Goal: Contribute content: Contribute content

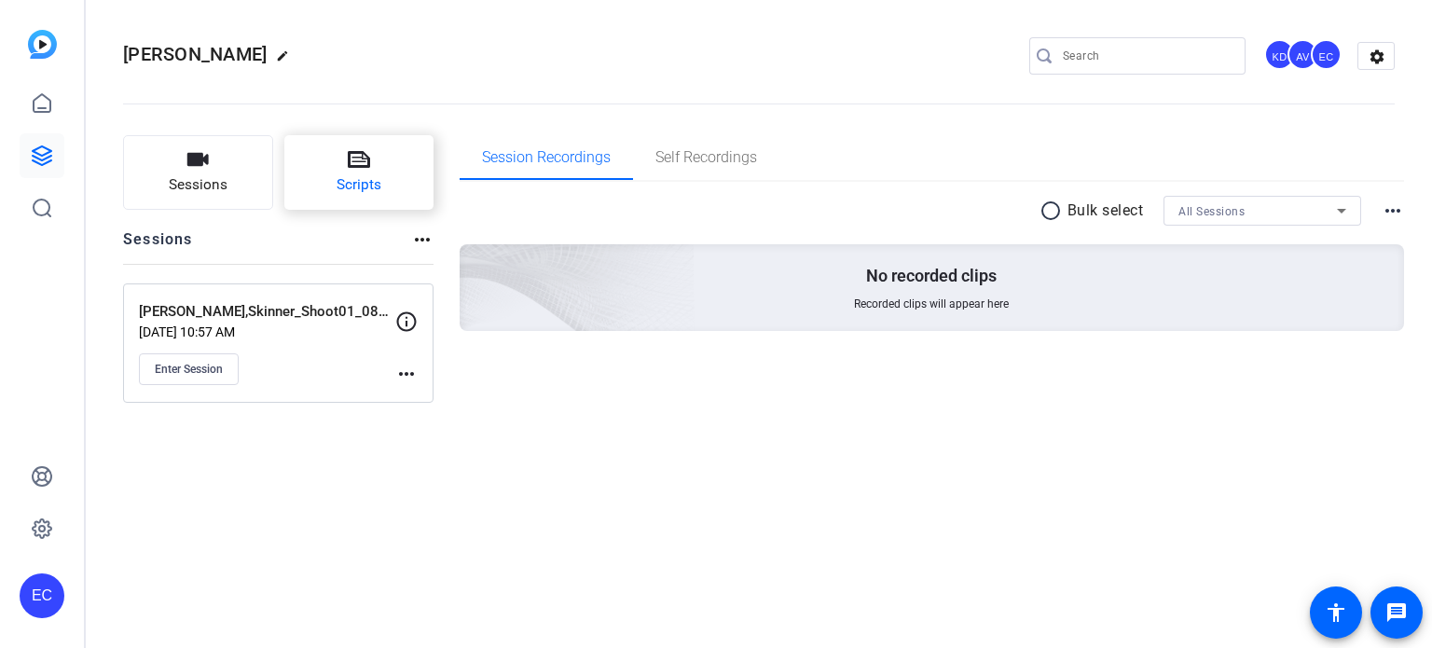
click at [343, 159] on button "Scripts" at bounding box center [359, 172] width 150 height 75
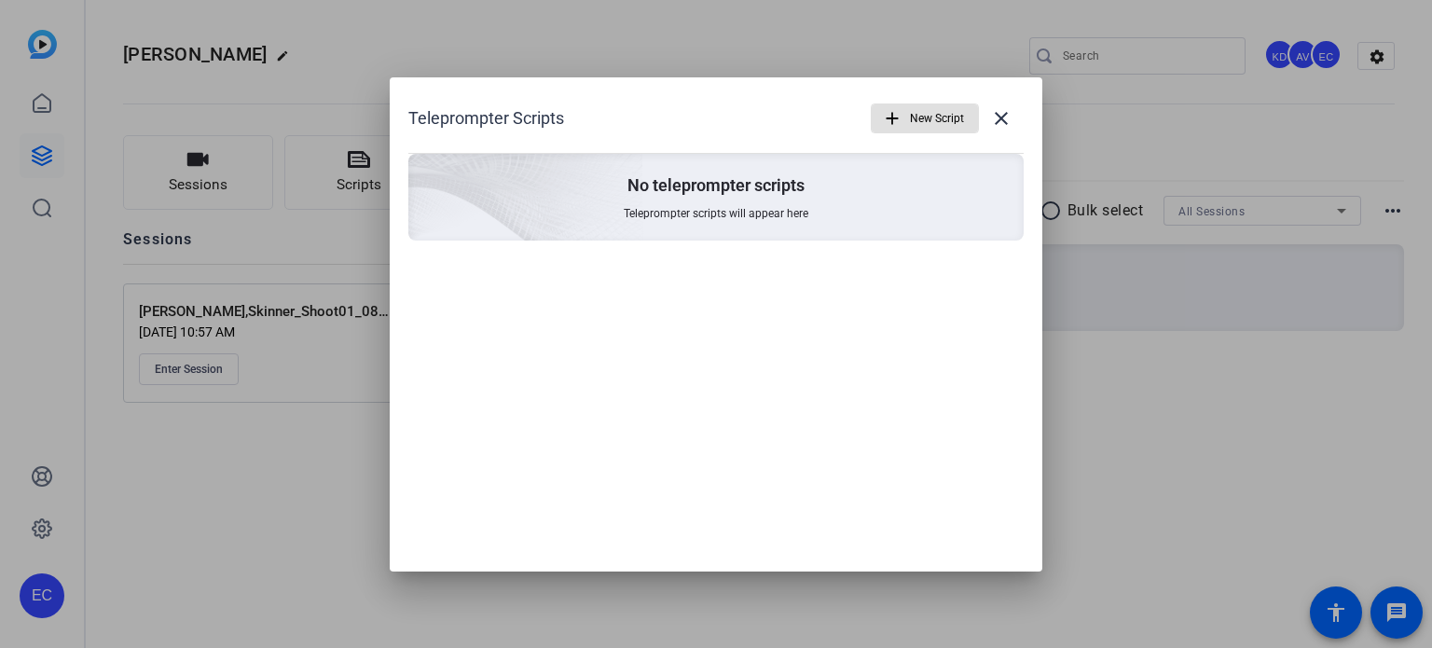
click at [918, 111] on span "New Script" at bounding box center [937, 118] width 54 height 35
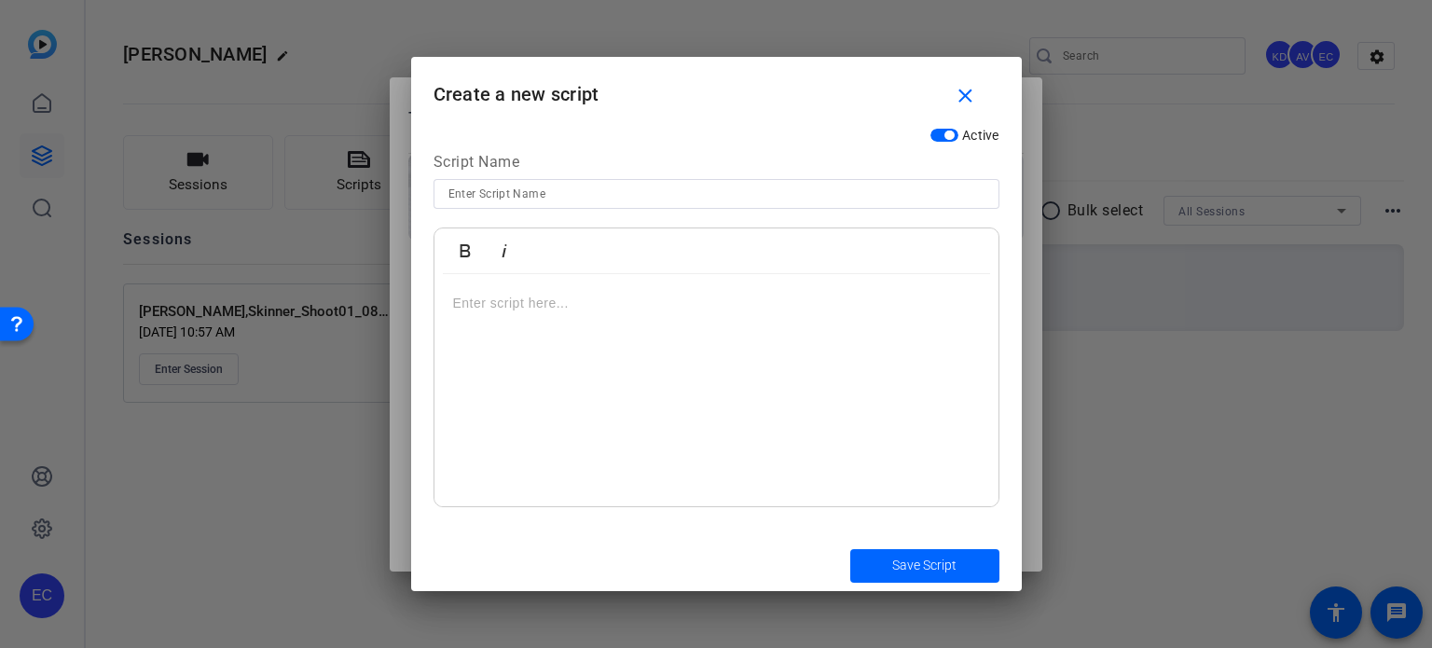
click at [673, 189] on input at bounding box center [717, 194] width 536 height 22
paste input "PI-META-001 — Know If Your Injury Qualifies for Legal Help"
type input "PI-META-001 — Know If Your Injury Qualifies for Legal Help"
click at [567, 351] on div at bounding box center [717, 390] width 564 height 233
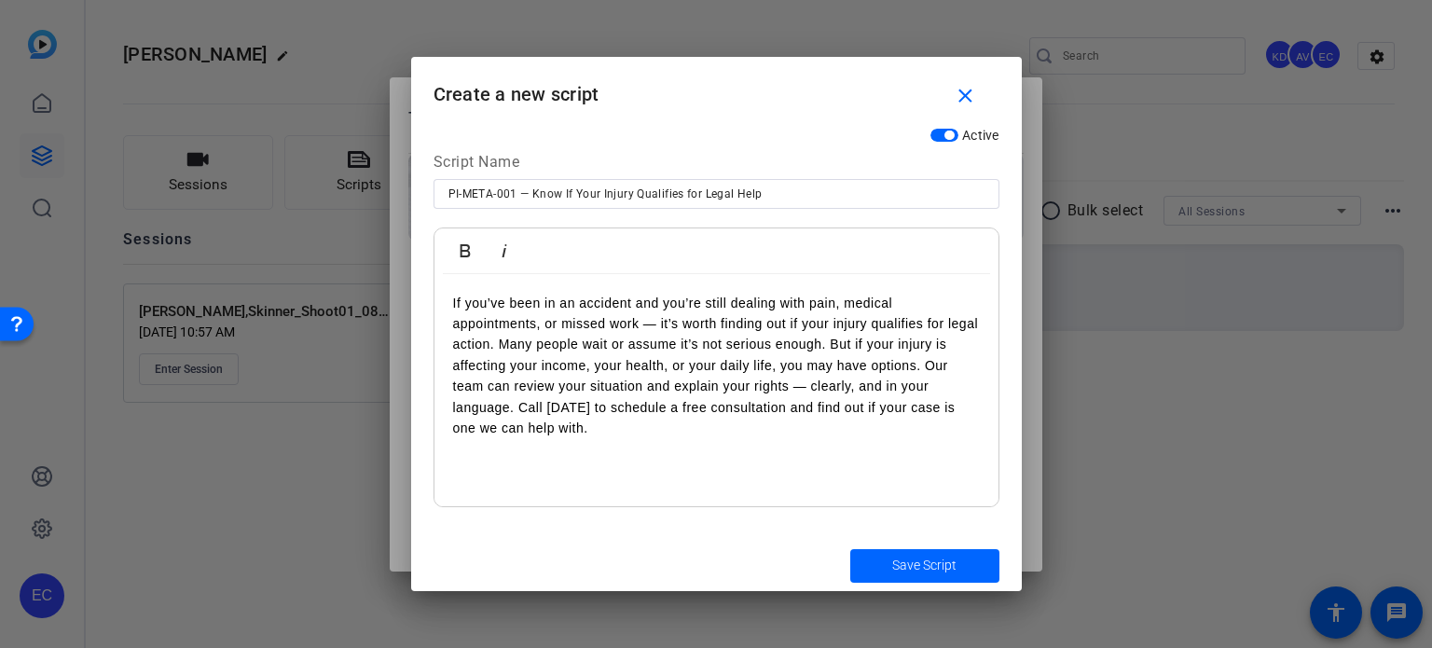
click at [502, 346] on p "If you’ve been in an accident and you’re still dealing with pain, medical appoi…" at bounding box center [716, 366] width 527 height 146
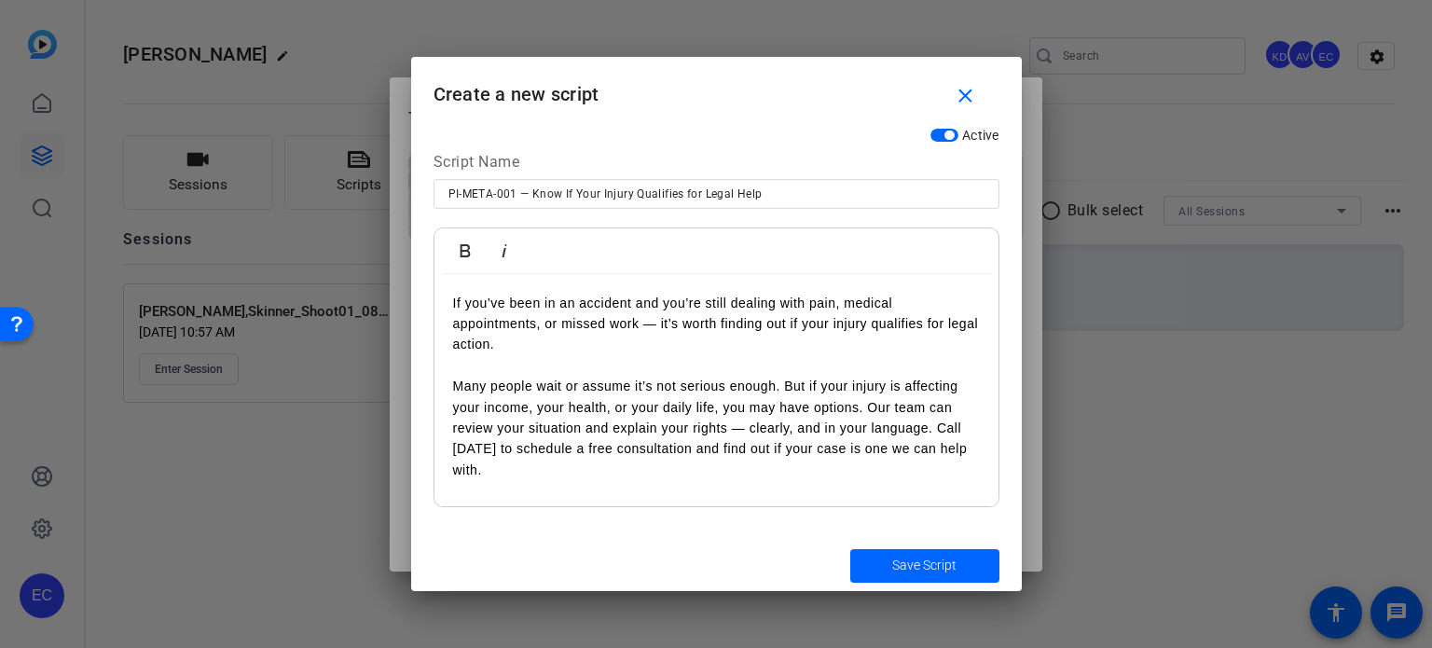
click at [871, 398] on p "Many people wait or assume it’s not serious enough. But if your injury is affec…" at bounding box center [716, 428] width 527 height 104
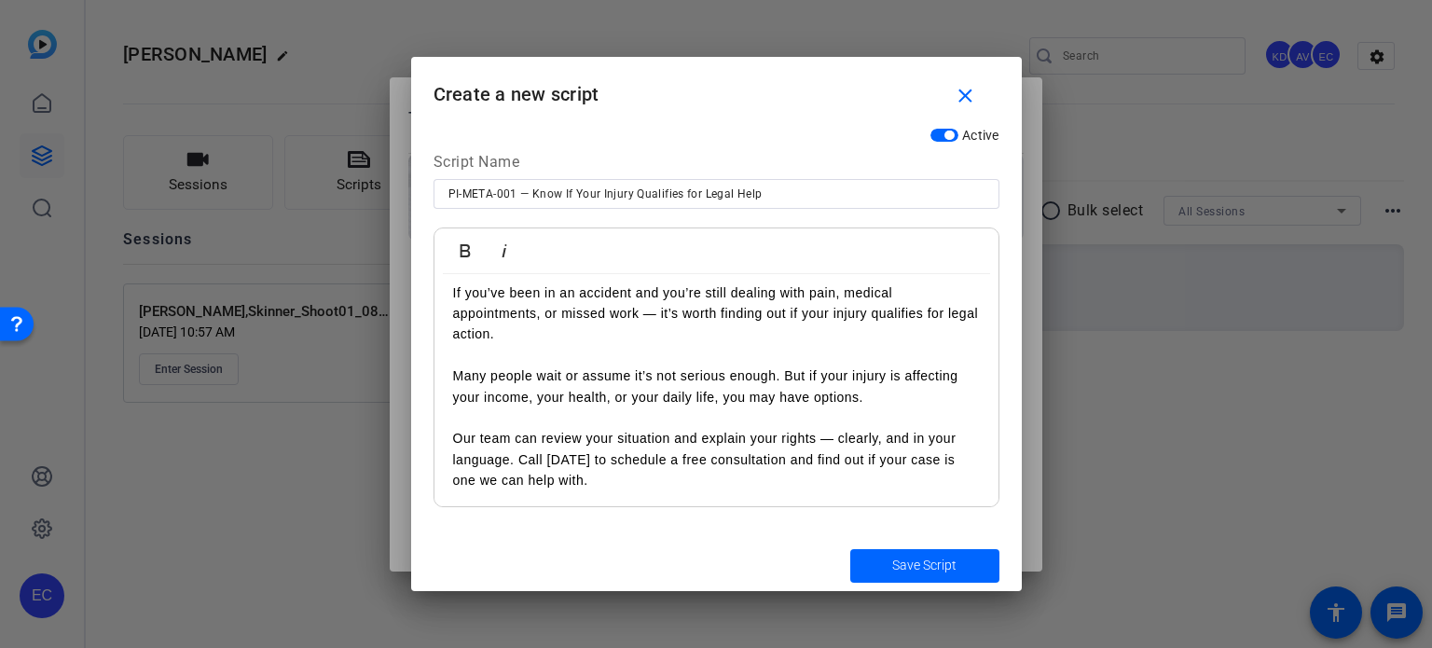
scroll to position [12, 0]
click at [517, 454] on p "Our team can review your situation and explain your rights — clearly, and in yo…" at bounding box center [716, 457] width 527 height 62
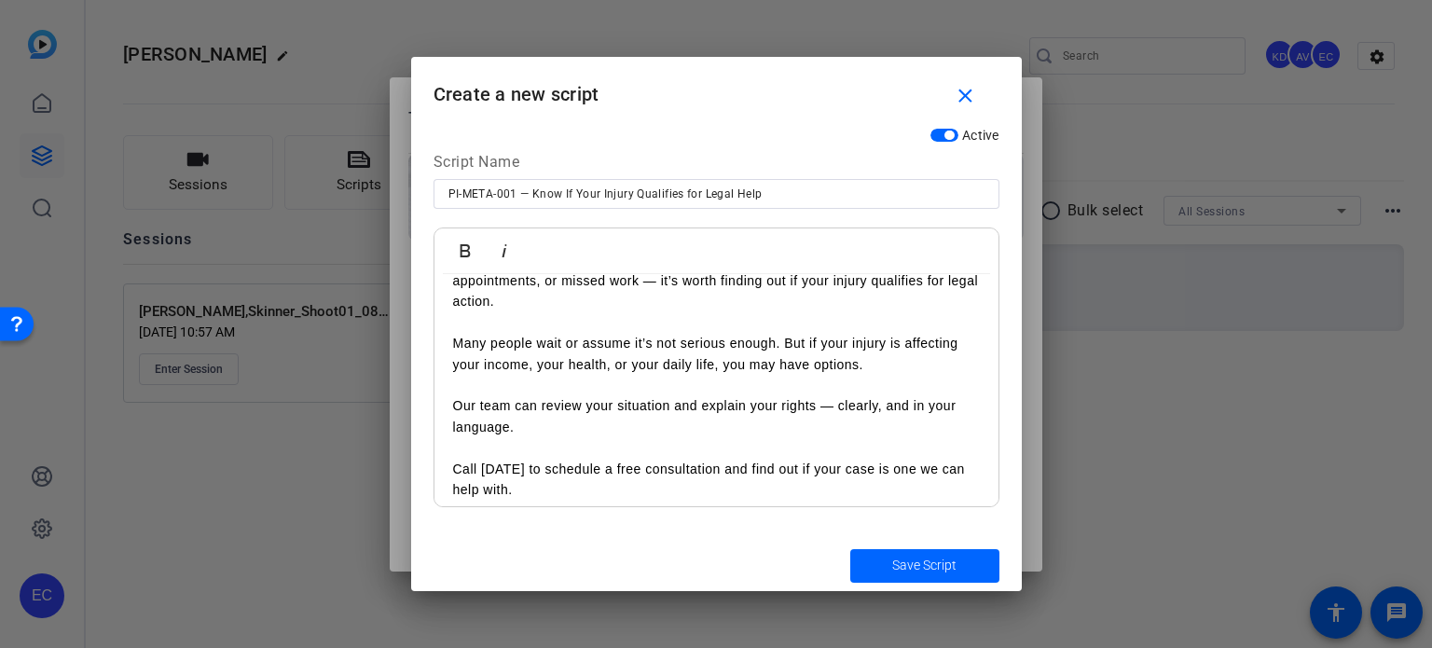
scroll to position [54, 0]
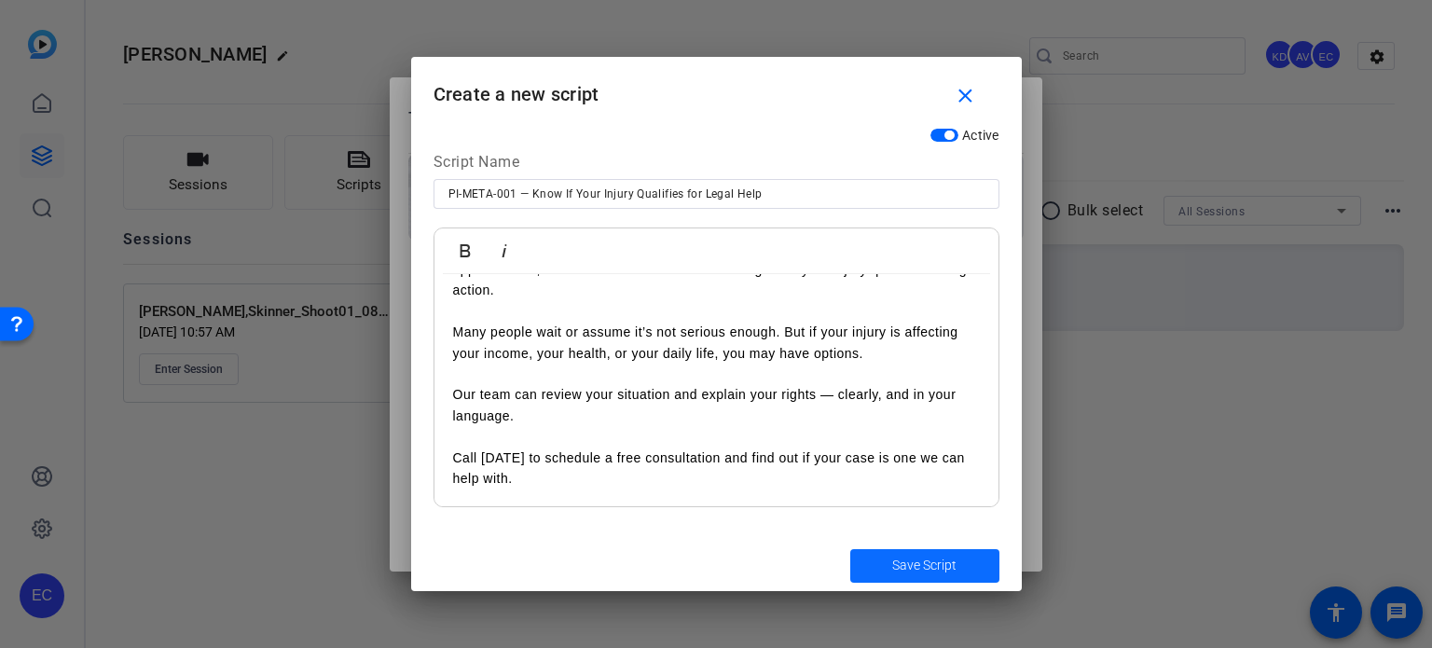
click at [894, 570] on span "Save Script" at bounding box center [924, 566] width 64 height 20
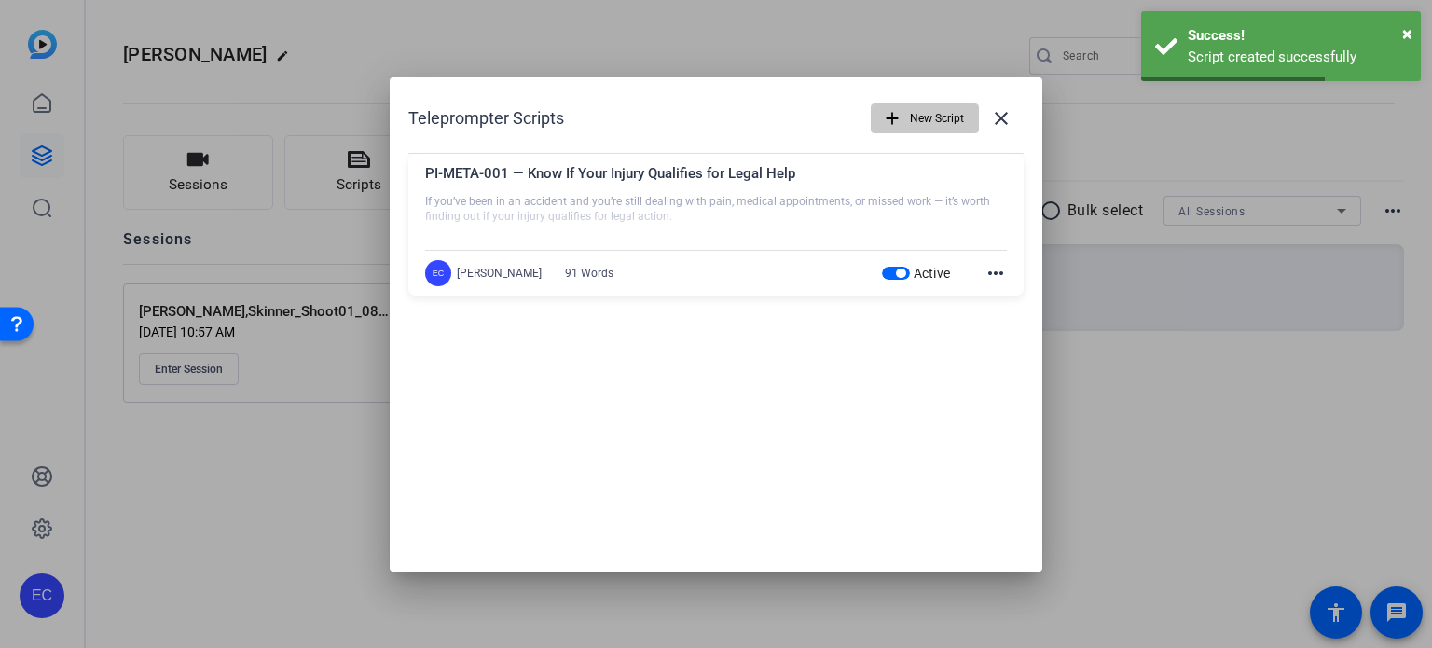
click at [918, 111] on span "New Script" at bounding box center [937, 118] width 54 height 35
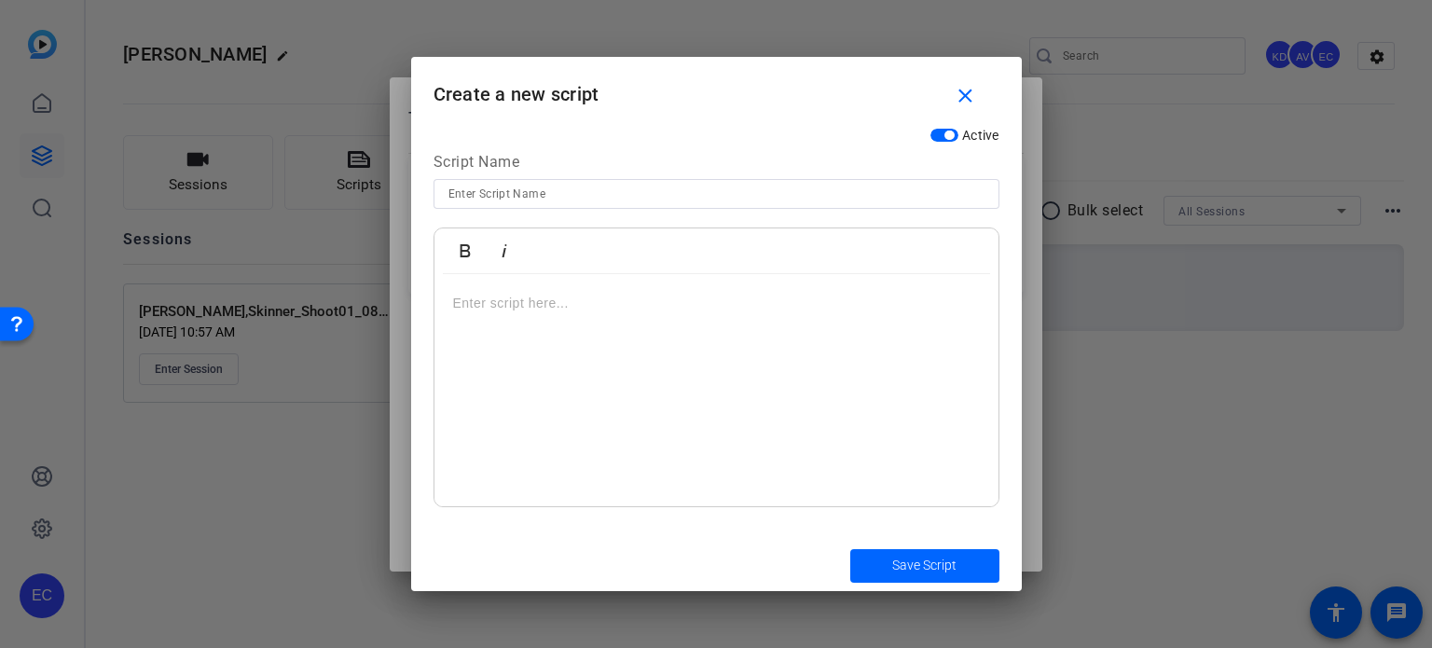
click at [594, 207] on div at bounding box center [717, 194] width 536 height 30
paste input "PI-META-002 — Unsure If You Have a Case? Here’s How to Know"
type input "PI-META-002 — Unsure If You Have a Case? Here’s How to Know"
click at [550, 376] on div at bounding box center [717, 390] width 564 height 233
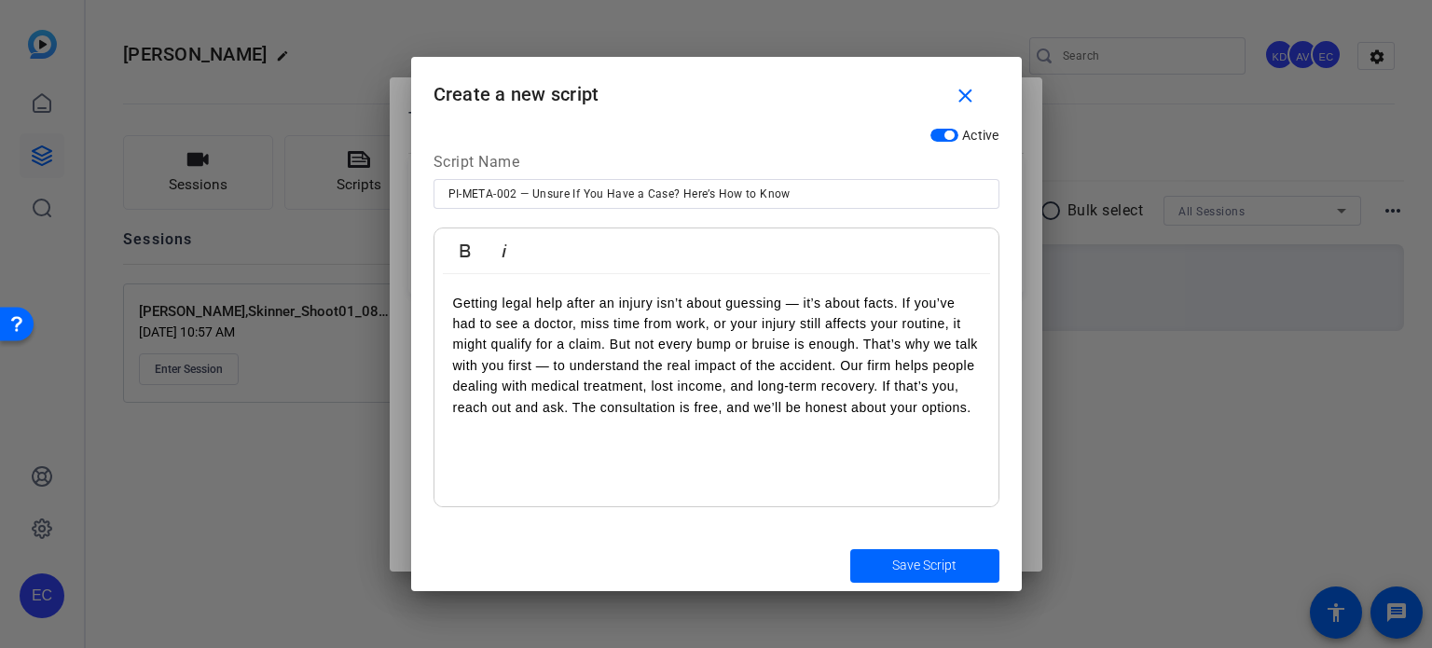
click at [903, 299] on p "Getting legal help after an injury isn’t about guessing — it’s about facts. If …" at bounding box center [716, 355] width 527 height 125
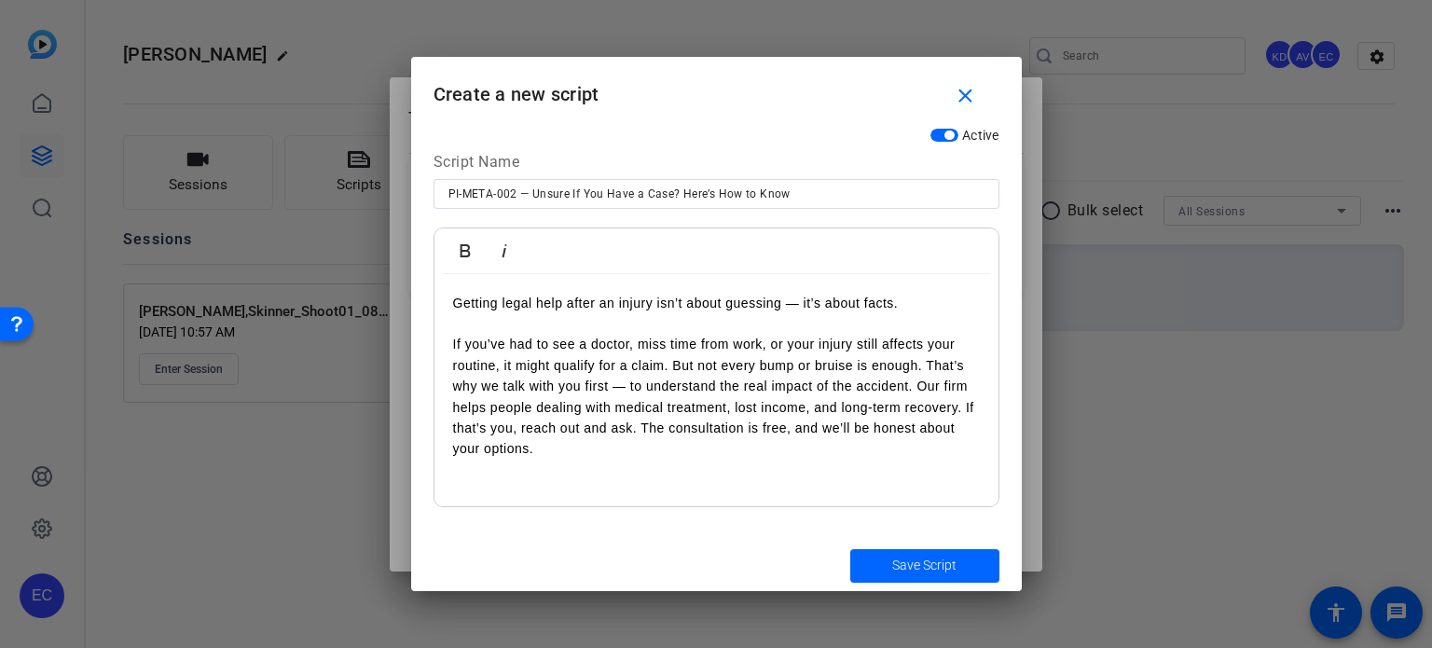
click at [673, 365] on p "If you’ve had to see a doctor, miss time from work, or your injury still affect…" at bounding box center [716, 396] width 527 height 125
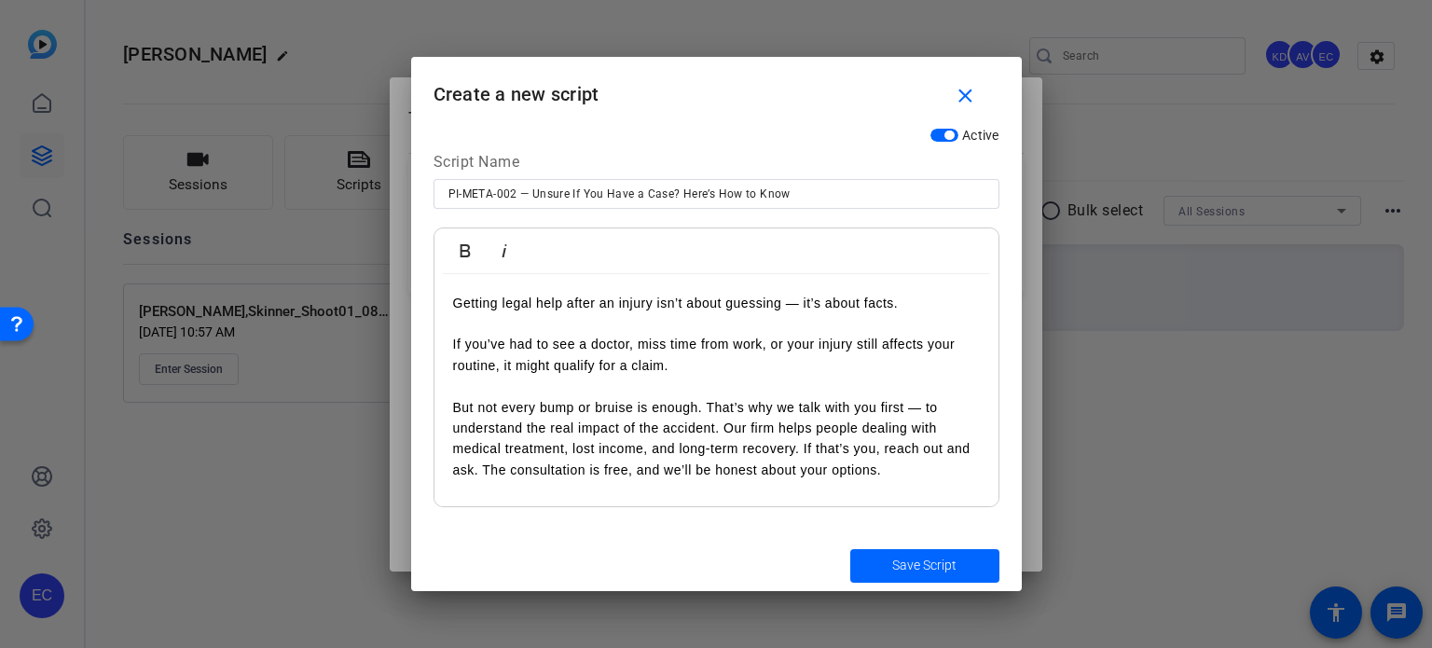
click at [727, 424] on p "But not every bump or bruise is enough. That’s why we talk with you first — to …" at bounding box center [716, 439] width 527 height 84
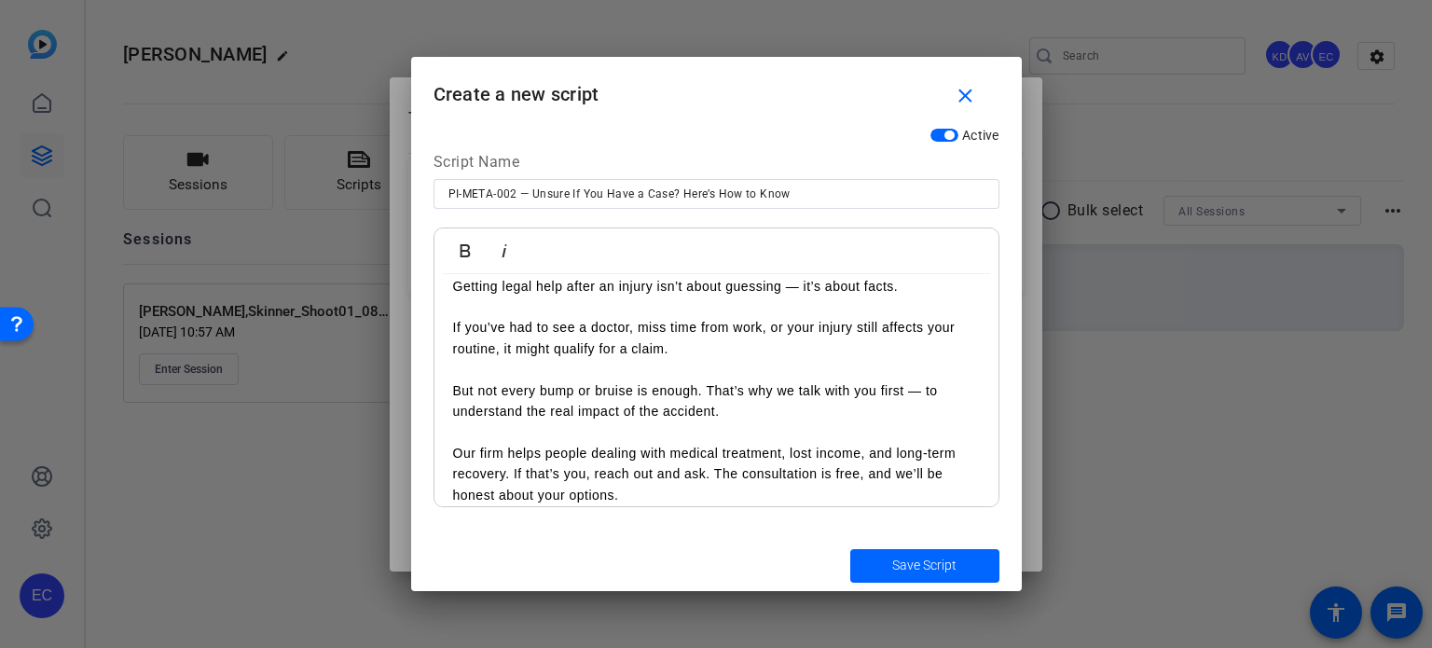
scroll to position [34, 0]
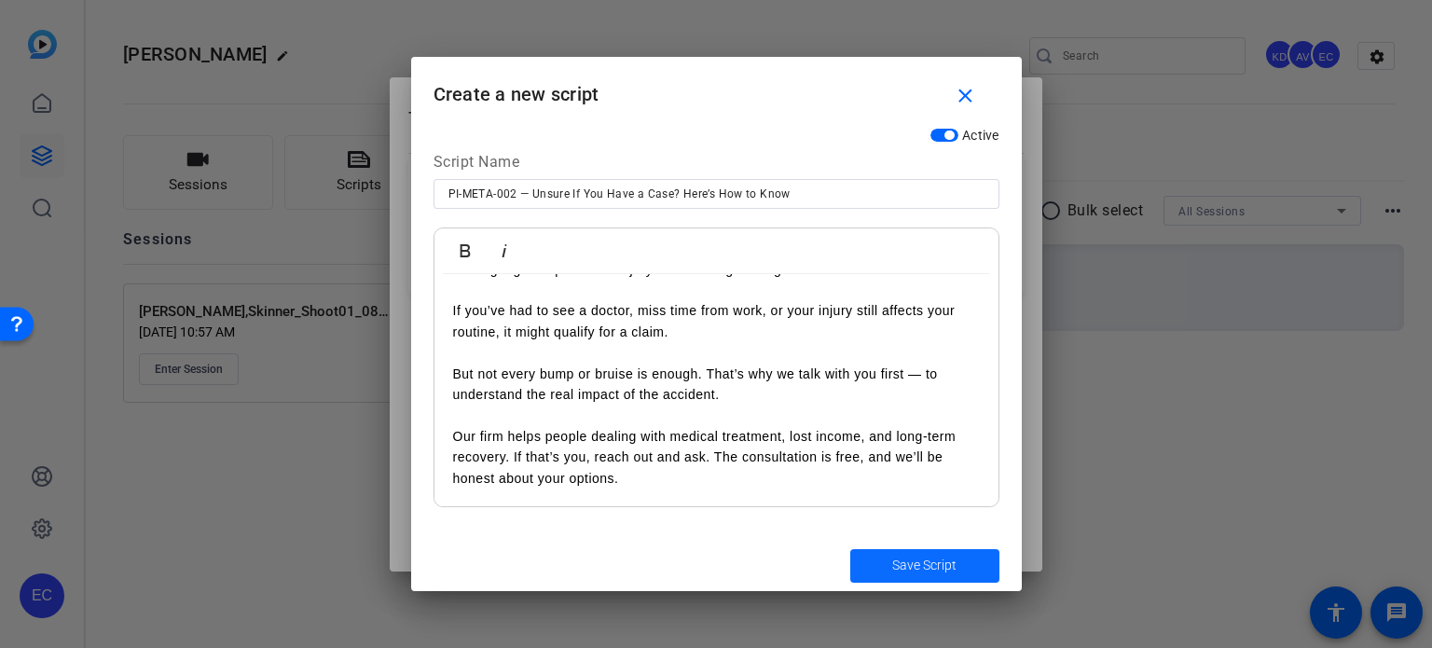
click at [889, 565] on span "submit" at bounding box center [925, 566] width 149 height 45
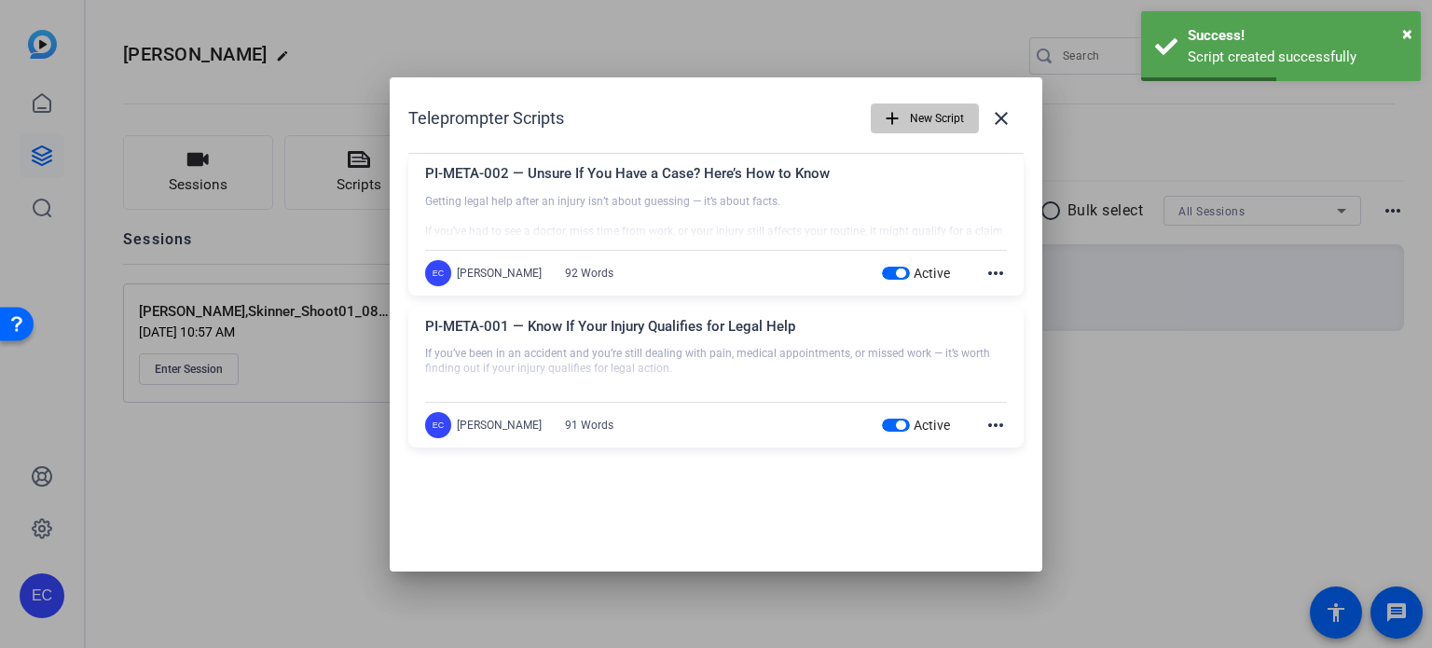
click at [882, 120] on mat-icon "add" at bounding box center [892, 118] width 21 height 21
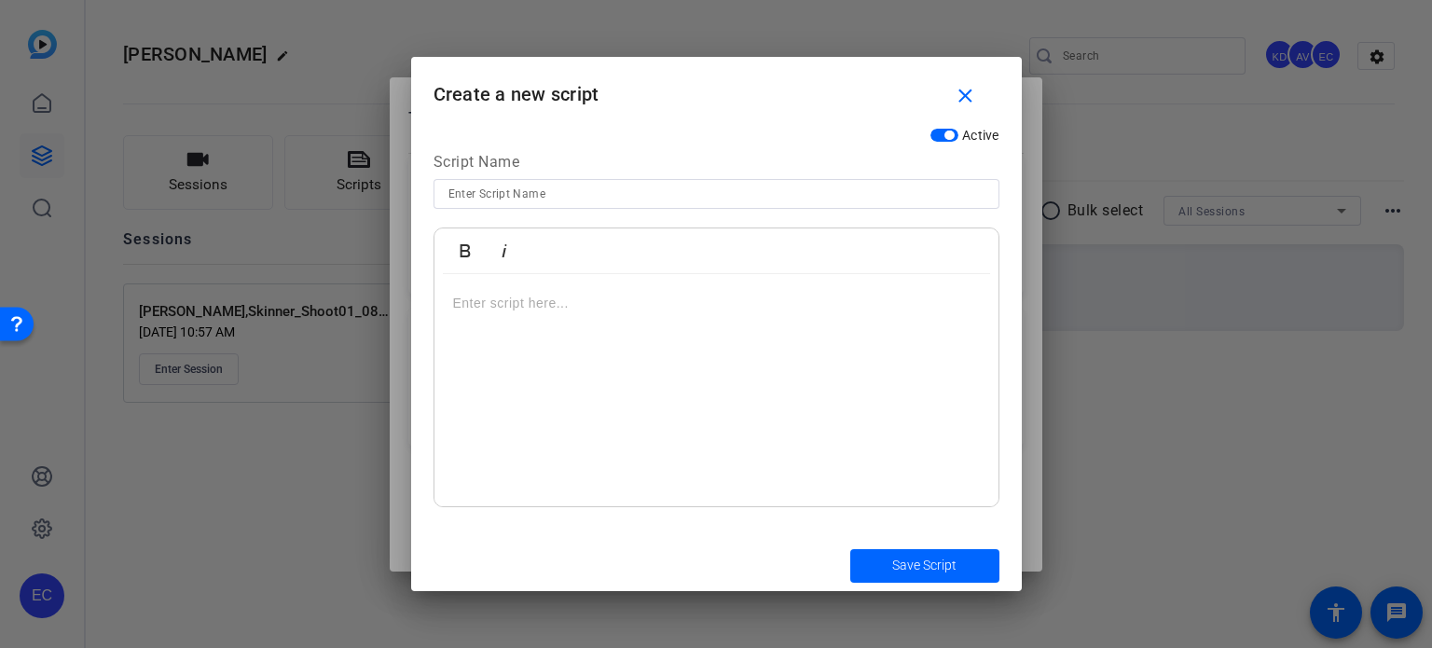
click at [446, 200] on div at bounding box center [717, 194] width 566 height 30
paste input "PI-META-003 — Do I Really Need a Lawyer? It Depends on This"
type input "PI-META-003 — Do I Really Need a Lawyer? It Depends on This"
click at [647, 391] on div at bounding box center [717, 390] width 564 height 233
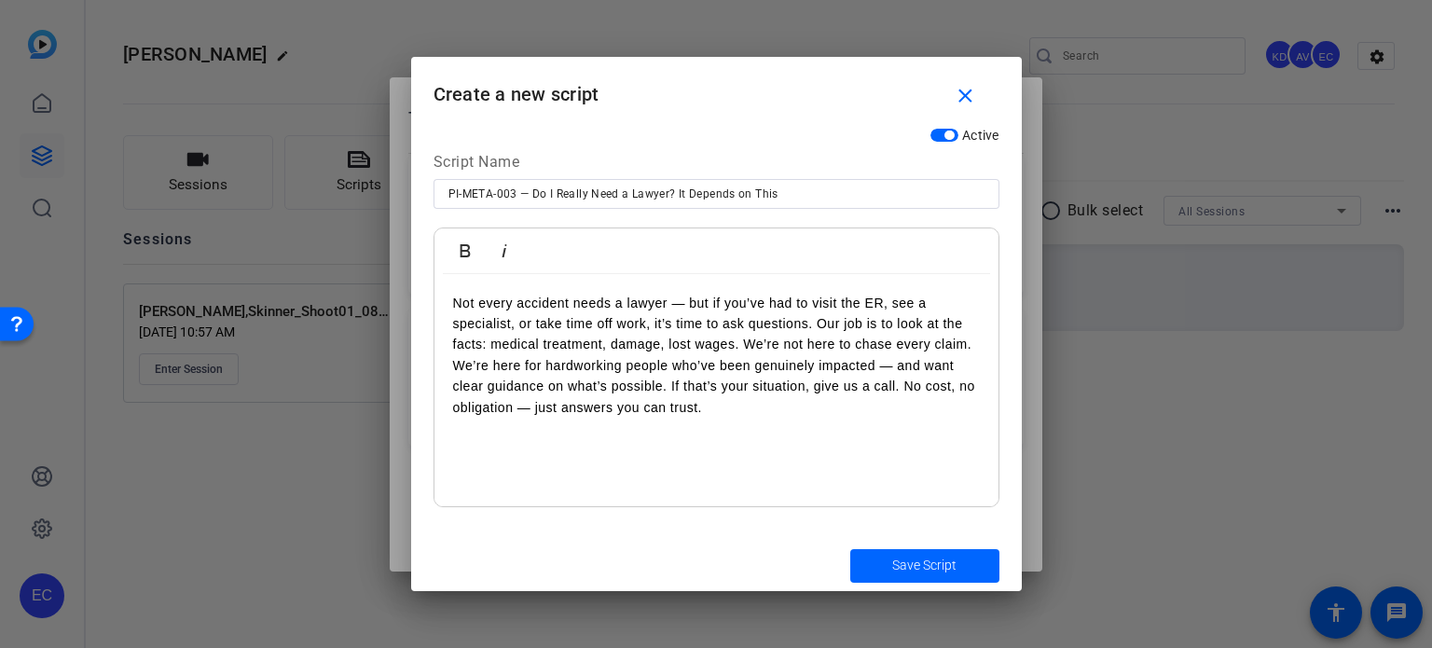
click at [817, 328] on p "Not every accident needs a lawyer — but if you’ve had to visit the ER, see a sp…" at bounding box center [716, 355] width 527 height 125
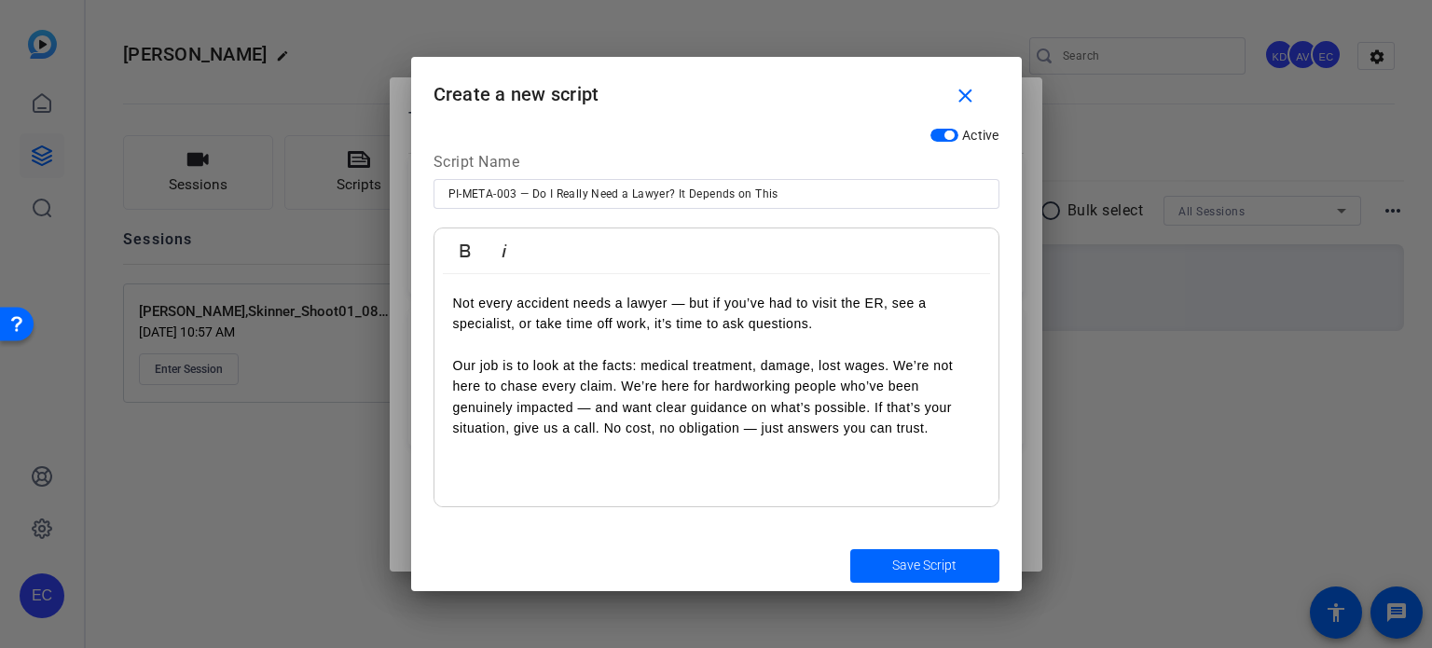
click at [621, 383] on p "Our job is to look at the facts: medical treatment, damage, lost wages. We’re n…" at bounding box center [716, 397] width 527 height 84
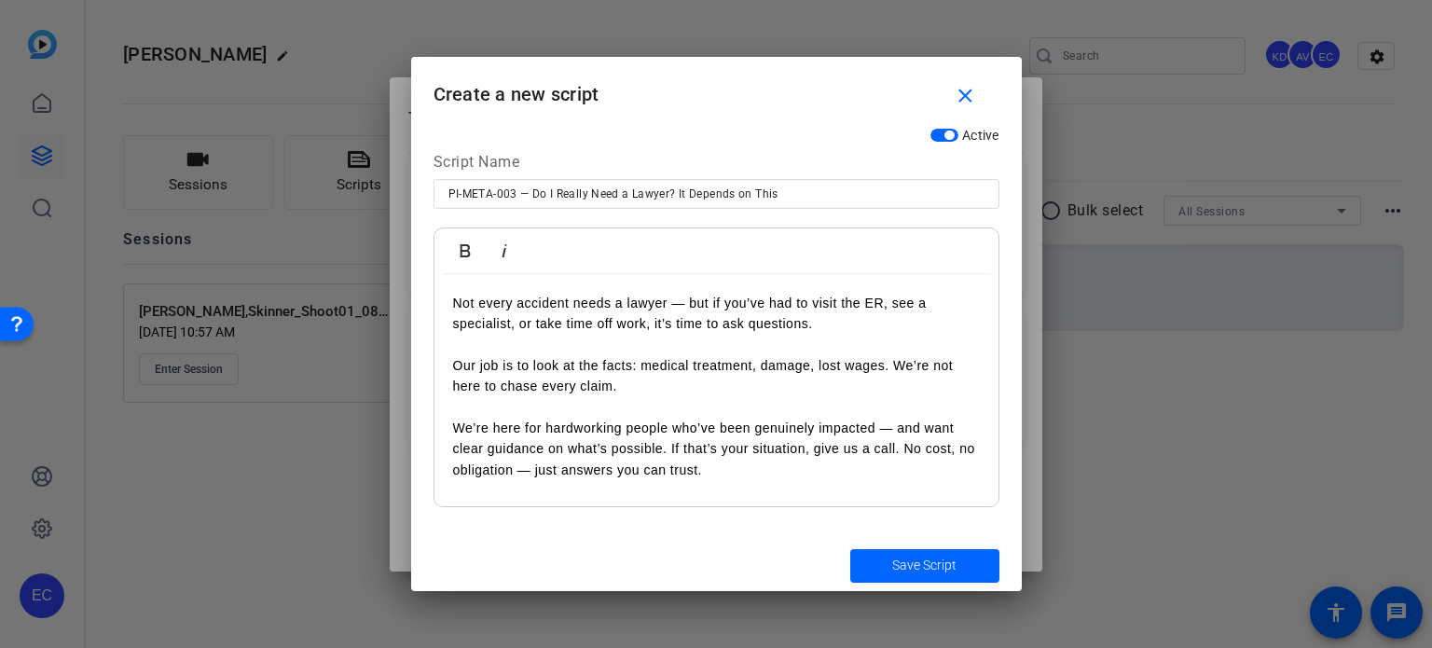
click at [671, 449] on p "We’re here for hardworking people who’ve been genuinely impacted — and want cle…" at bounding box center [716, 449] width 527 height 62
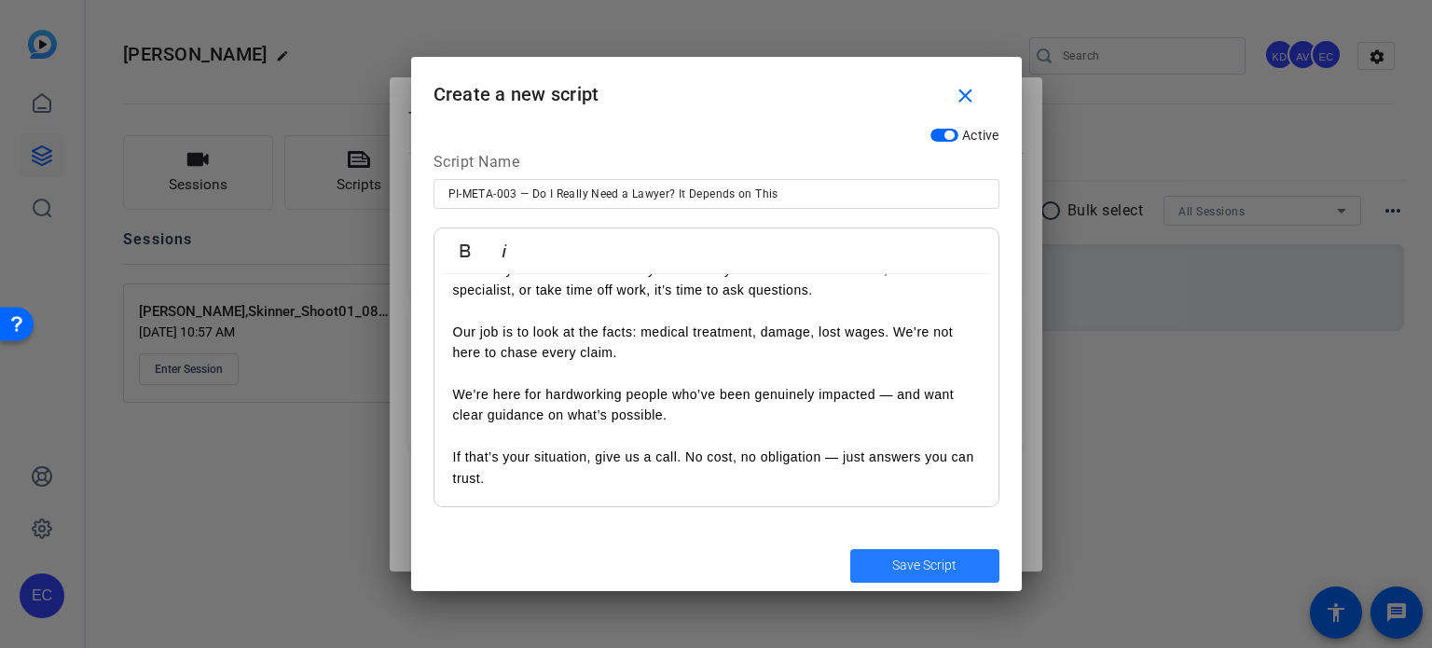
click at [869, 563] on span "submit" at bounding box center [925, 566] width 149 height 45
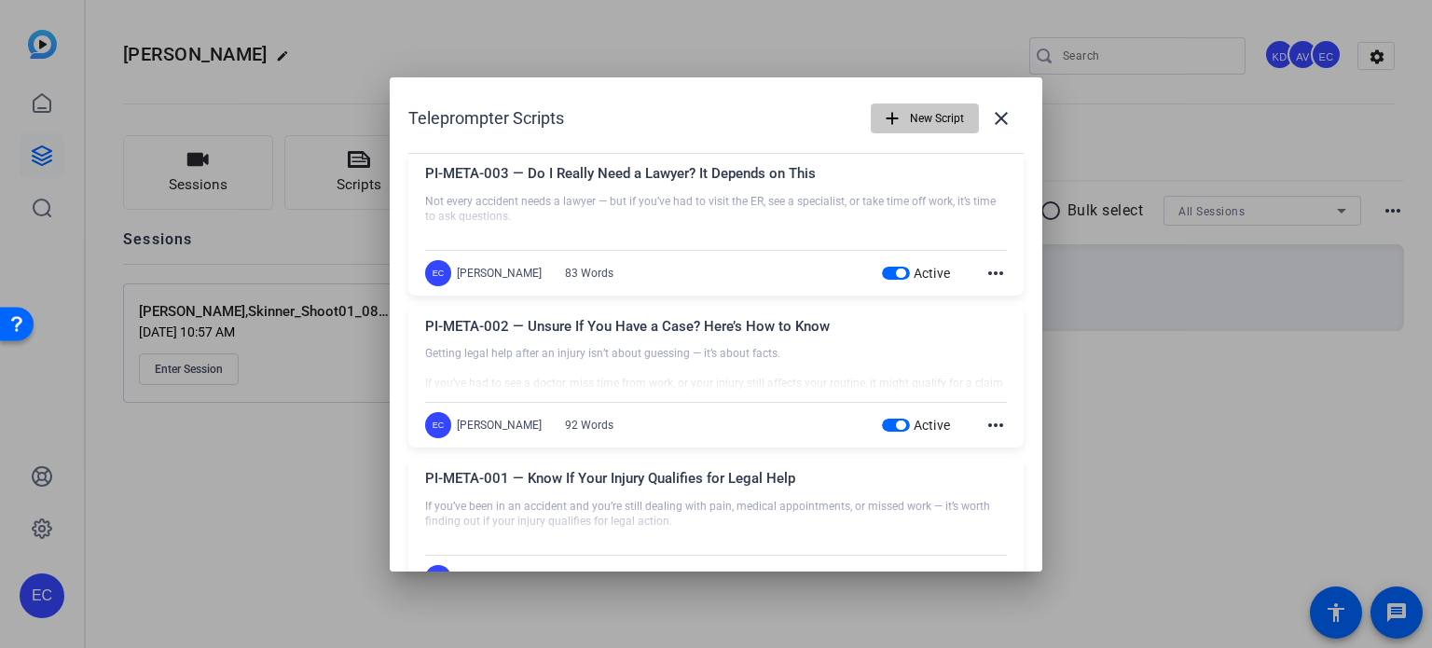
click at [922, 118] on span "New Script" at bounding box center [937, 118] width 54 height 35
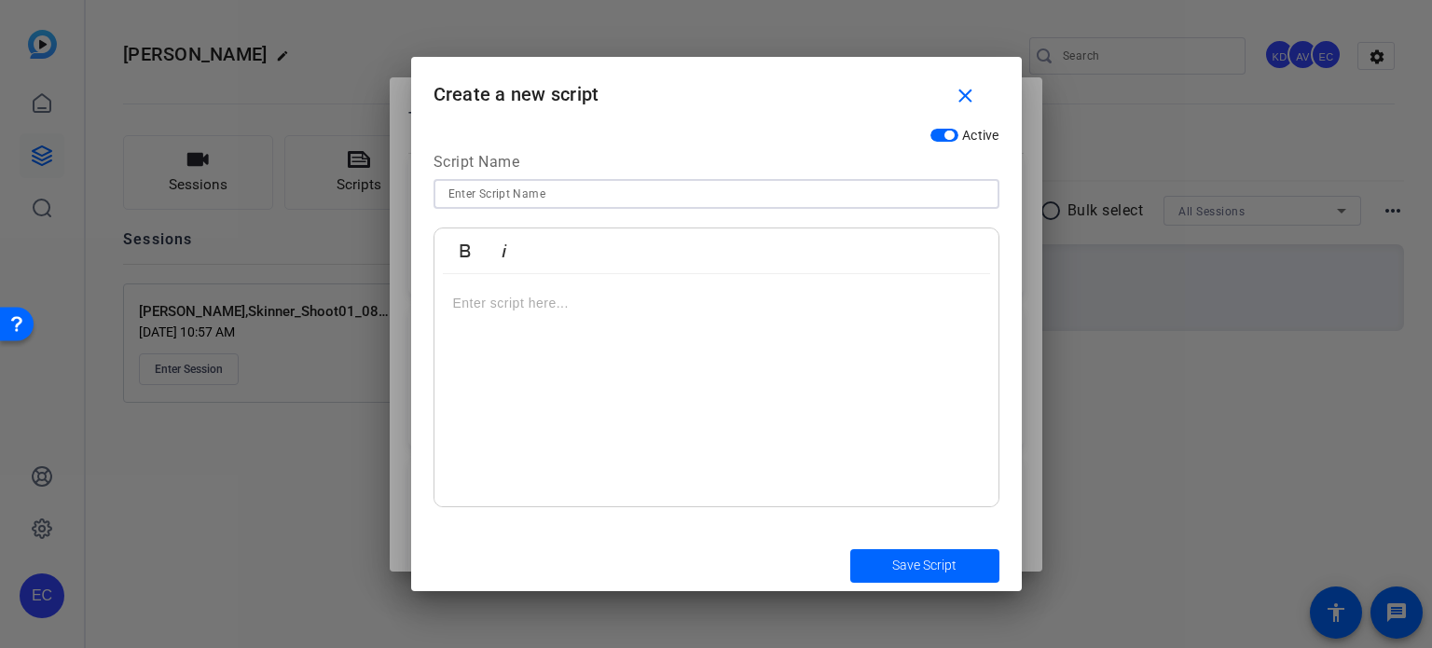
click at [555, 193] on input at bounding box center [717, 194] width 536 height 22
paste input "PI-META-001 — Quiere saber si su lesión califica para ayuda legal?"
type input "PI-META-001 — Quiere saber si su lesión califica para ayuda legal?"
click at [563, 385] on div at bounding box center [717, 390] width 564 height 233
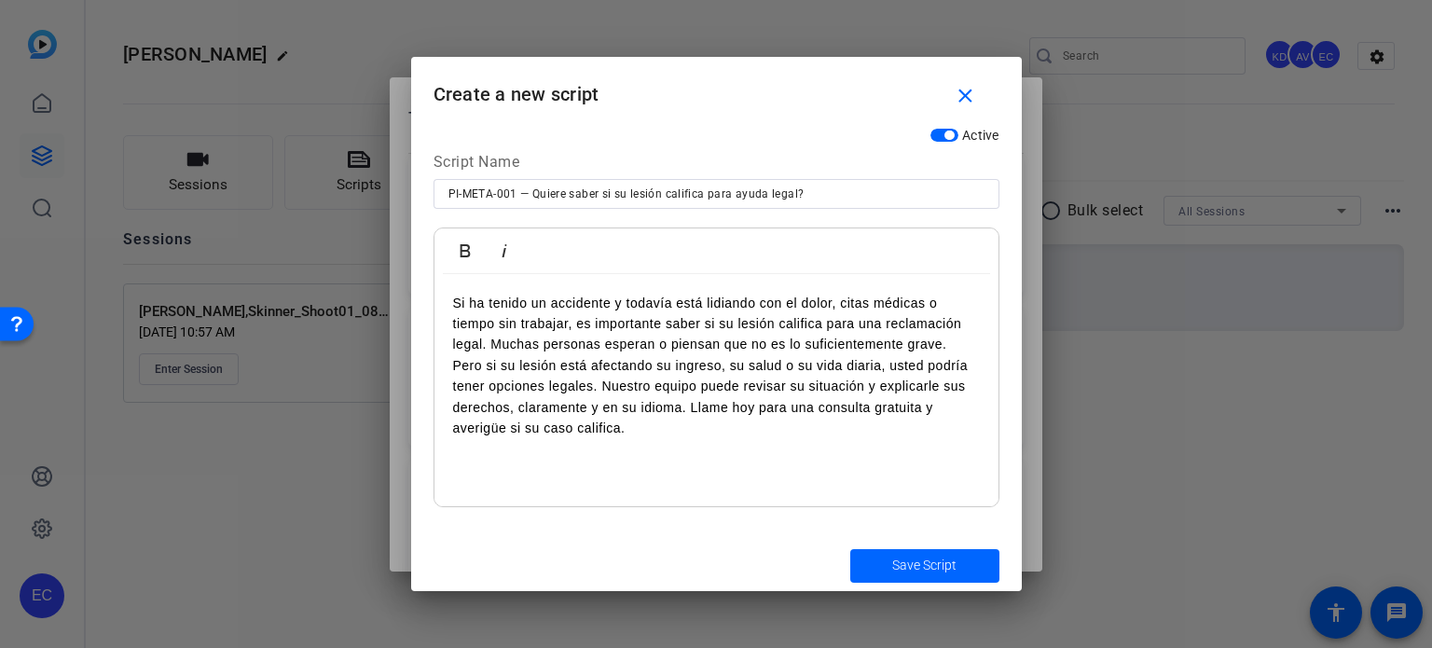
click at [492, 348] on p "Si ha tenido un accidente y todavía está lidiando con el dolor, citas médicas o…" at bounding box center [716, 366] width 527 height 146
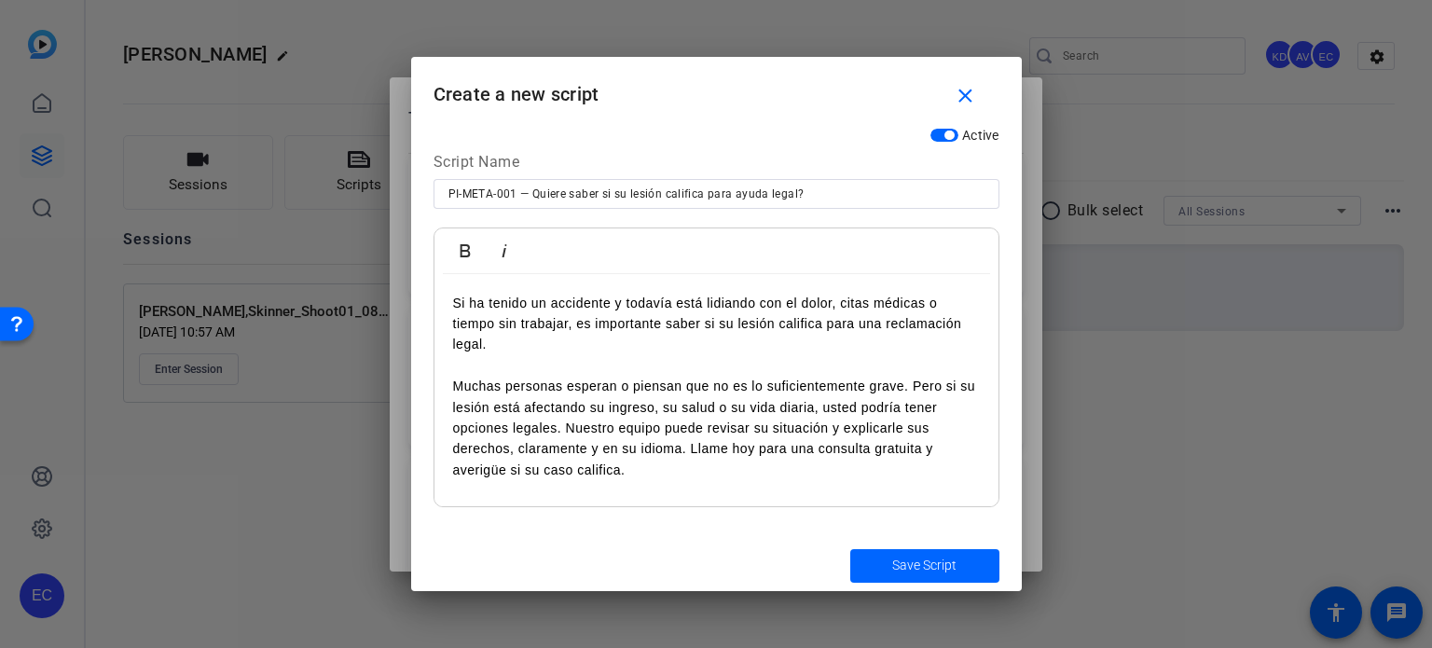
click at [567, 424] on p "Muchas personas esperan o piensan que no es lo suficientemente grave. Pero si s…" at bounding box center [716, 428] width 527 height 104
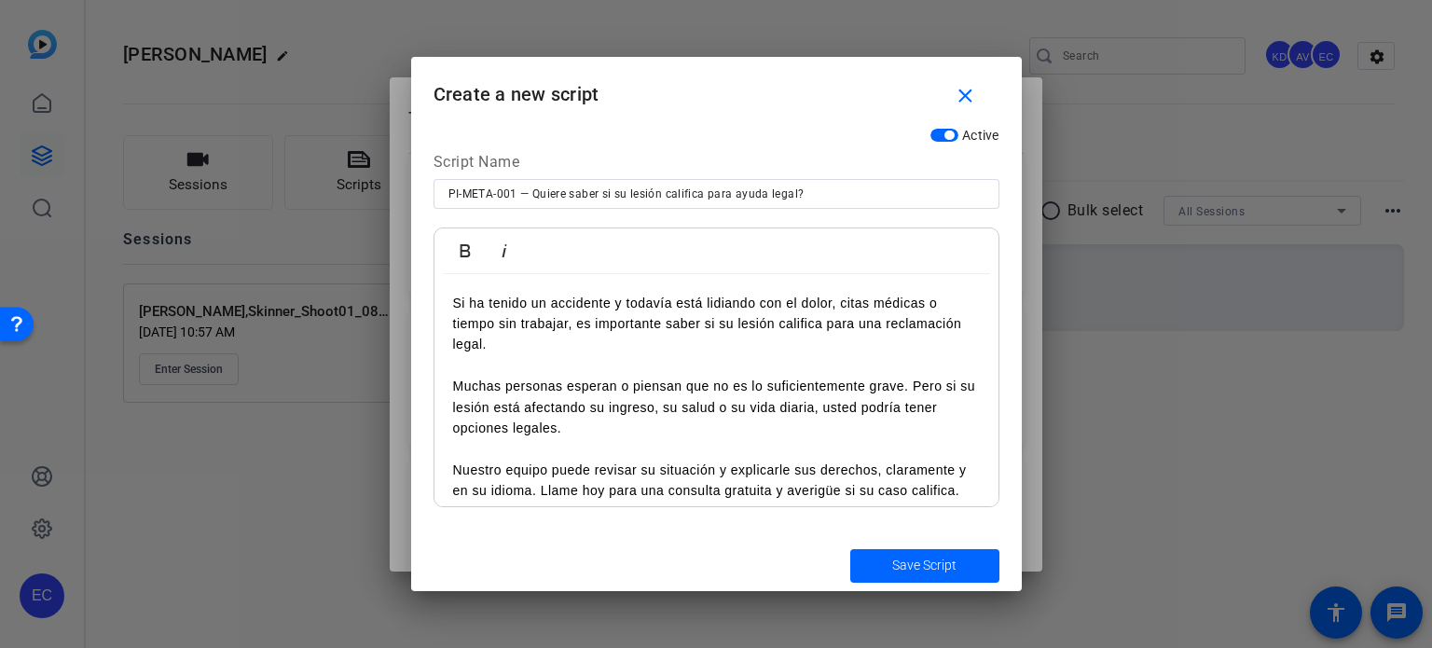
scroll to position [12, 0]
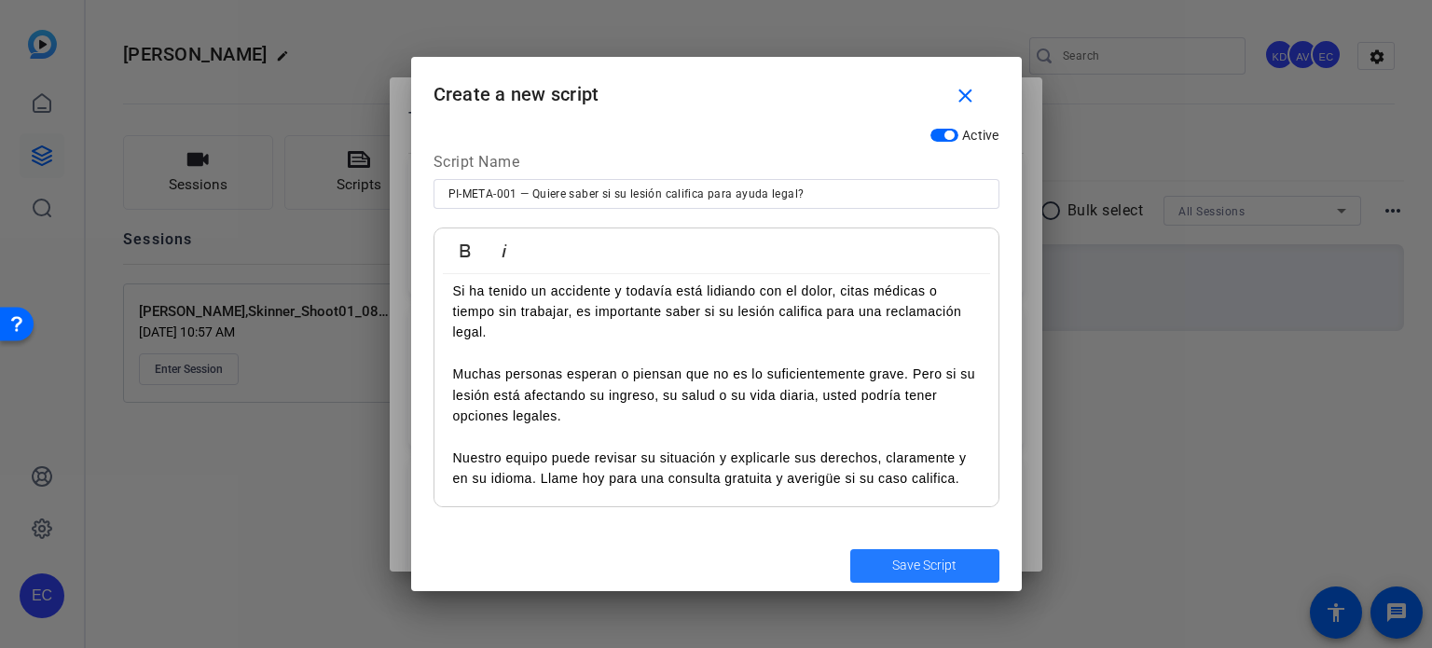
click at [930, 566] on span "Save Script" at bounding box center [924, 566] width 64 height 20
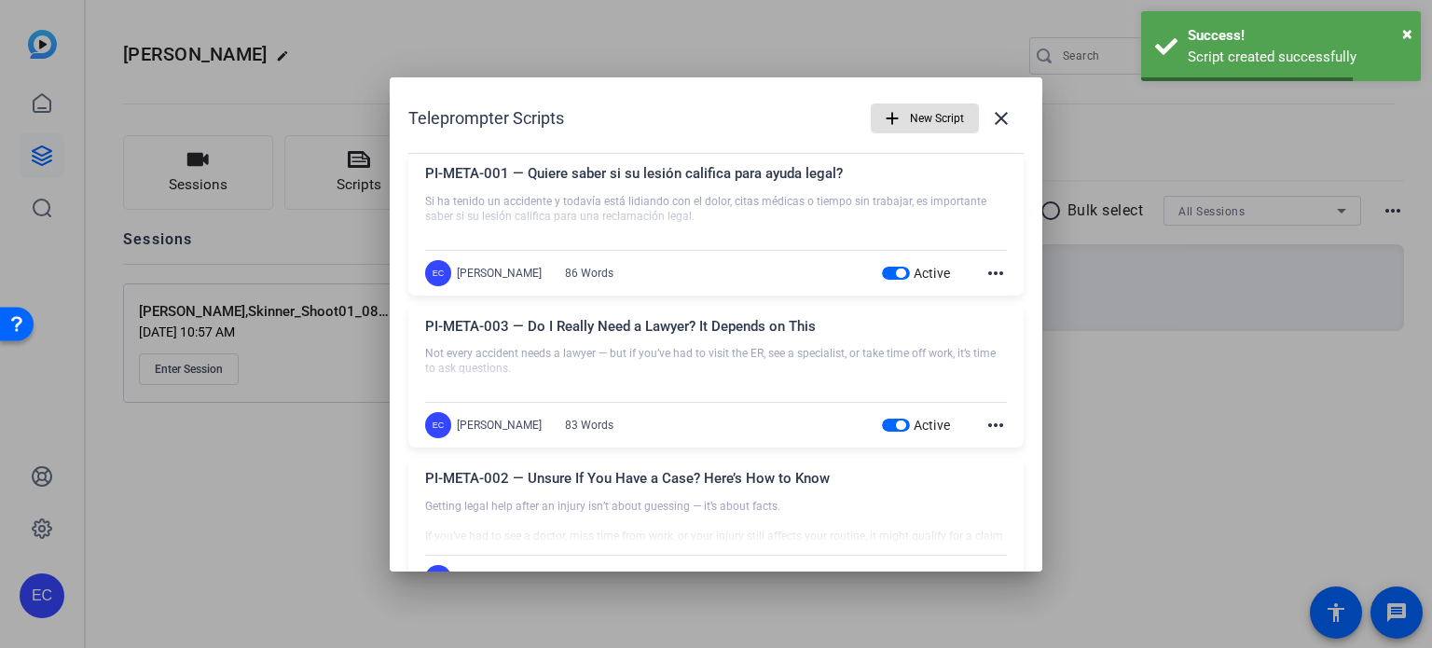
click at [911, 124] on span "New Script" at bounding box center [937, 118] width 54 height 35
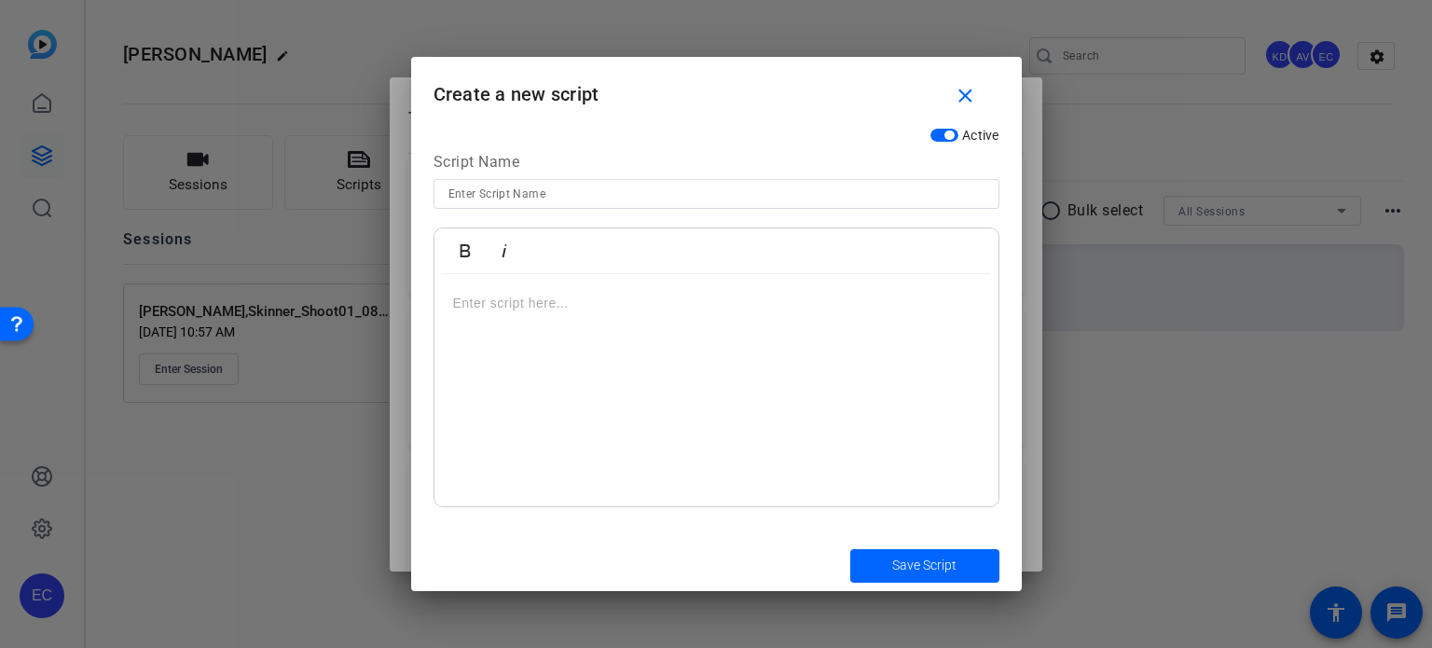
click at [588, 198] on input at bounding box center [717, 194] width 536 height 22
paste input "PI-META-002 — ¿No está seguro si tiene un caso? No adivine"
type input "PI-META-002 — ¿No está seguro si tiene un caso? No adivine"
click at [487, 428] on div at bounding box center [717, 390] width 564 height 233
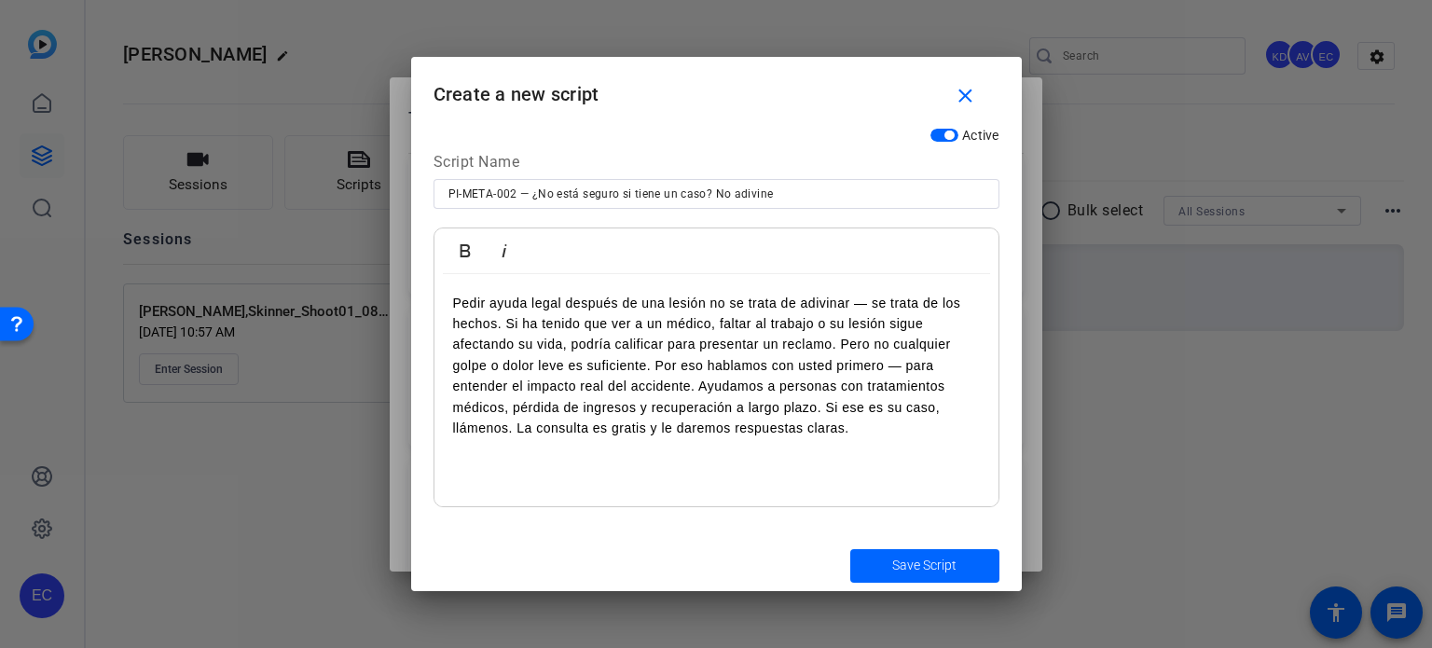
click at [505, 326] on p "Pedir ayuda legal después de una lesión no se trata de adivinar — se trata de l…" at bounding box center [716, 366] width 527 height 146
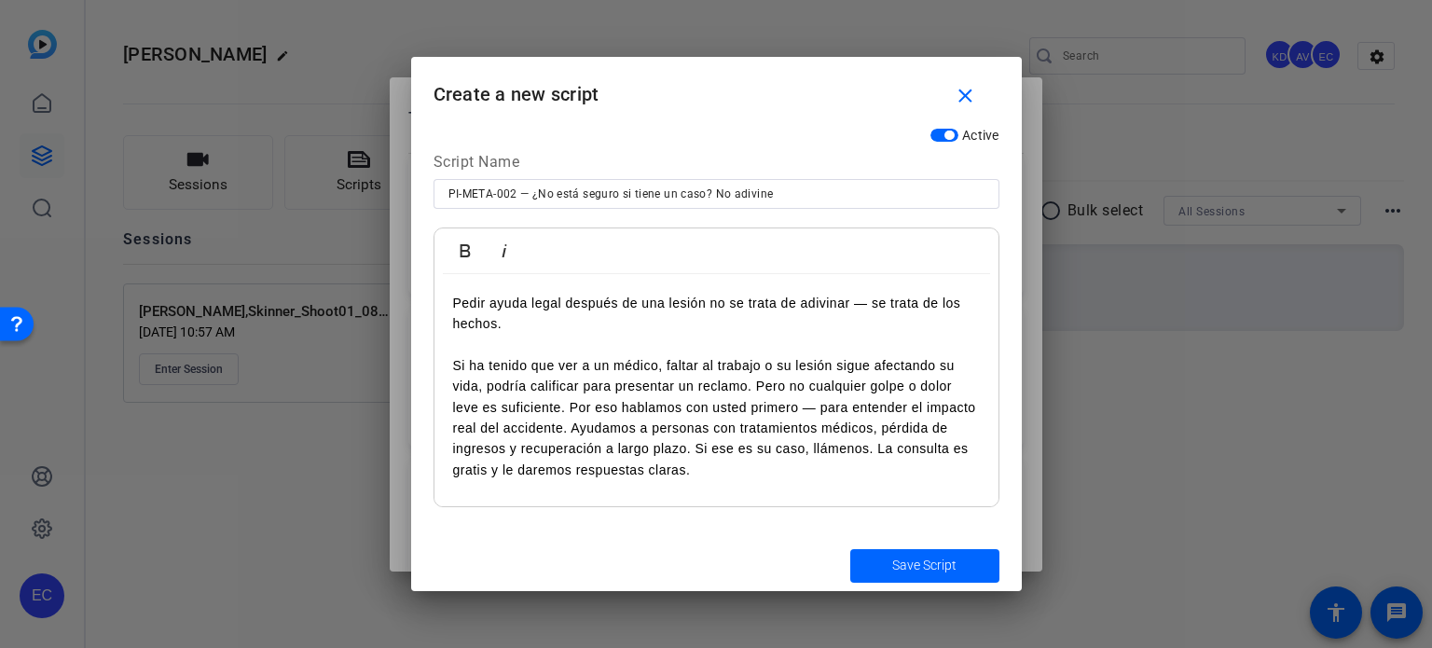
click at [758, 388] on p "Si ha tenido que ver a un médico, faltar al trabajo o su lesión sigue afectando…" at bounding box center [716, 417] width 527 height 125
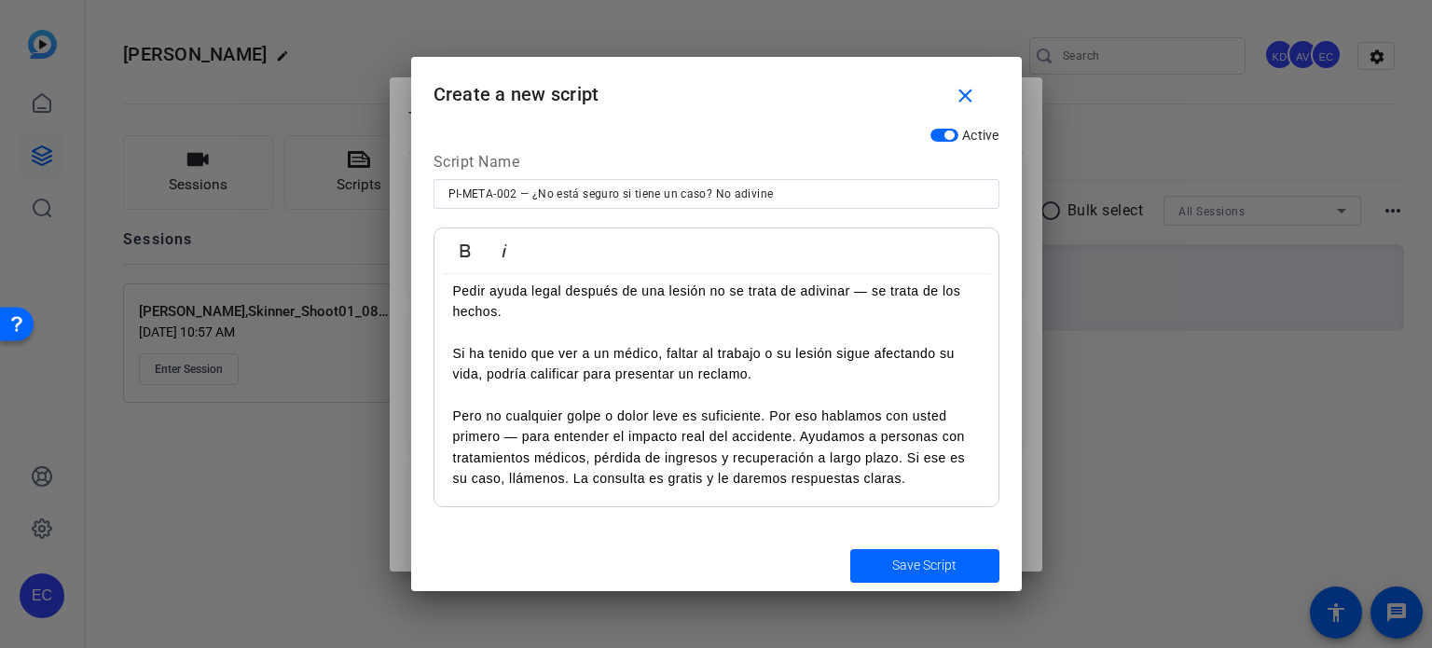
click at [801, 436] on p "Pero no cualquier golpe o dolor leve es suficiente. Por eso hablamos con usted …" at bounding box center [716, 448] width 527 height 84
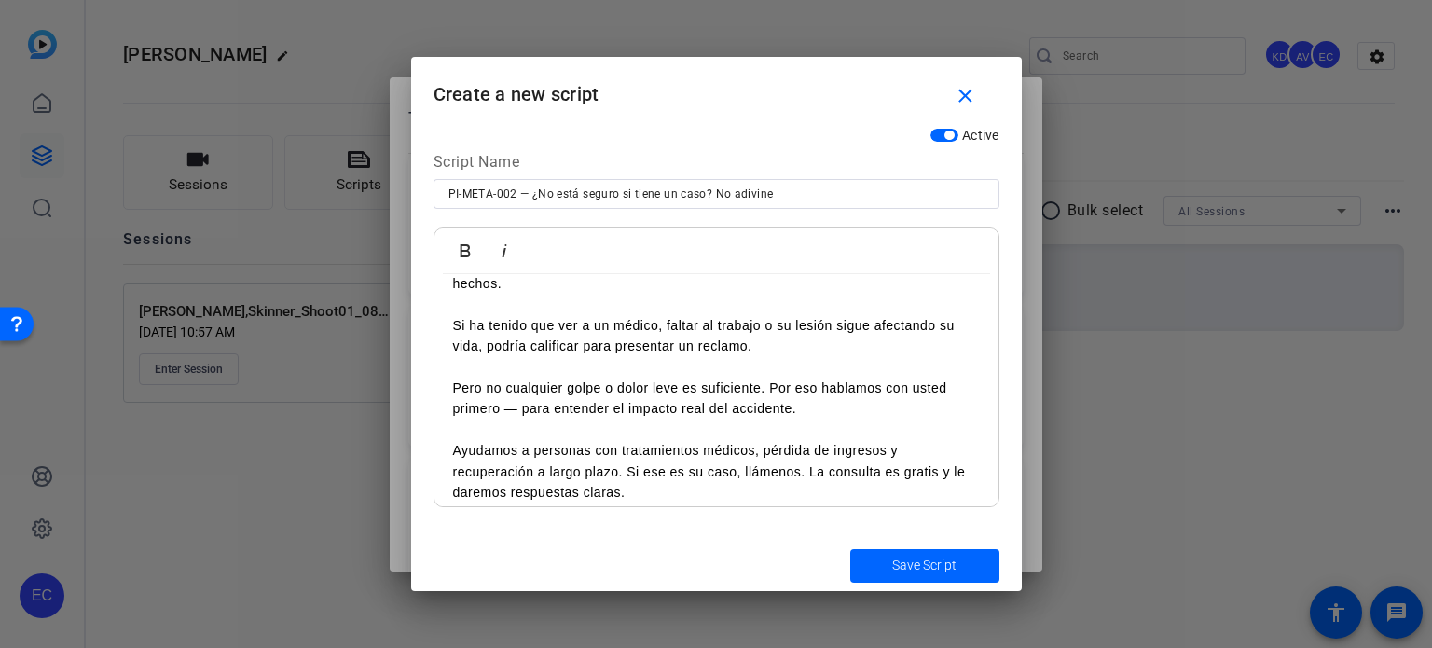
scroll to position [54, 0]
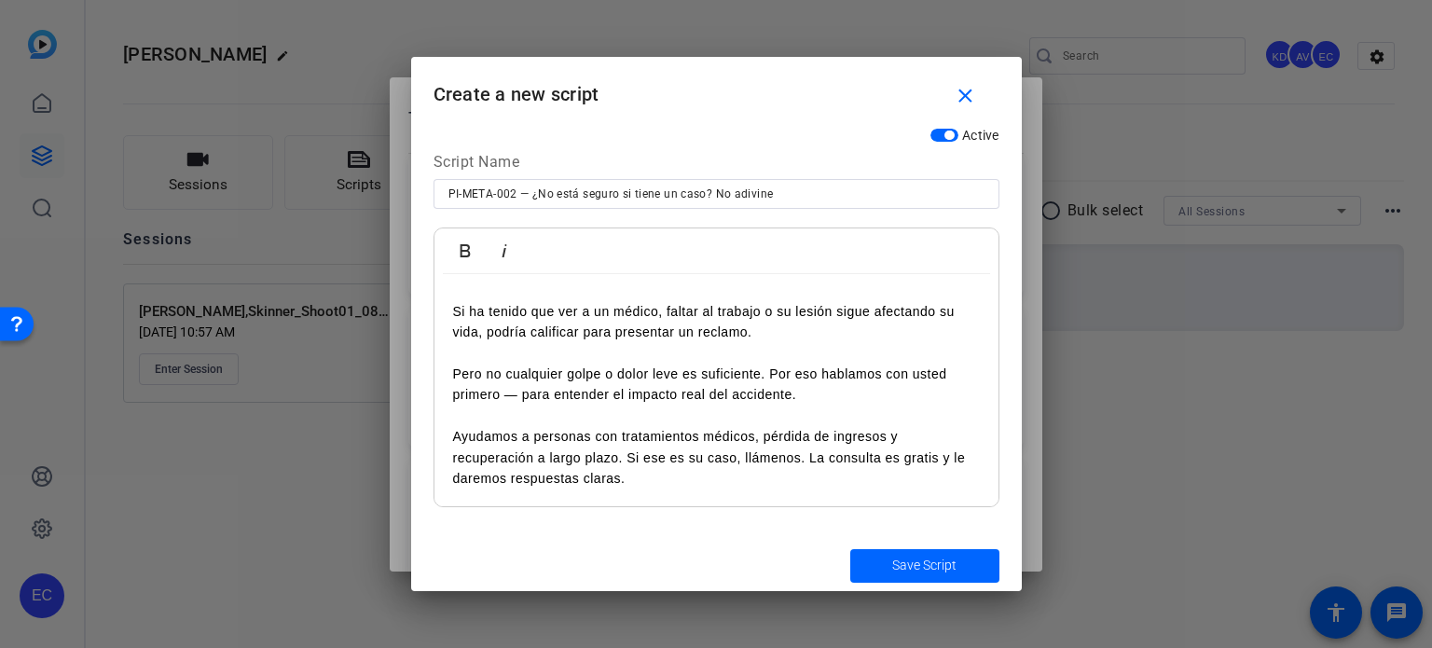
click at [900, 557] on span "Save Script" at bounding box center [924, 566] width 64 height 20
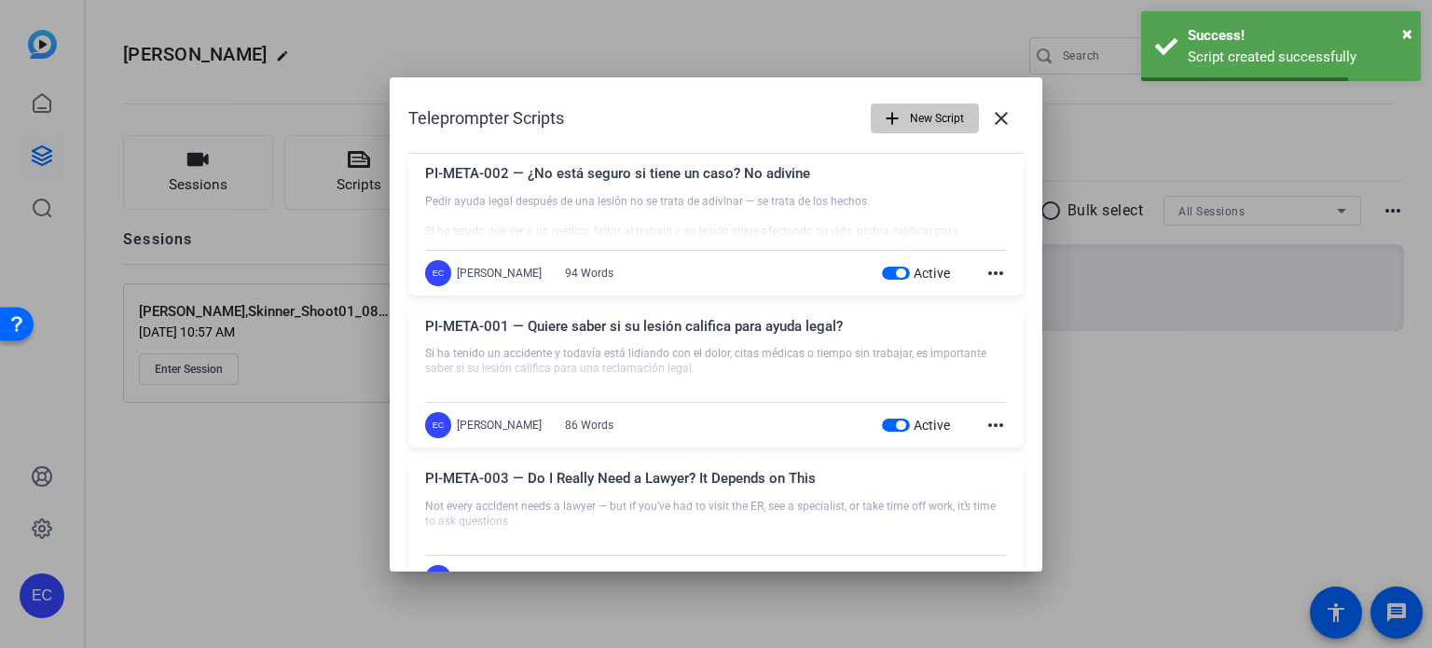
click at [895, 112] on span "button" at bounding box center [925, 118] width 106 height 45
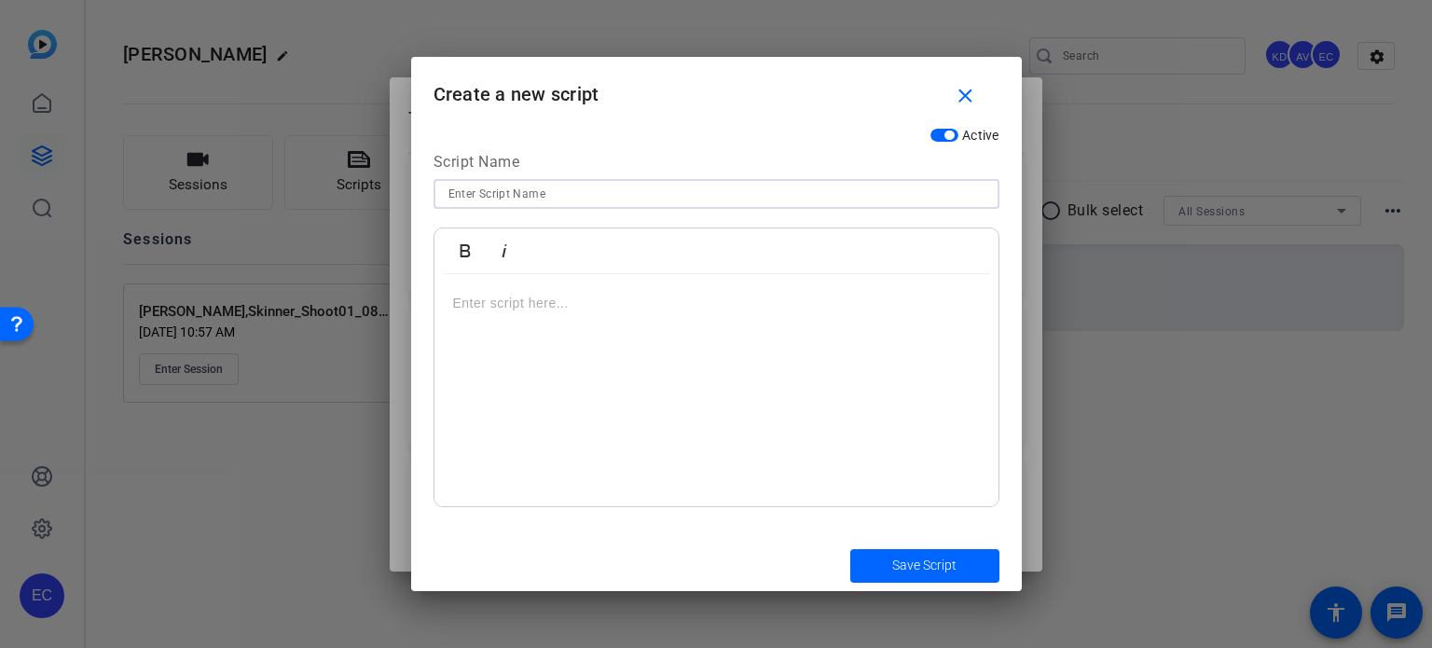
click at [489, 200] on input at bounding box center [717, 194] width 536 height 22
paste input "PI-META-003 — ¿Realmente necesita un abogado? Depende de esto"
type input "PI-META-003 — ¿Realmente necesita un abogado? Depende de esto"
click at [660, 322] on div at bounding box center [717, 390] width 564 height 233
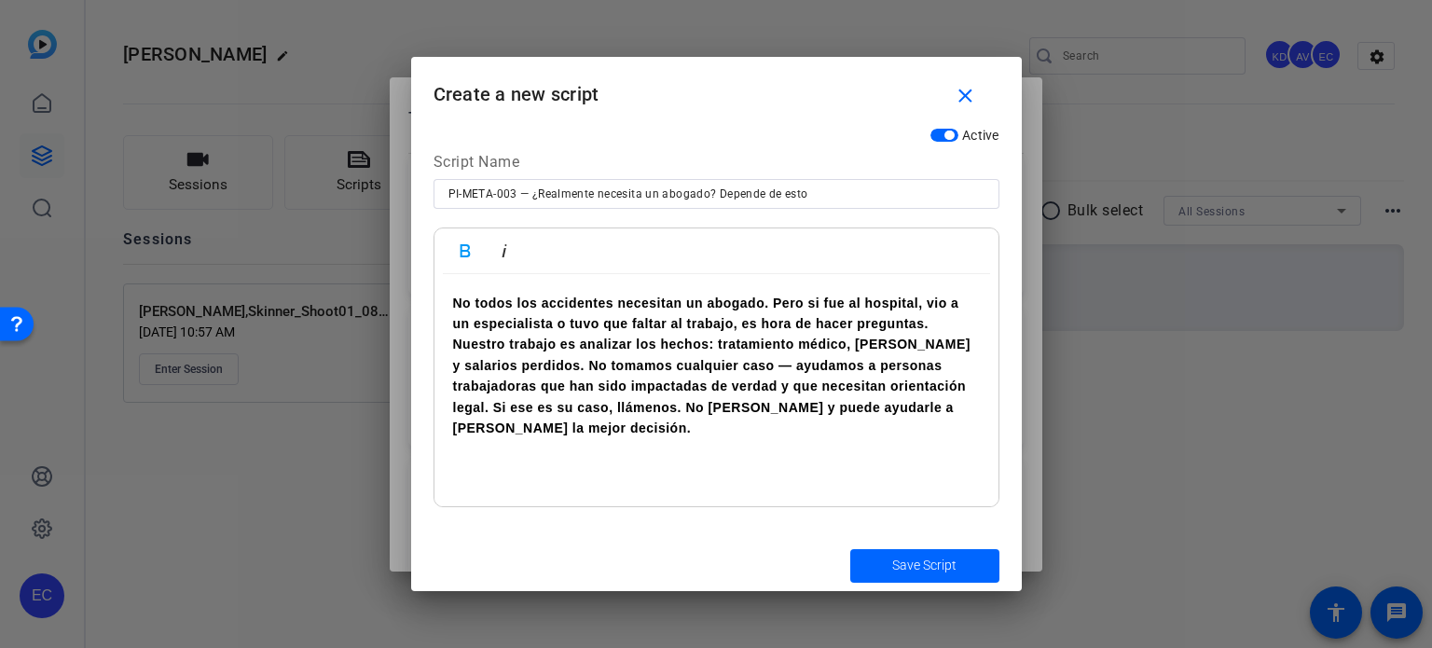
click at [913, 325] on strong "No todos los accidentes necesitan un abogado. Pero si fue al hospital, vio a un…" at bounding box center [712, 366] width 518 height 140
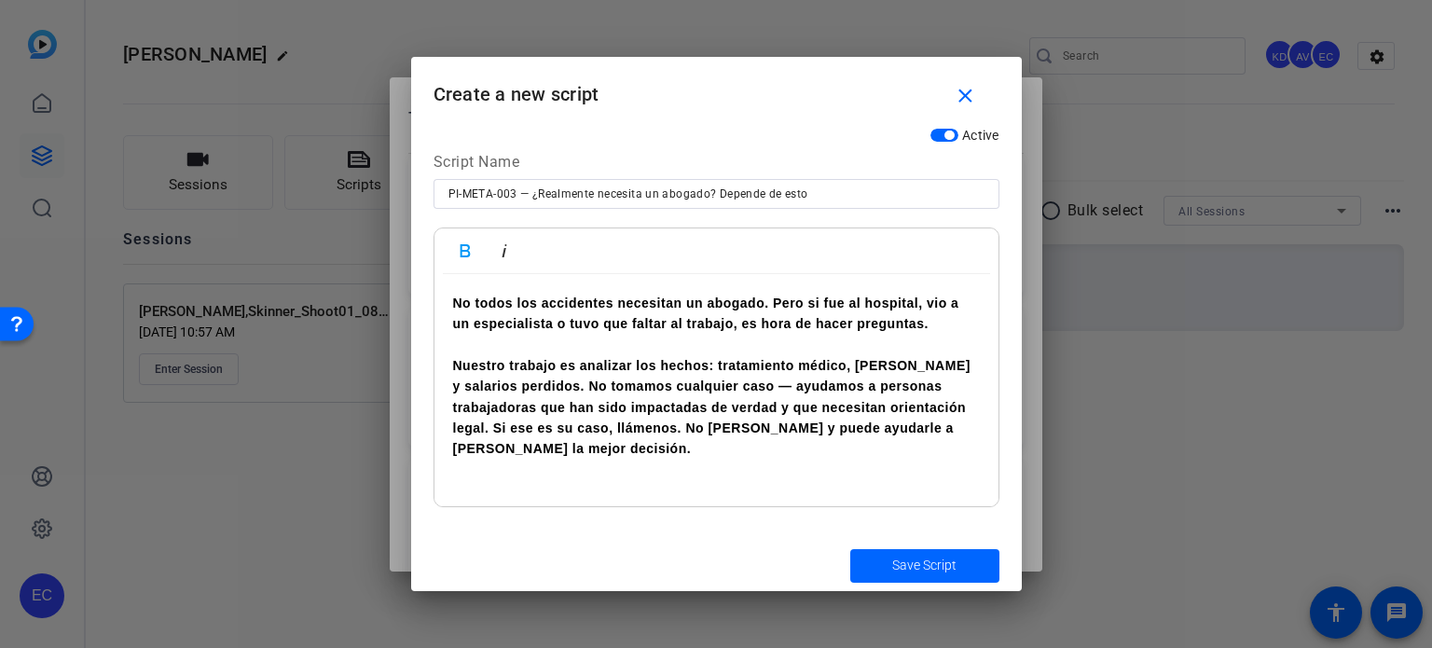
click at [522, 387] on strong "Nuestro trabajo es analizar los hechos: tratamiento médico, daños y salarios pe…" at bounding box center [712, 407] width 518 height 99
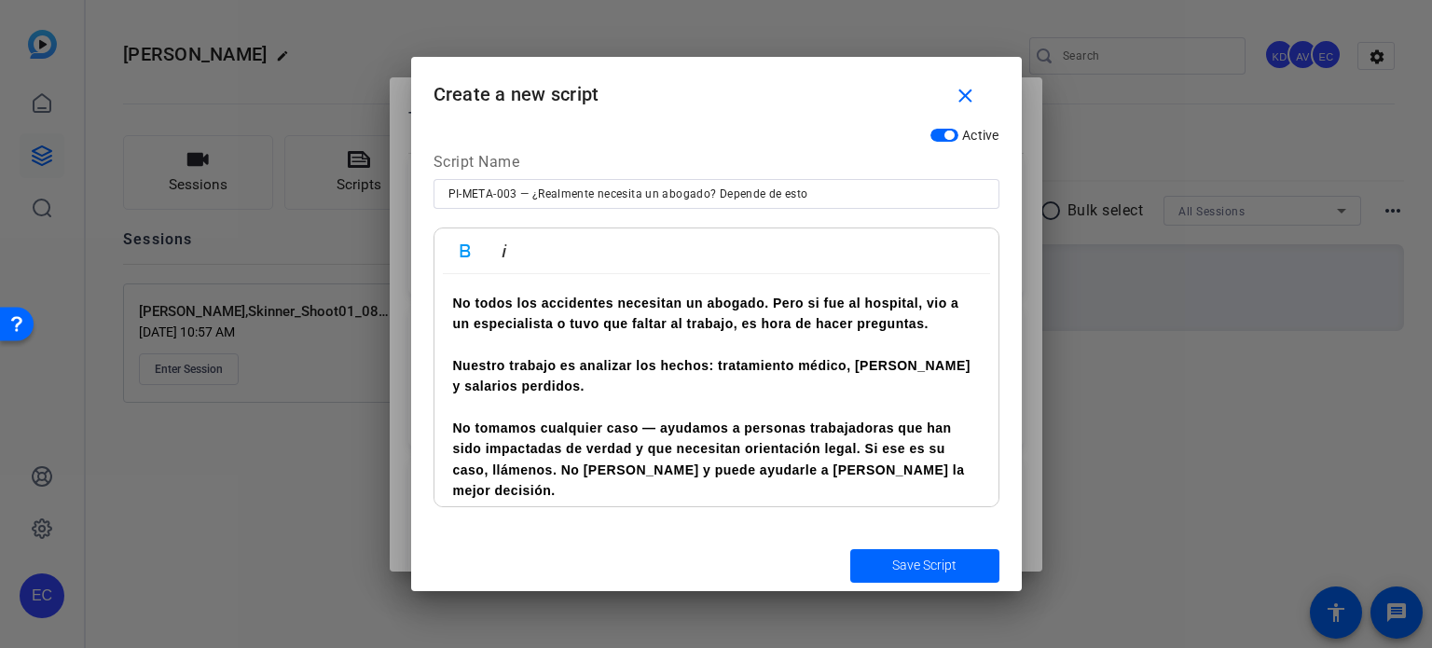
click at [865, 444] on strong "No tomamos cualquier caso — ayudamos a personas trabajadoras que han sido impac…" at bounding box center [709, 459] width 512 height 77
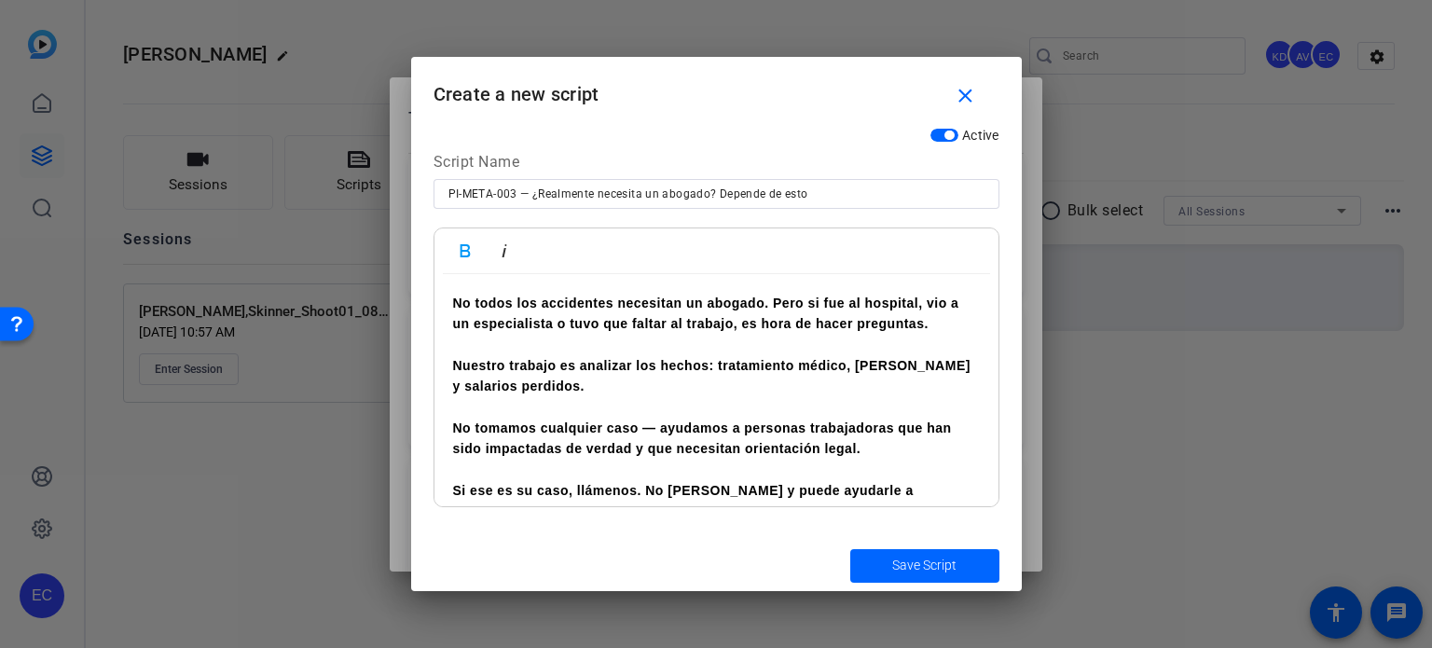
scroll to position [34, 0]
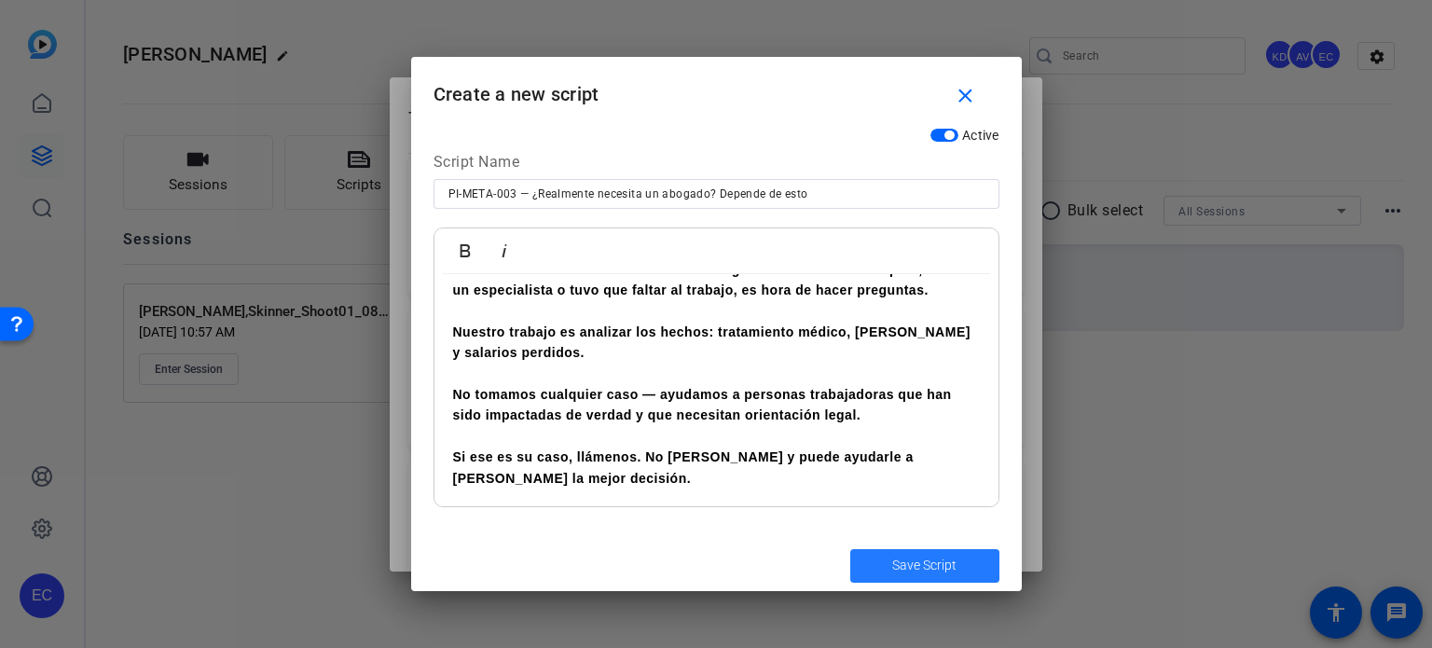
click at [891, 567] on span "submit" at bounding box center [925, 566] width 149 height 45
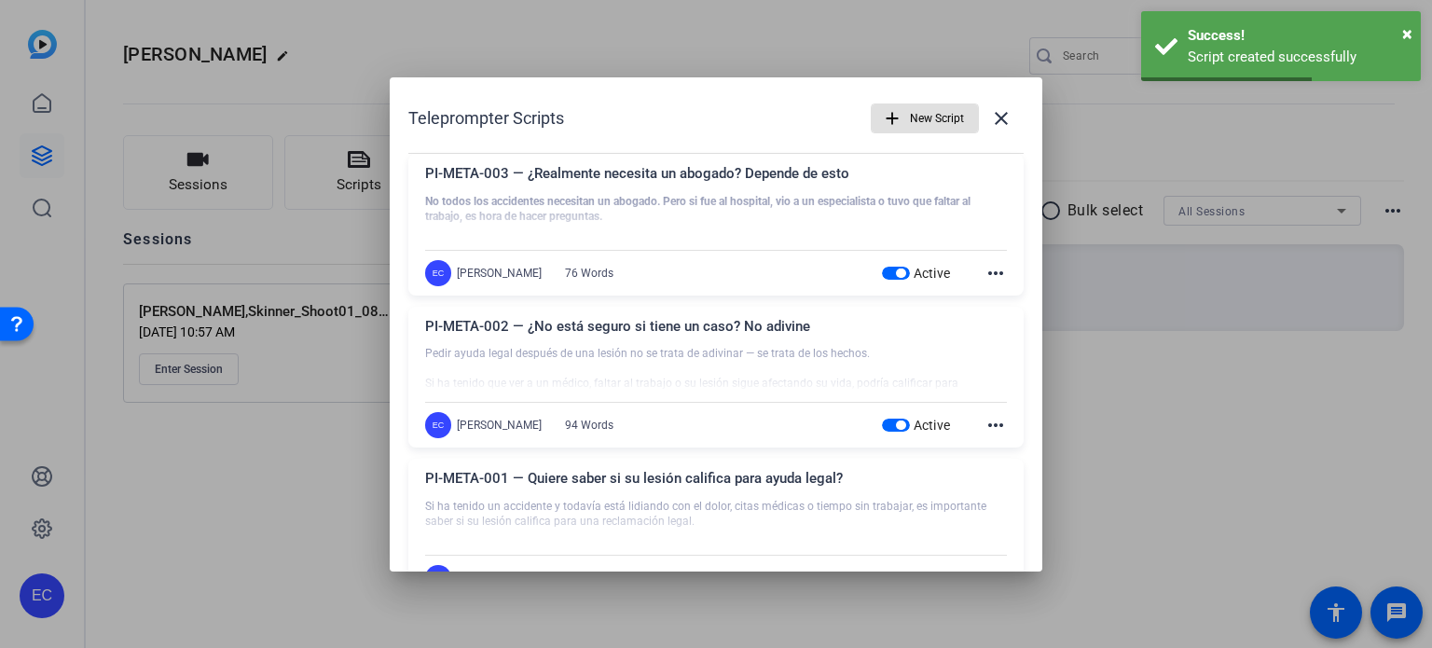
click at [899, 111] on span "button" at bounding box center [925, 118] width 106 height 45
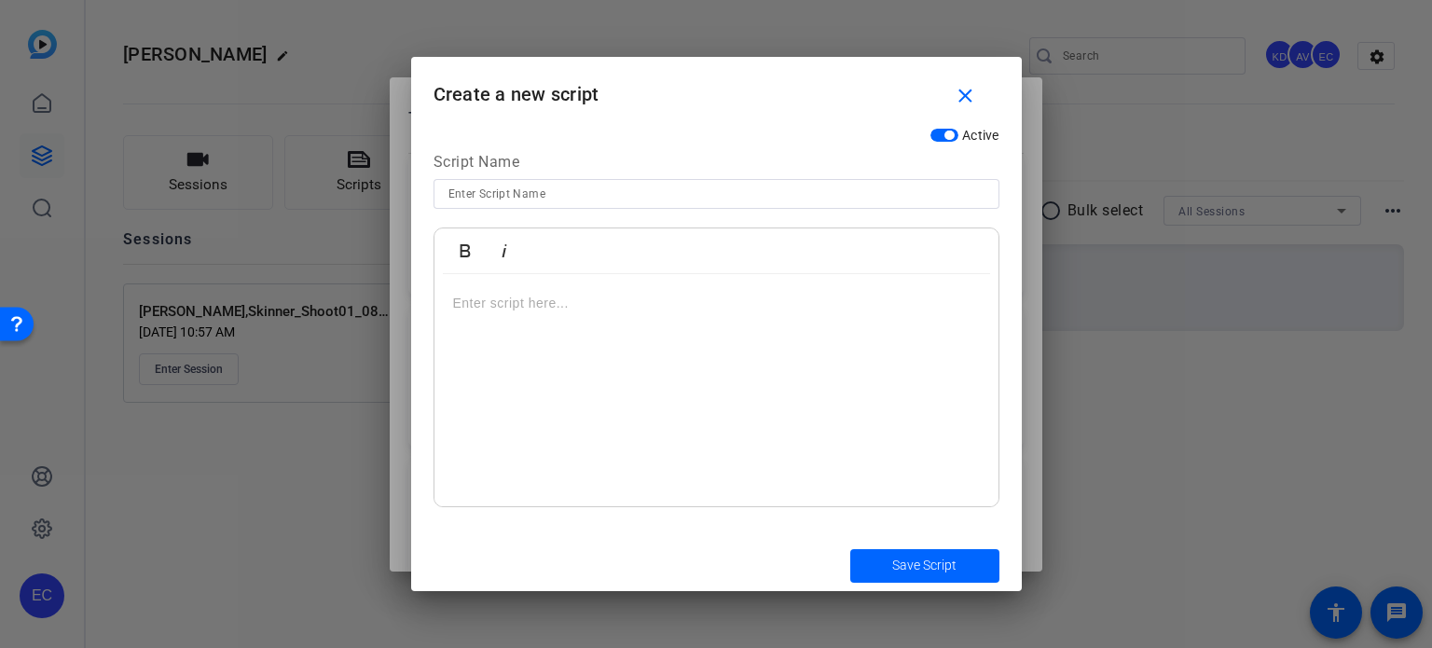
click at [591, 205] on div at bounding box center [717, 194] width 536 height 30
click at [601, 194] on input at bounding box center [717, 194] width 536 height 22
paste input "PI-SMVID-01 How much is your injury case worth?"
type input "PI-SMVID-01 How much is your injury case worth?"
click at [611, 297] on p at bounding box center [716, 303] width 527 height 21
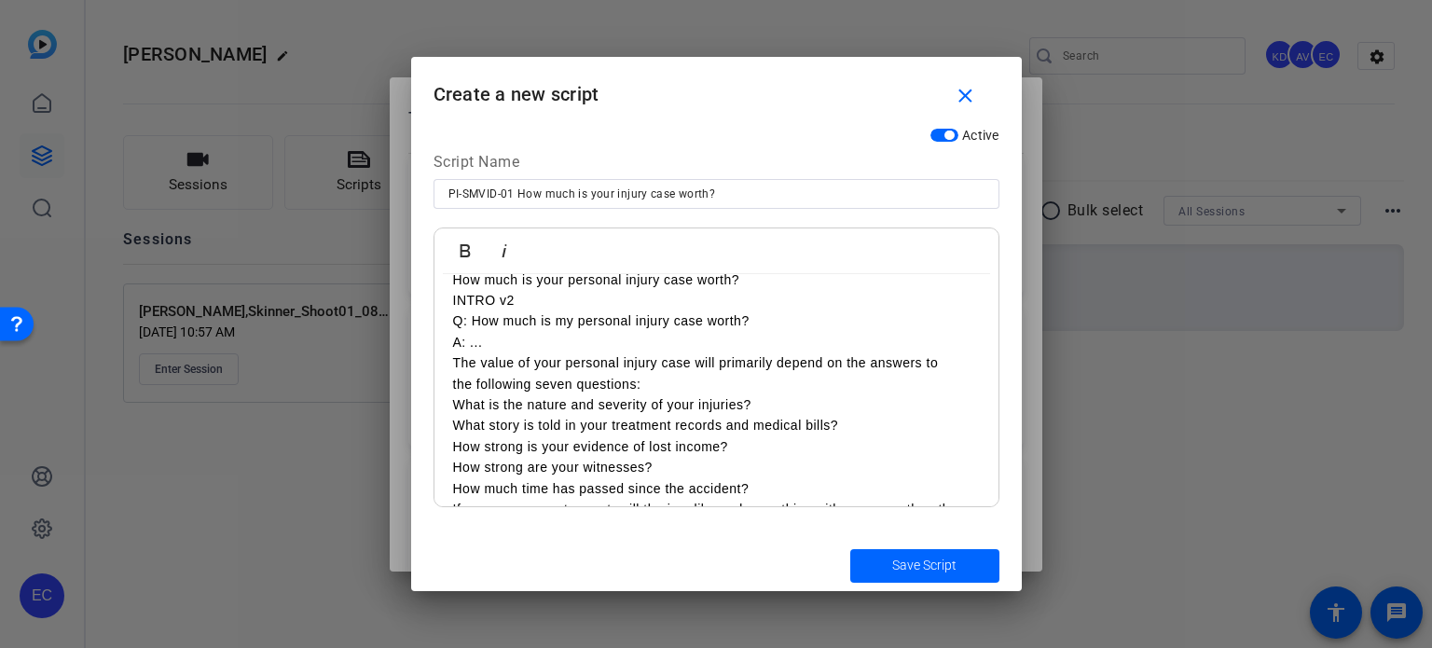
scroll to position [0, 0]
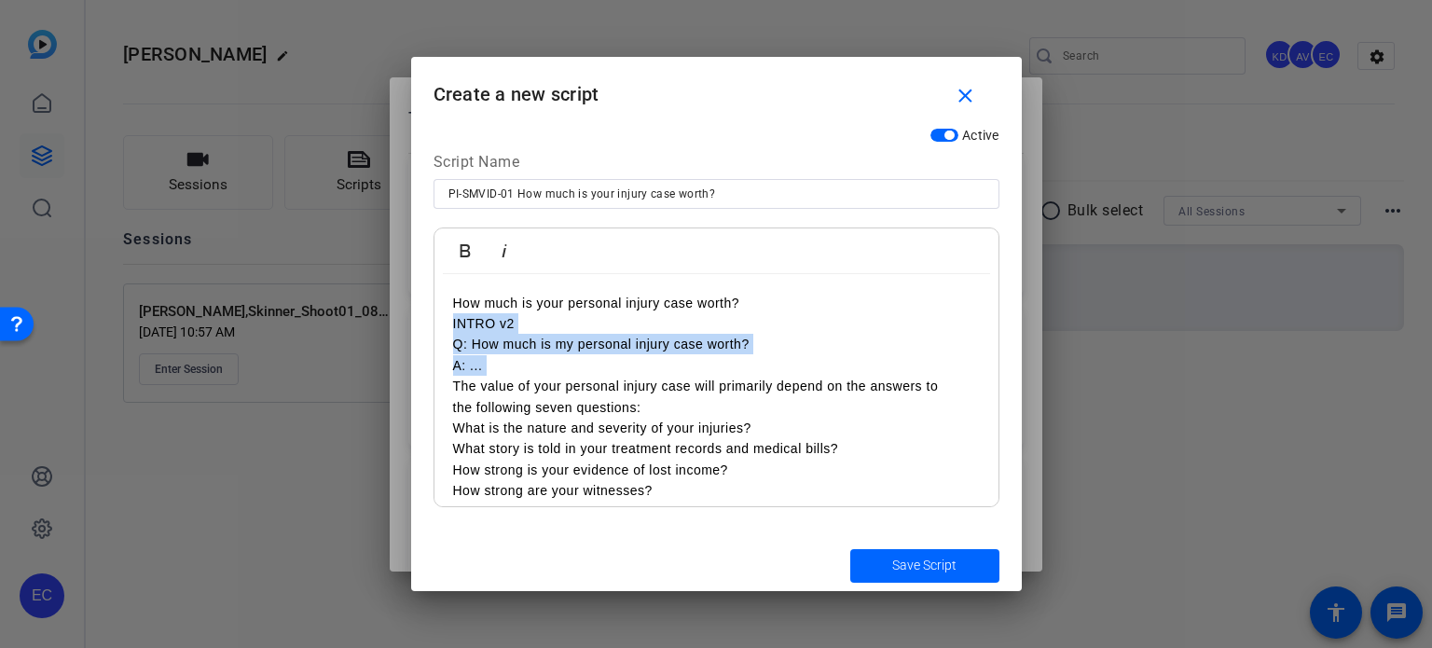
drag, startPoint x: 451, startPoint y: 387, endPoint x: 444, endPoint y: 333, distance: 54.6
click at [444, 333] on div "How much is your personal injury case worth? INTRO v2 Q: How much is my persona…" at bounding box center [717, 438] width 564 height 329
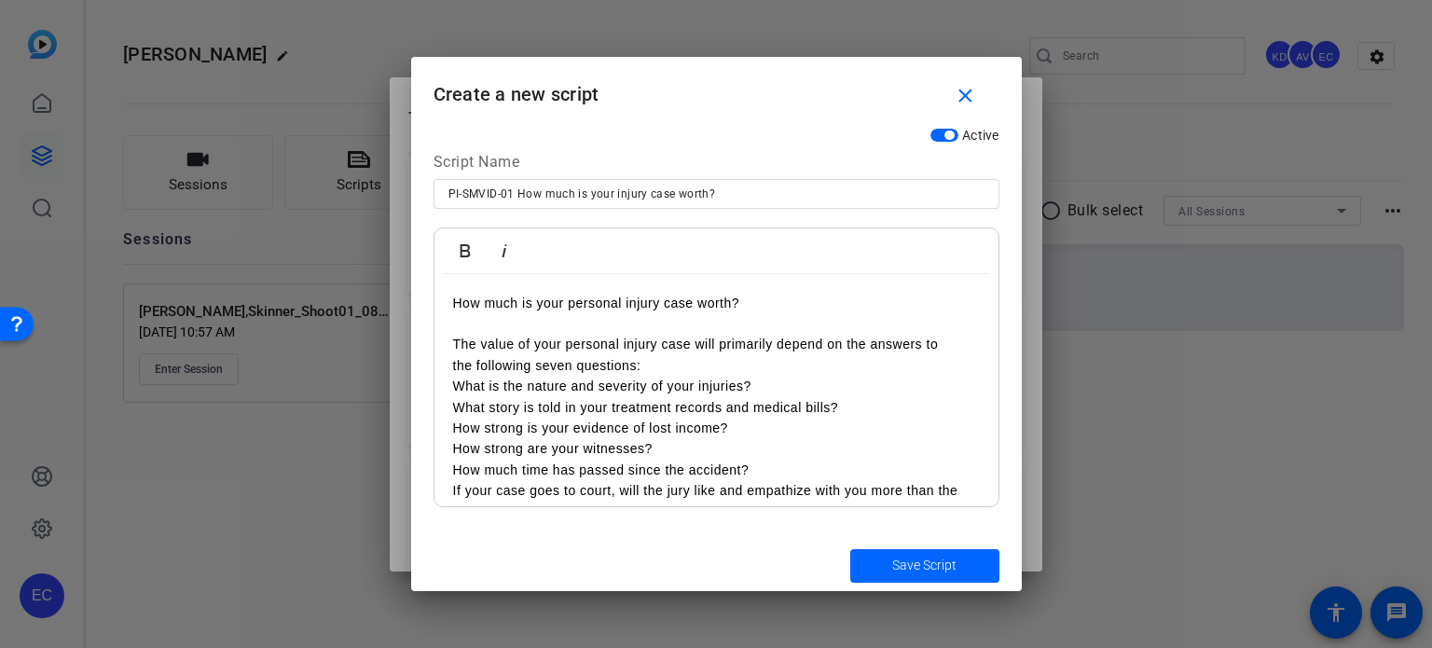
click at [719, 357] on p "the following seven questions:" at bounding box center [716, 365] width 527 height 21
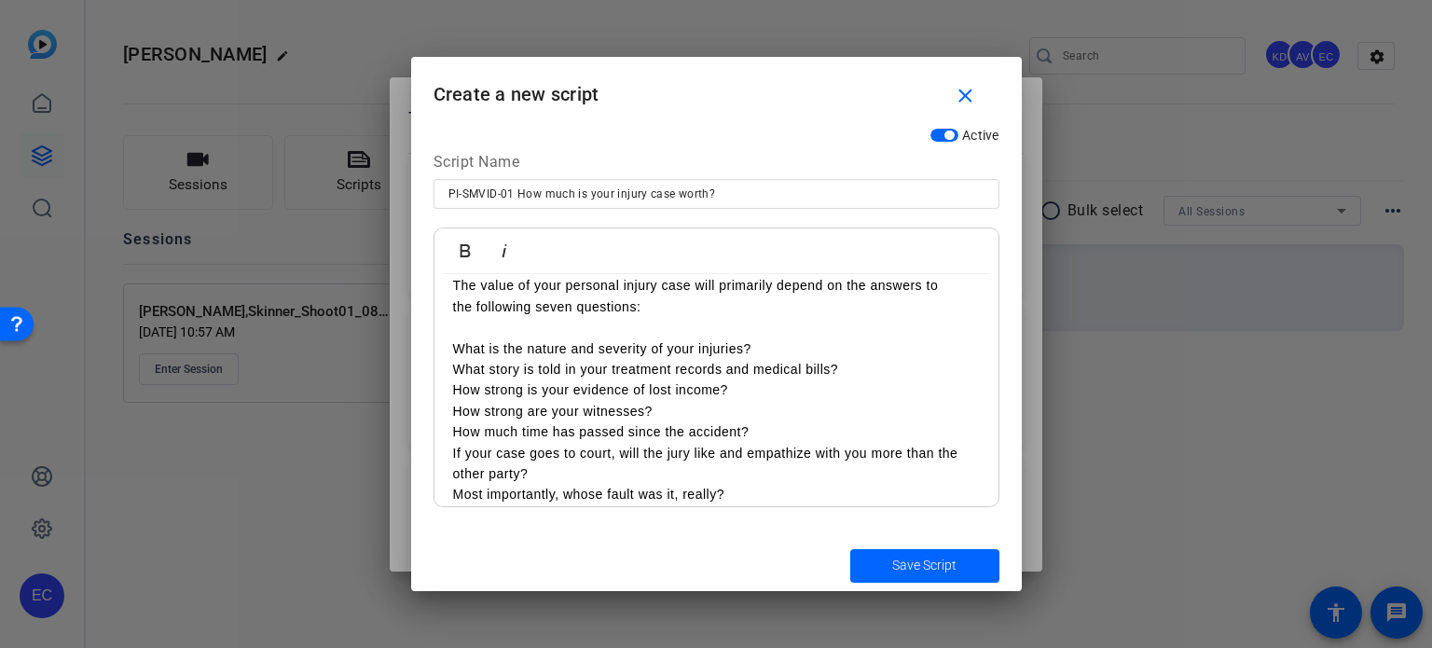
scroll to position [75, 0]
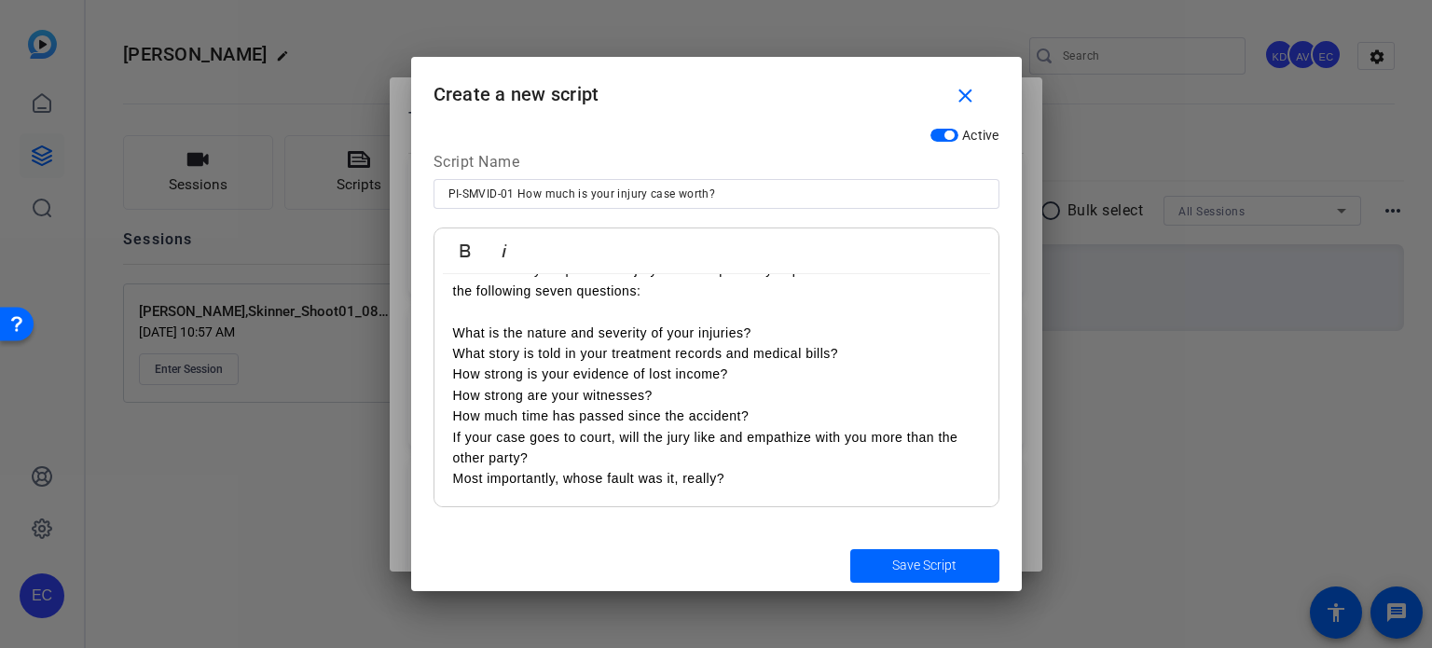
click at [768, 339] on p "What is the nature and severity of your injuries?" at bounding box center [716, 333] width 527 height 21
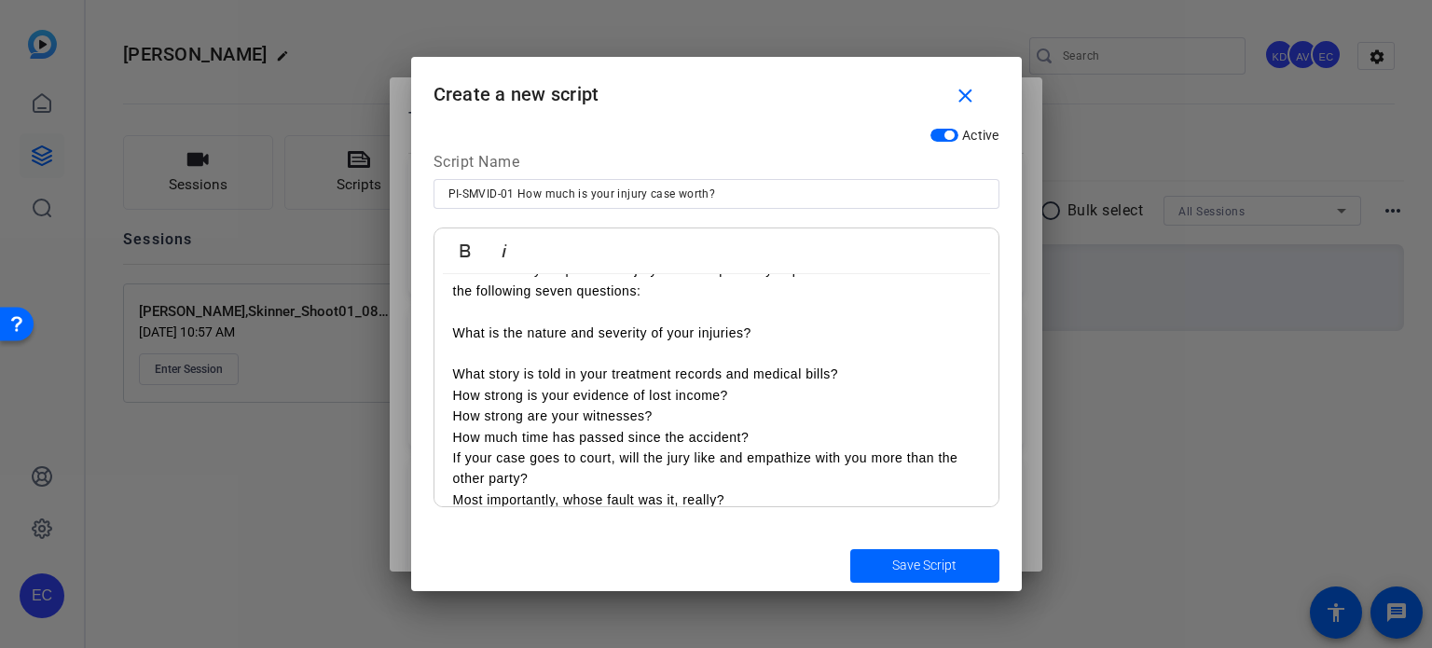
click at [847, 372] on p "What story is told in your treatment records and medical bills?" at bounding box center [716, 374] width 527 height 21
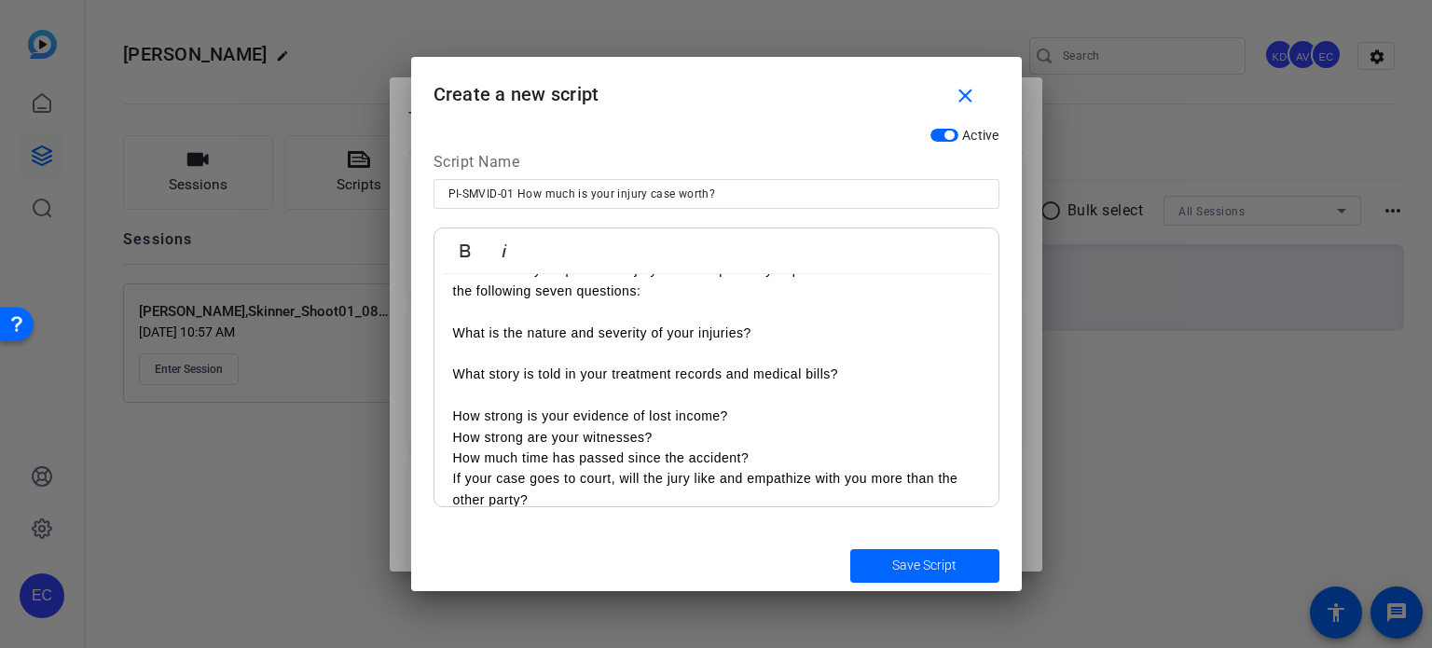
click at [752, 410] on p "How strong is your evidence of lost income?" at bounding box center [716, 416] width 527 height 21
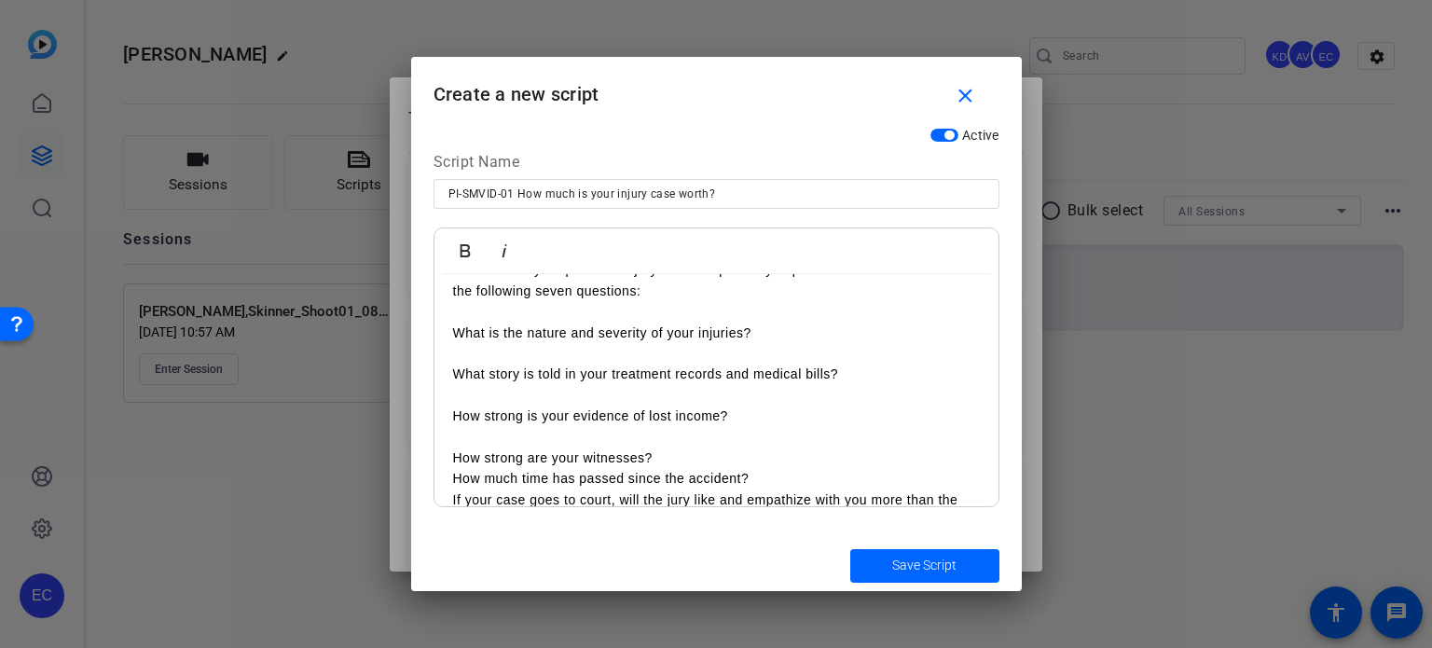
click at [661, 452] on p "How strong are your witnesses?" at bounding box center [716, 458] width 527 height 21
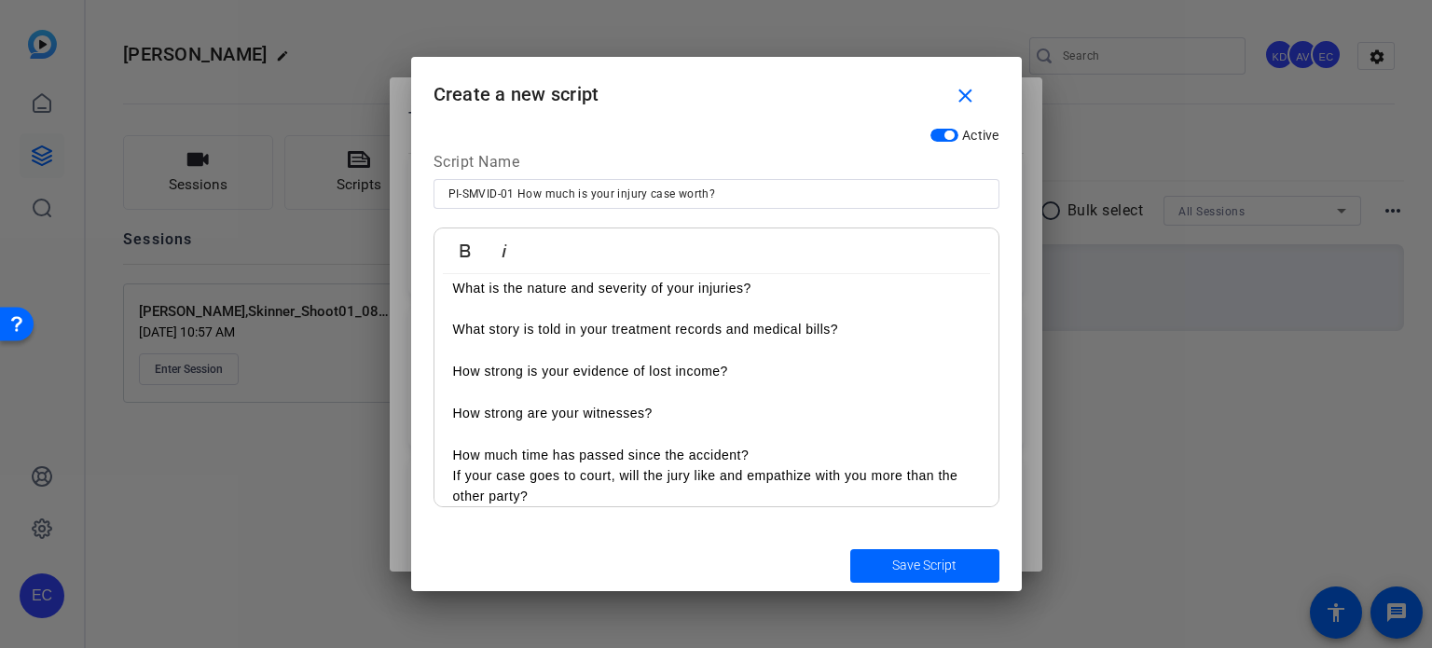
scroll to position [159, 0]
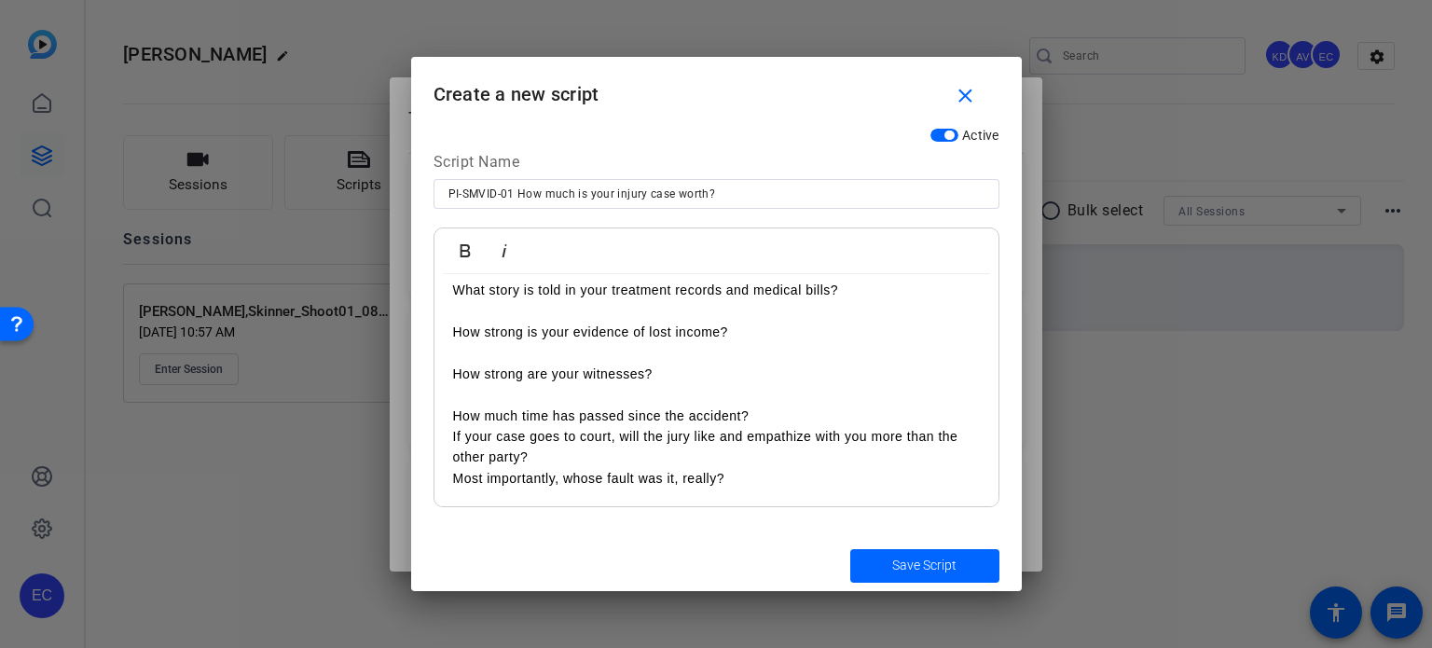
click at [789, 411] on p "How much time has passed since the accident?" at bounding box center [716, 416] width 527 height 21
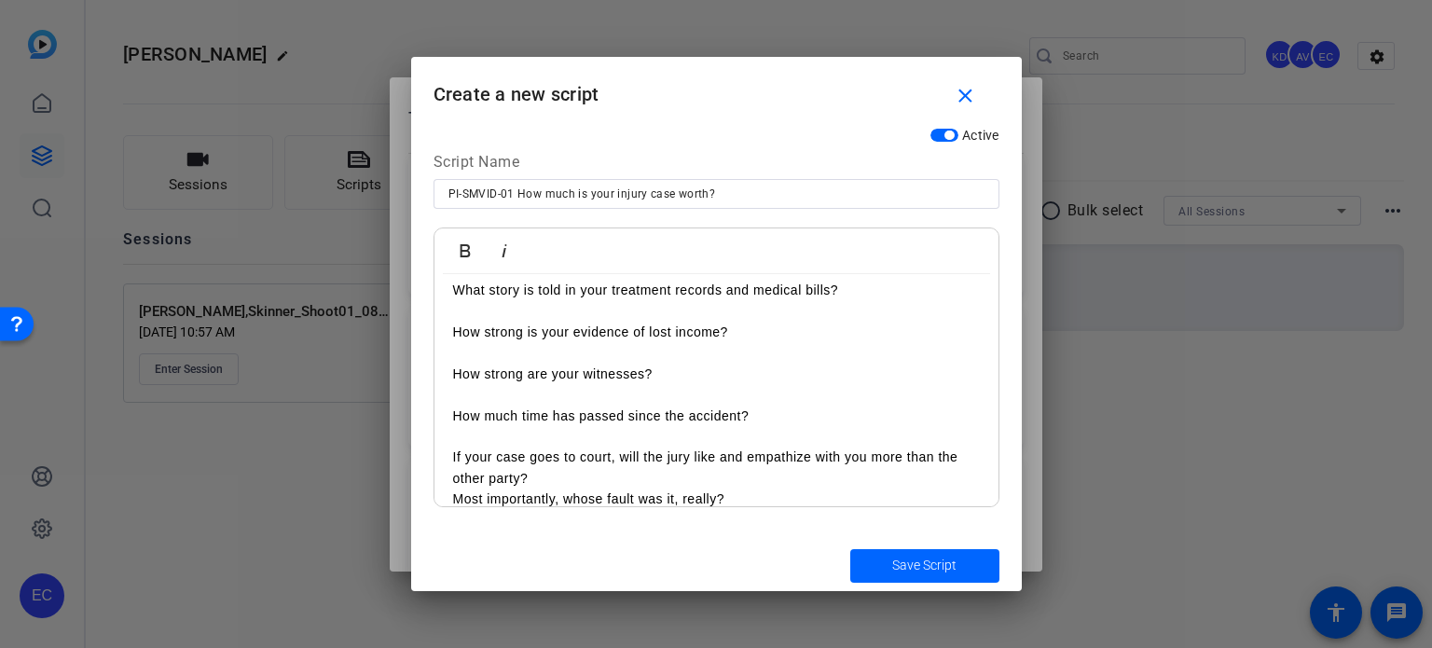
click at [560, 483] on p "other party?" at bounding box center [716, 478] width 527 height 21
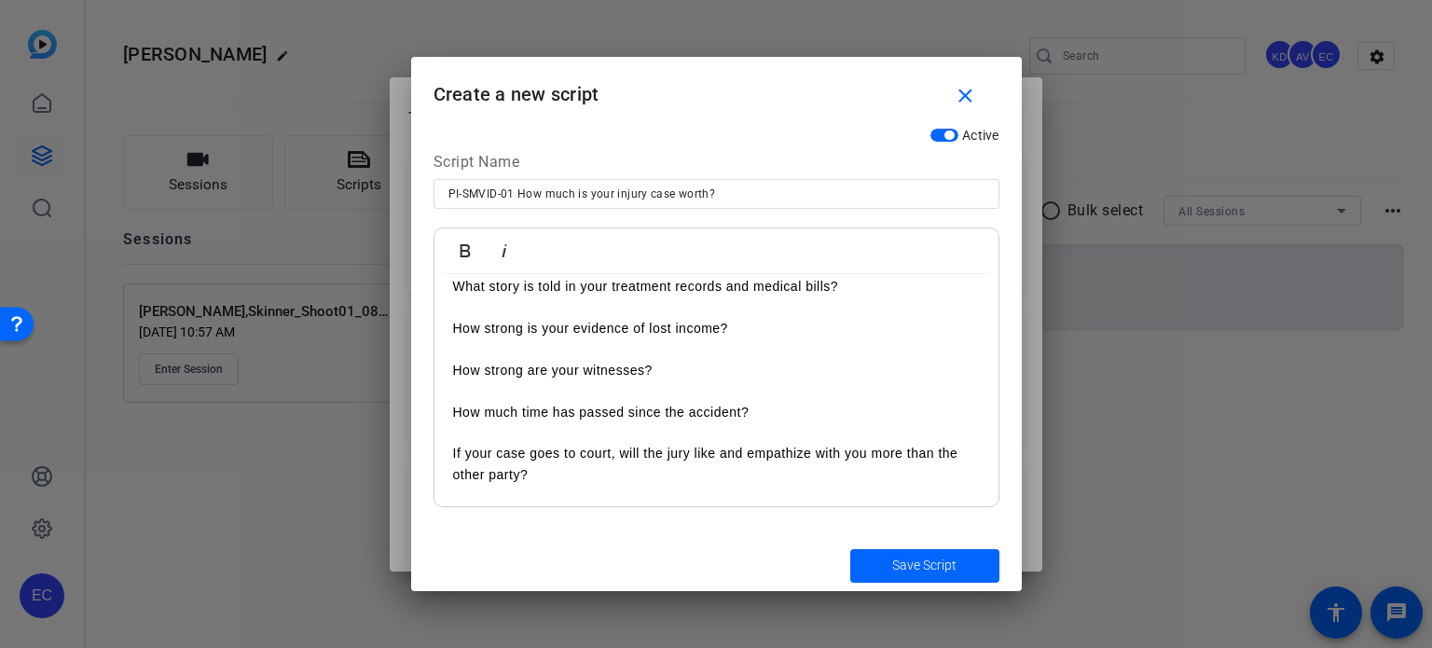
scroll to position [201, 0]
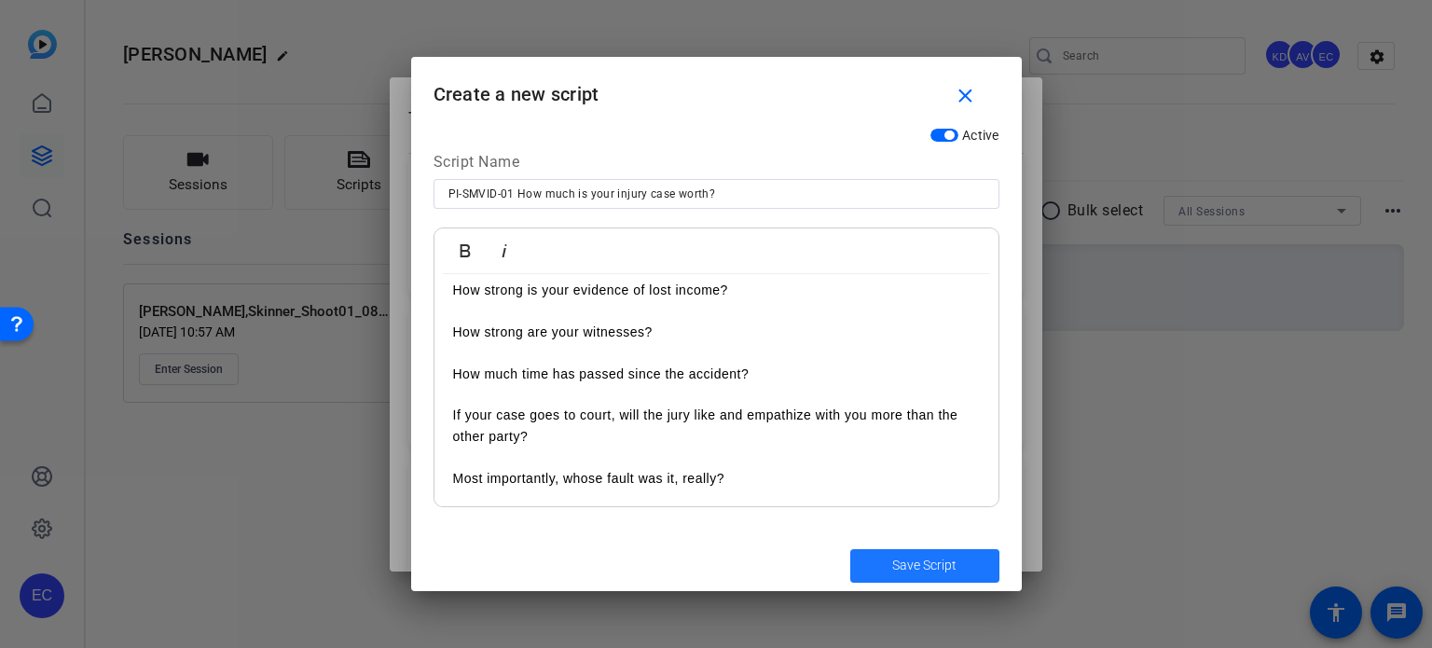
drag, startPoint x: 891, startPoint y: 570, endPoint x: 943, endPoint y: 596, distance: 58.4
click at [892, 570] on span "submit" at bounding box center [925, 566] width 149 height 45
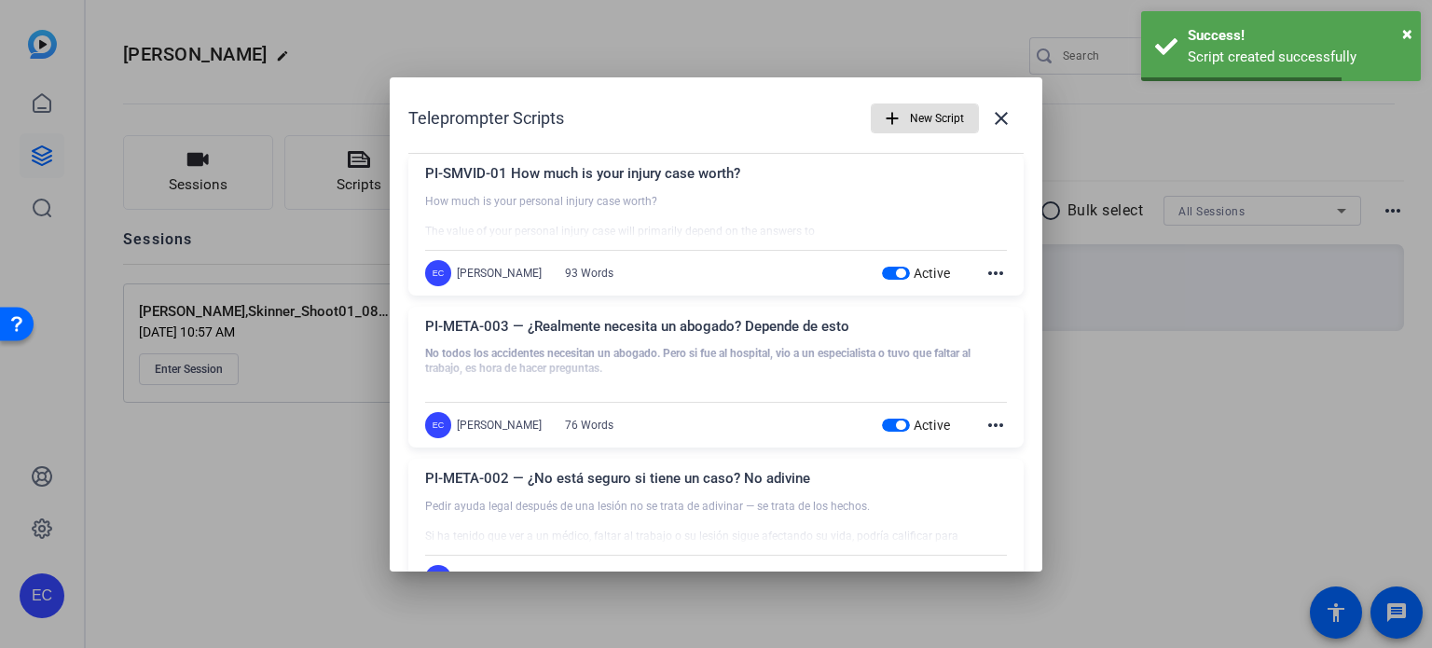
click at [891, 114] on mat-icon "add" at bounding box center [892, 118] width 21 height 21
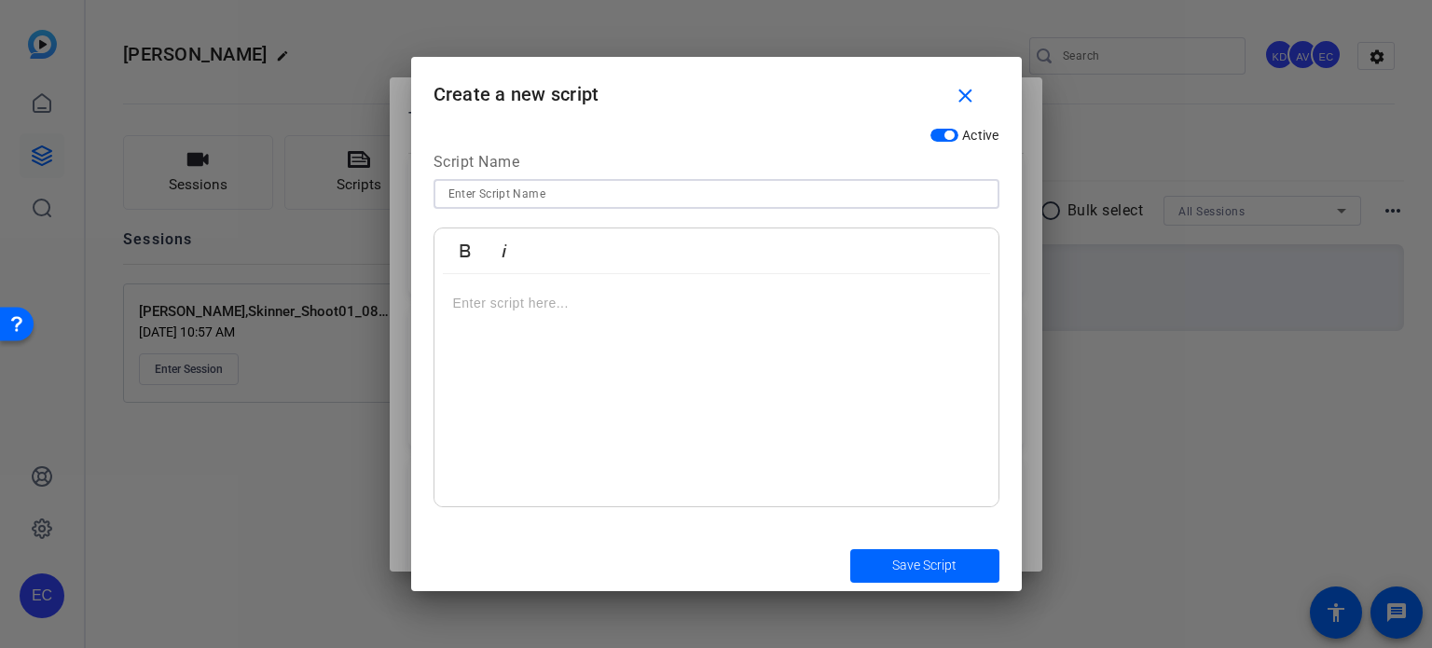
click at [507, 196] on input at bounding box center [717, 194] width 536 height 22
paste input "PI-SMVID-02 Should you talk to other drivers' insurance company?"
type input "PI-SMVID-02 Should you talk to other drivers' insurance company?"
click at [505, 373] on div at bounding box center [717, 390] width 564 height 233
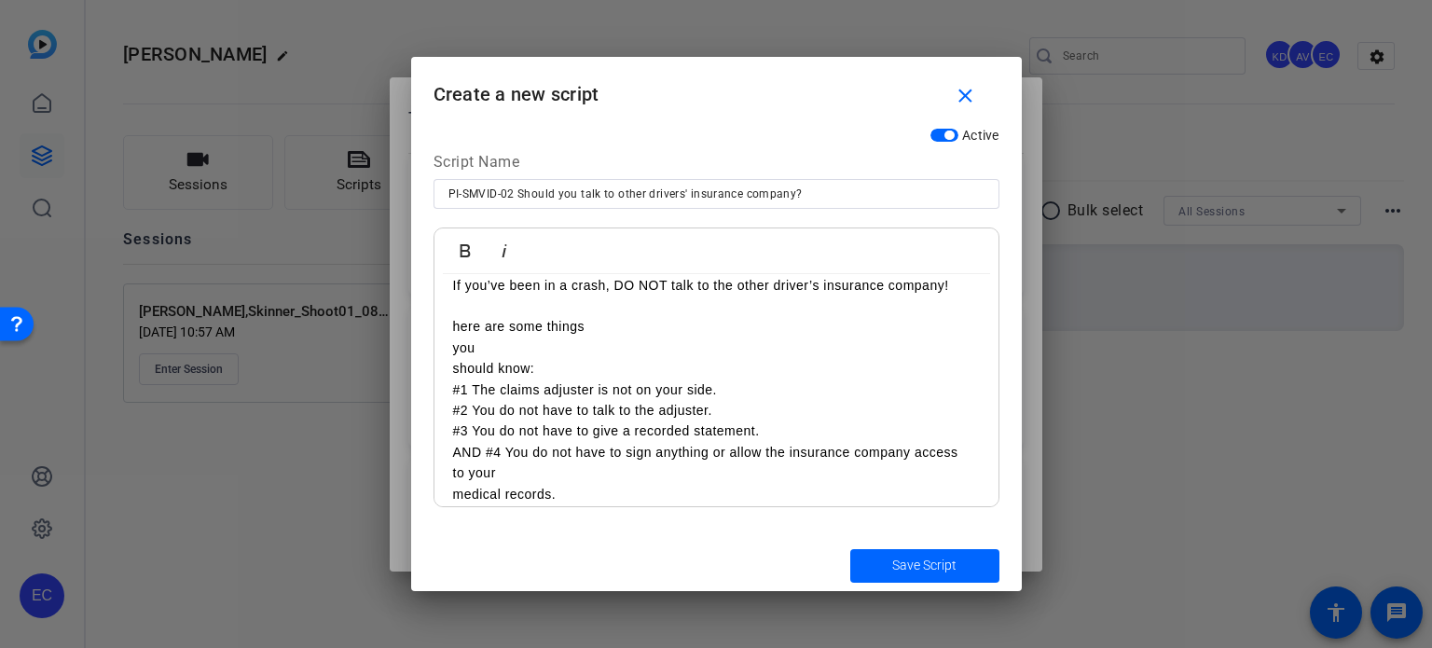
scroll to position [0, 0]
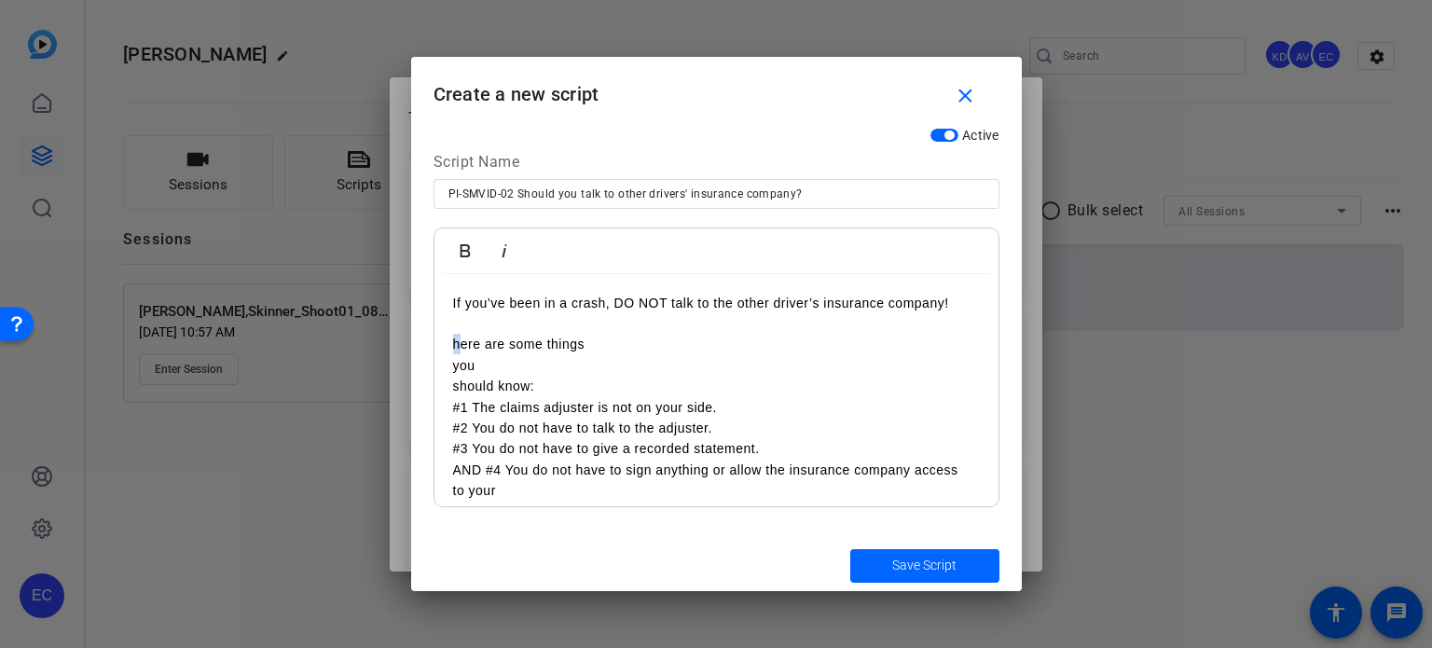
click at [451, 344] on div "If you’ve been in a crash, DO NOT talk to the other driver’s insurance company!…" at bounding box center [717, 428] width 564 height 309
click at [444, 362] on div "If you’ve been in a crash, DO NOT talk to the other driver’s insurance company!…" at bounding box center [717, 428] width 564 height 309
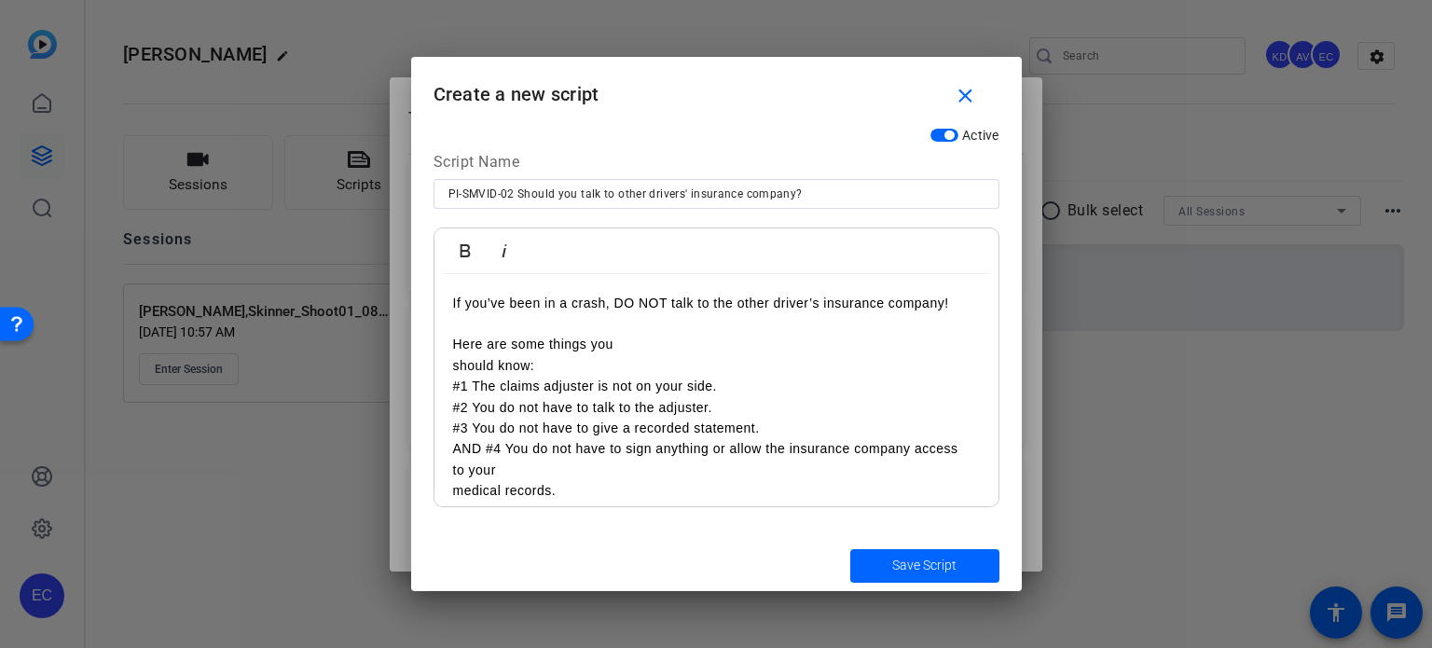
click at [440, 371] on div "If you’ve been in a crash, DO NOT talk to the other driver’s insurance company!…" at bounding box center [717, 418] width 564 height 288
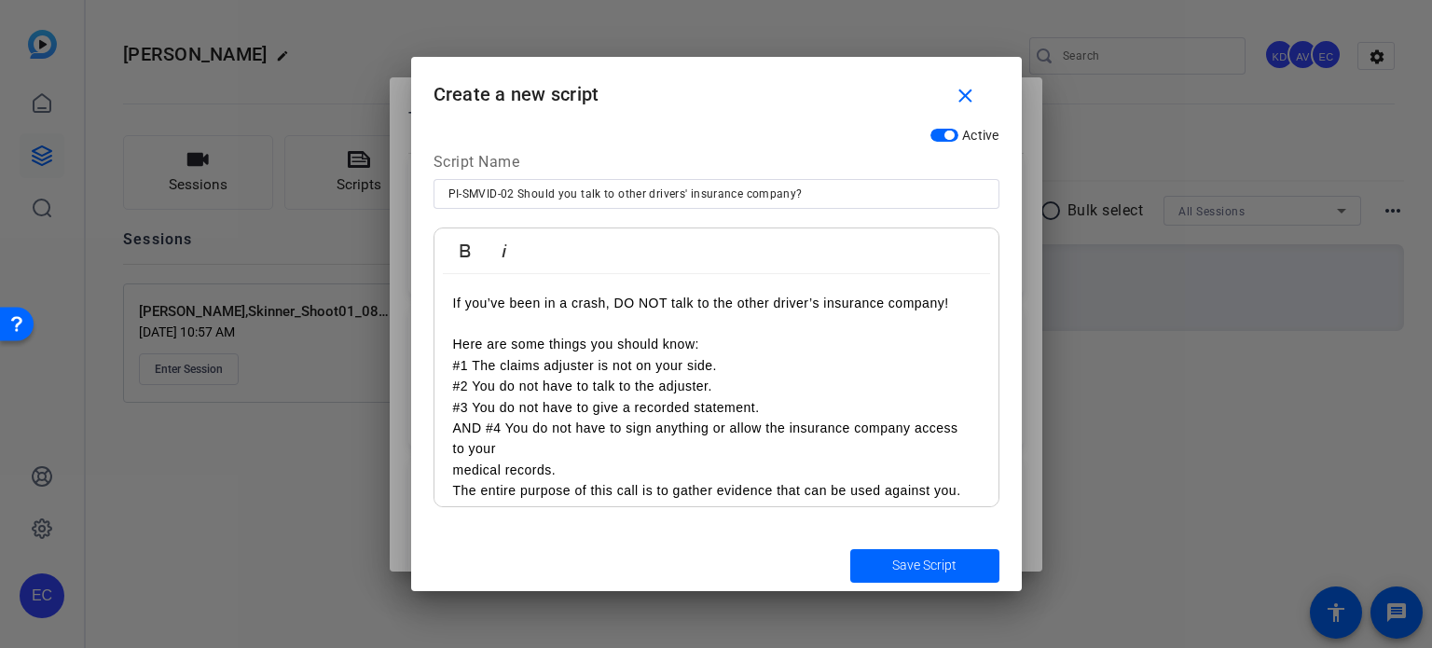
click at [725, 344] on p "Here are some things you should know:" at bounding box center [716, 344] width 527 height 21
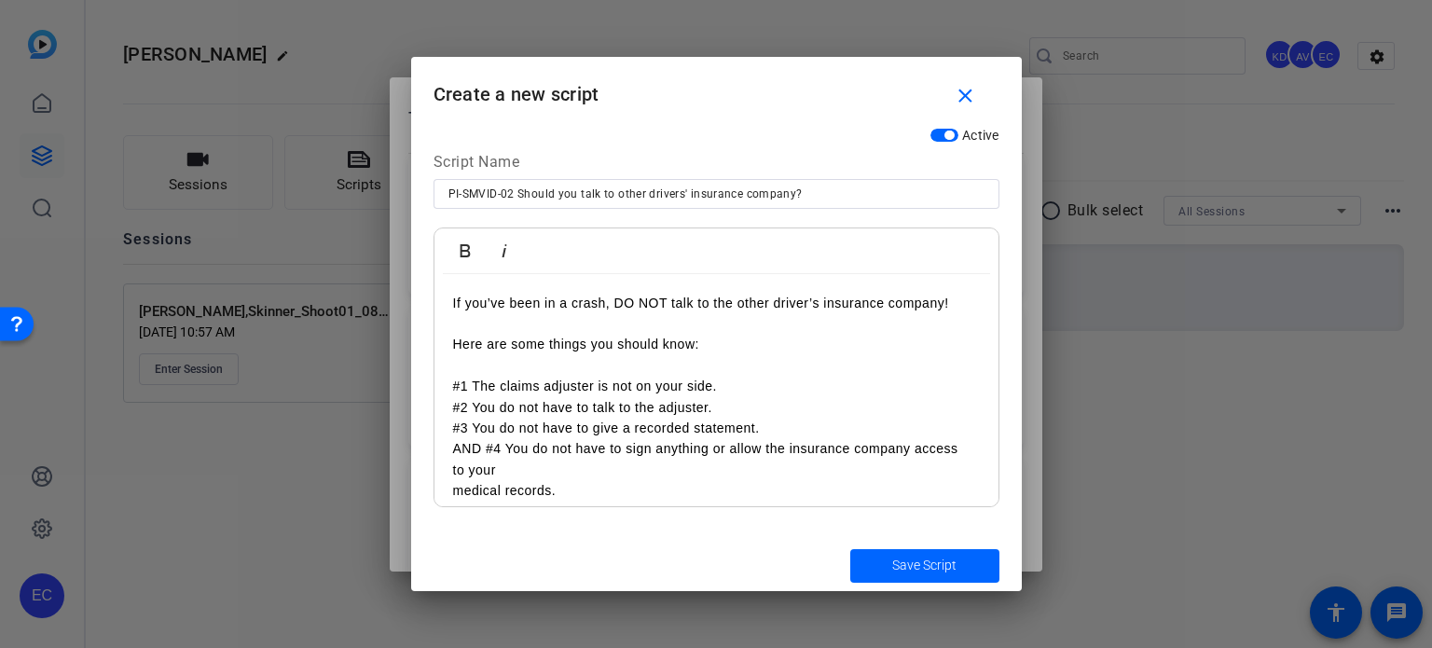
scroll to position [54, 0]
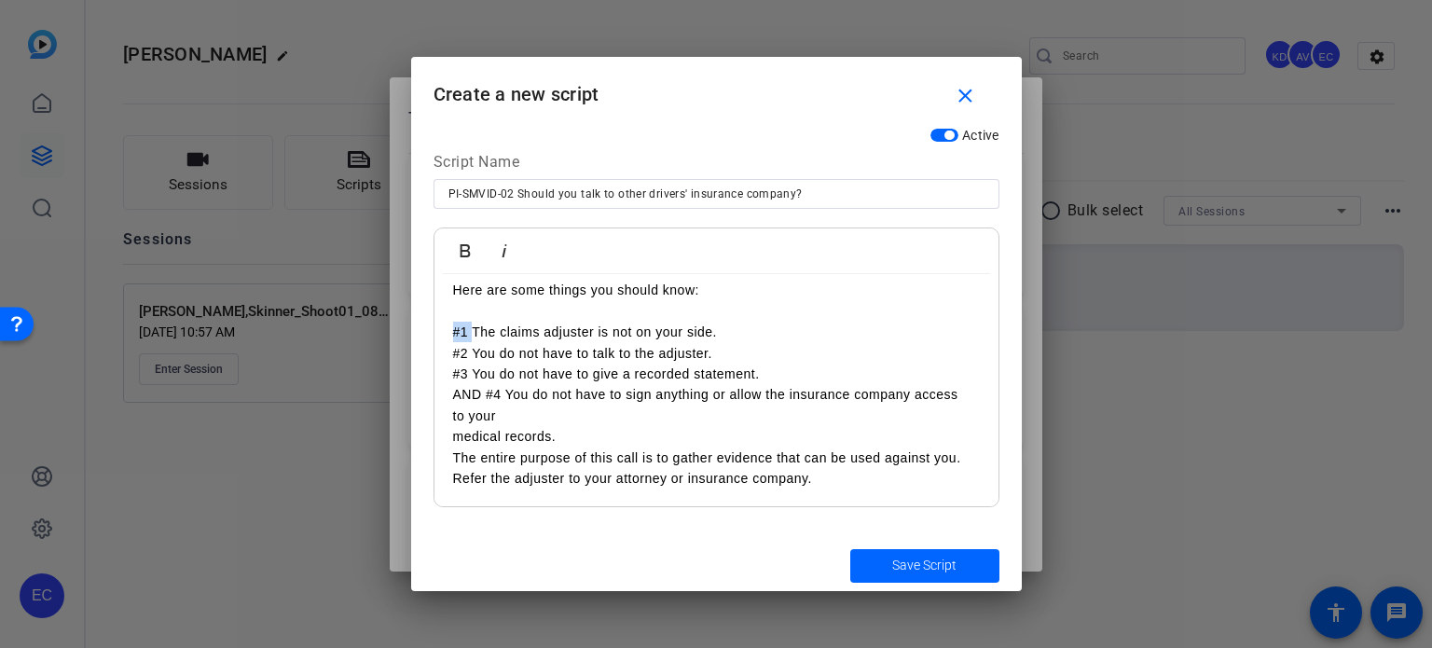
drag, startPoint x: 462, startPoint y: 327, endPoint x: 444, endPoint y: 325, distance: 17.9
click at [444, 325] on div "If you’ve been in a crash, DO NOT talk to the other driver’s insurance company!…" at bounding box center [717, 364] width 564 height 288
drag, startPoint x: 474, startPoint y: 353, endPoint x: 444, endPoint y: 349, distance: 30.2
click at [444, 349] on div "If you’ve been in a crash, DO NOT talk to the other driver’s insurance company!…" at bounding box center [717, 364] width 564 height 288
drag, startPoint x: 471, startPoint y: 367, endPoint x: 441, endPoint y: 367, distance: 29.9
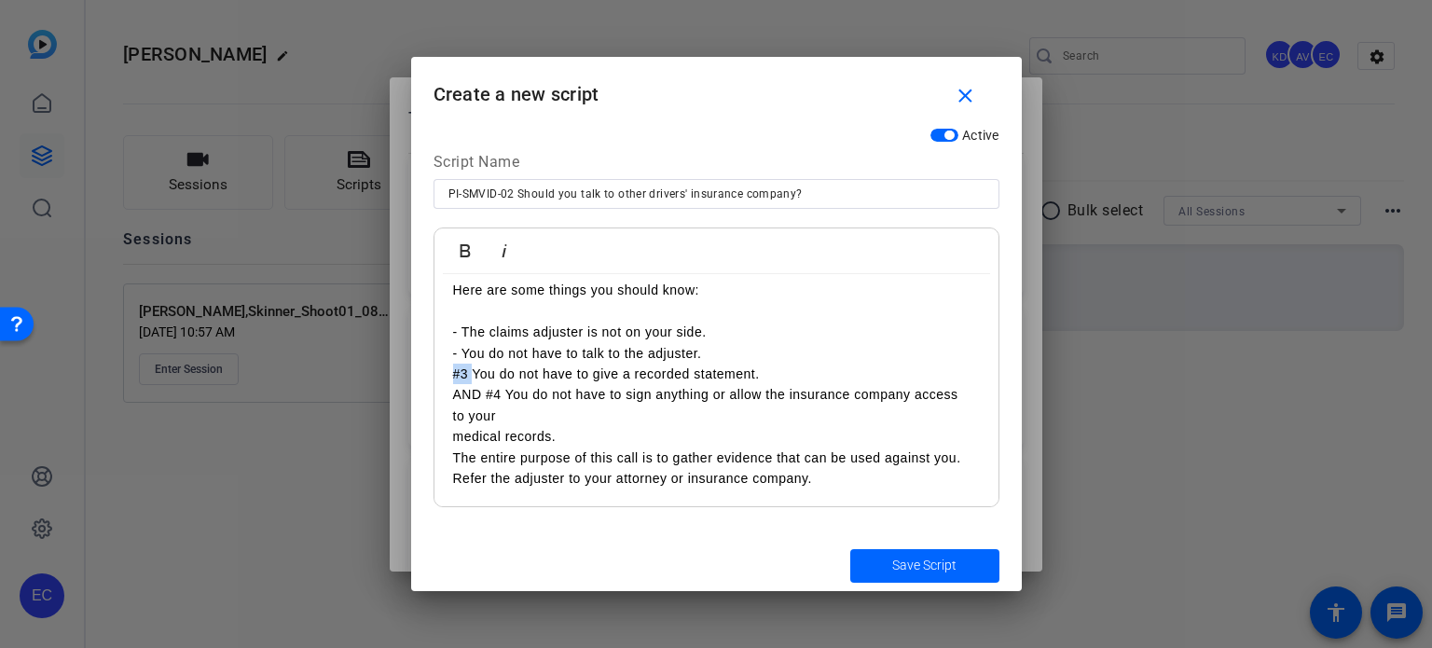
click at [441, 367] on div "If you’ve been in a crash, DO NOT talk to the other driver’s insurance company!…" at bounding box center [717, 364] width 564 height 288
drag, startPoint x: 506, startPoint y: 394, endPoint x: 483, endPoint y: 393, distance: 23.3
click at [483, 393] on p "AND #4 You do not have to sign anything or allow the insurance company access" at bounding box center [716, 394] width 527 height 21
click at [444, 433] on div "If you’ve been in a crash, DO NOT talk to the other driver’s insurance company!…" at bounding box center [717, 364] width 564 height 288
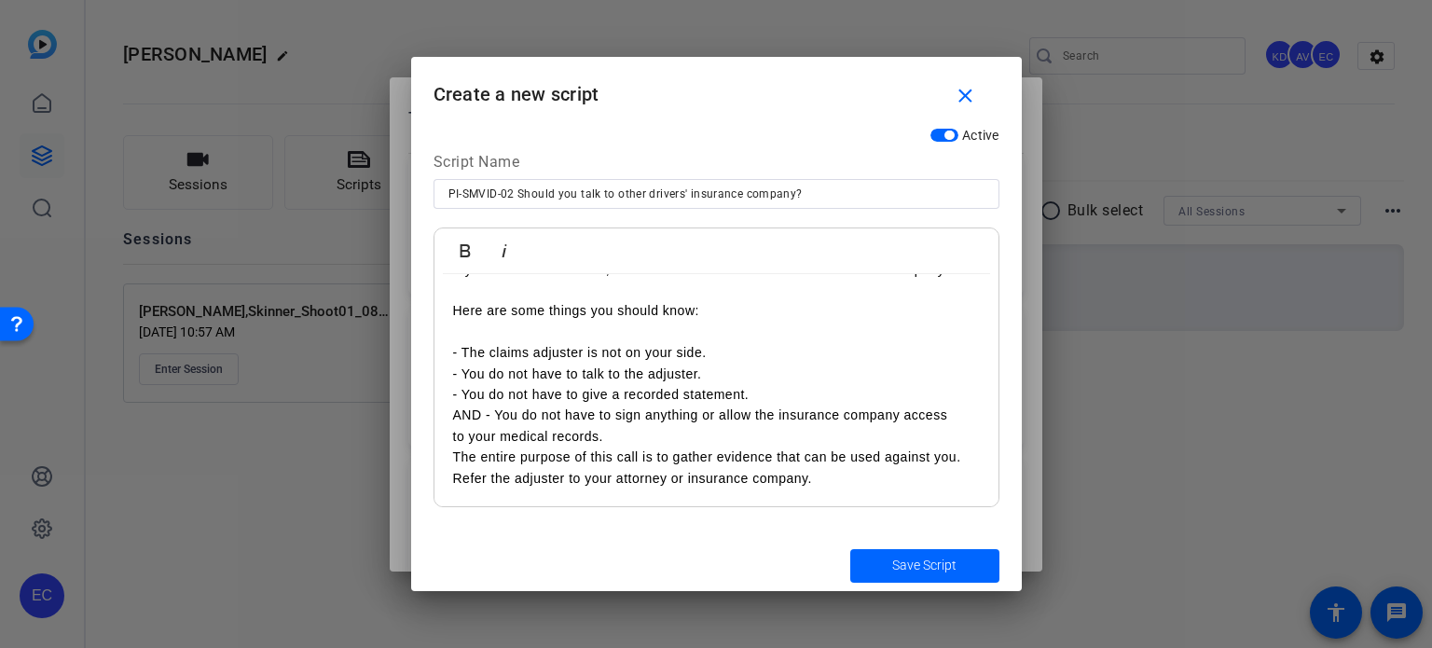
click at [790, 394] on p "- You do not have to give a recorded statement." at bounding box center [716, 394] width 527 height 21
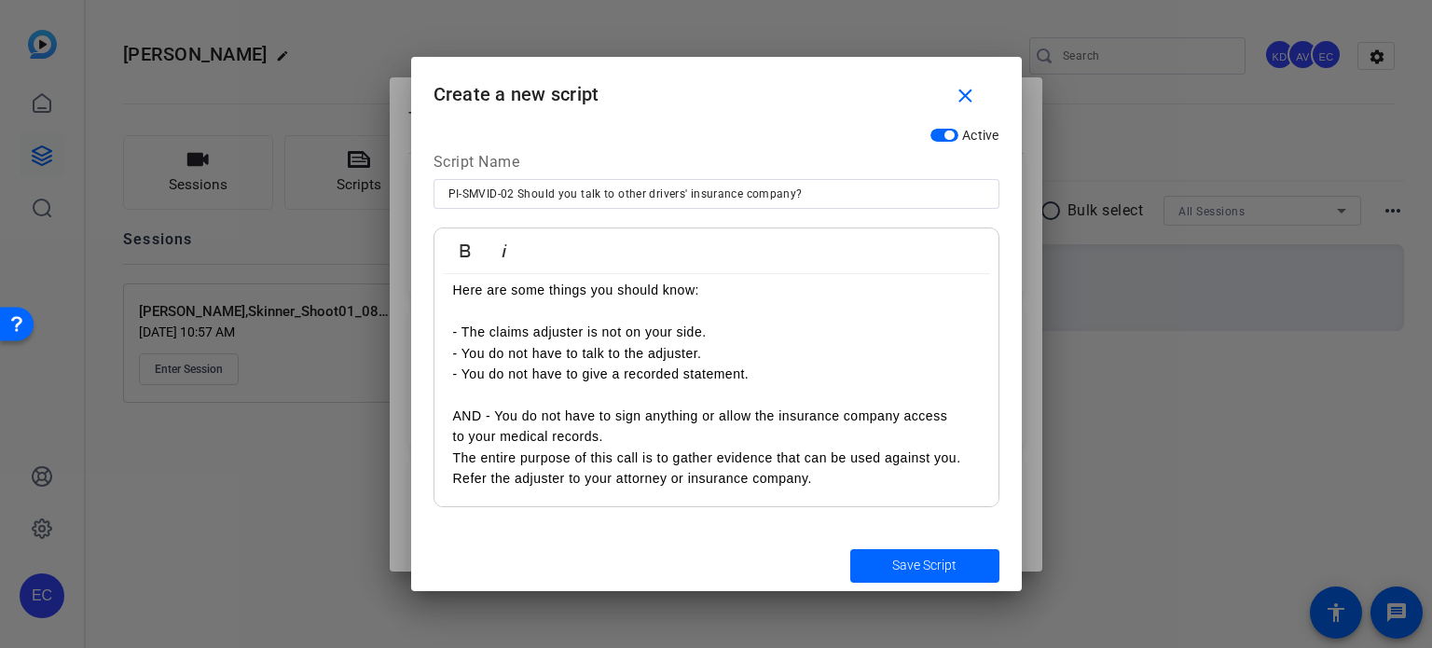
click at [699, 432] on p "to your medical records." at bounding box center [716, 436] width 527 height 21
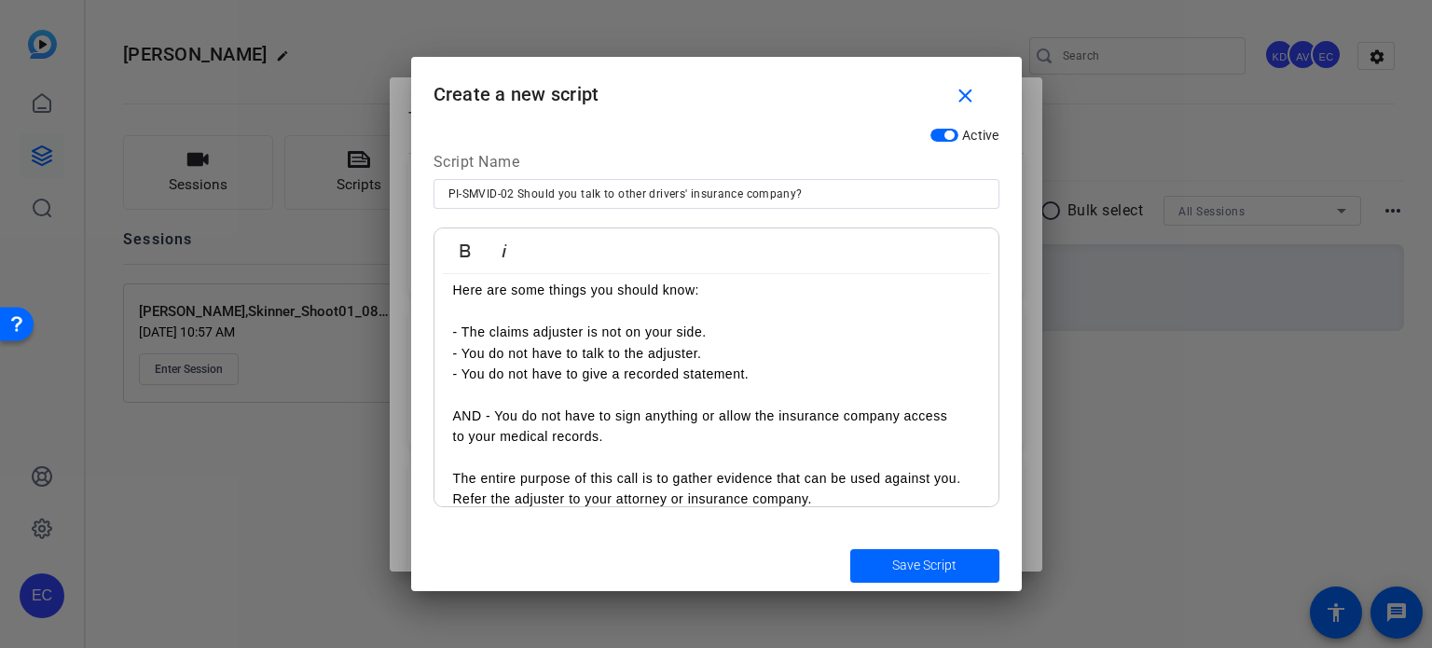
scroll to position [75, 0]
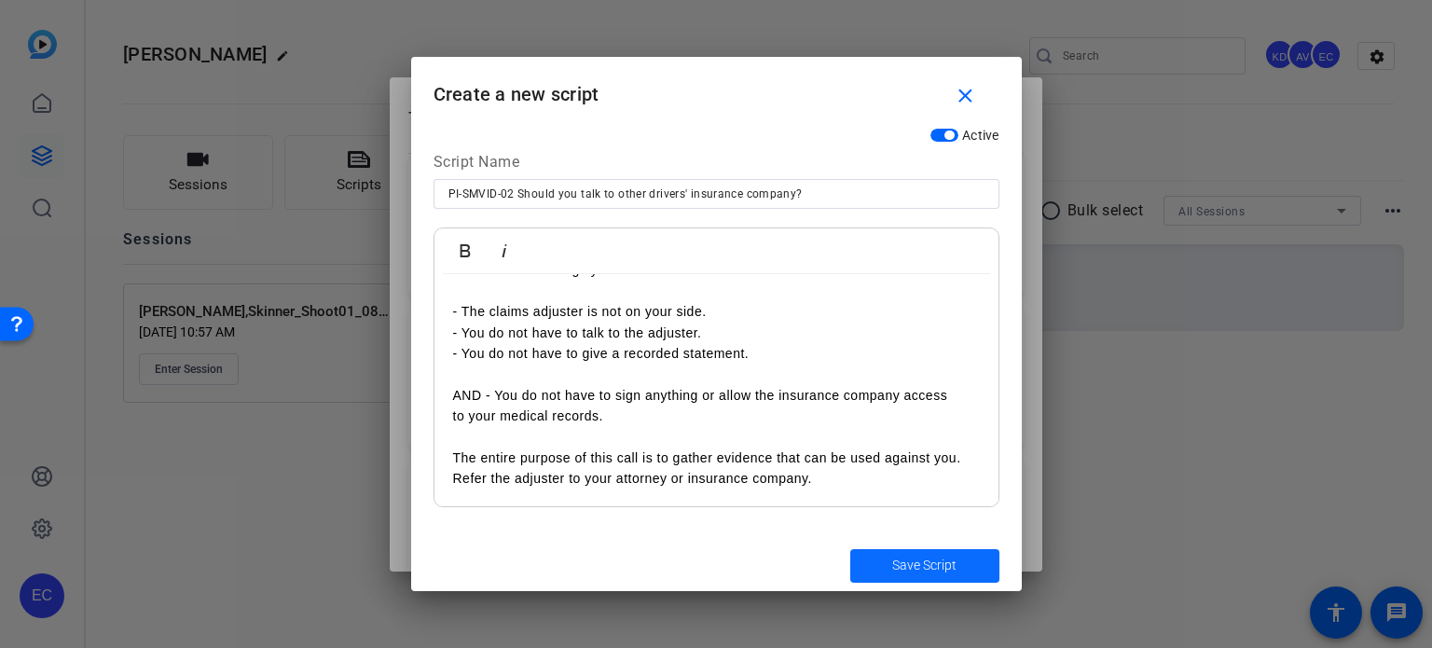
click at [874, 551] on span "submit" at bounding box center [925, 566] width 149 height 45
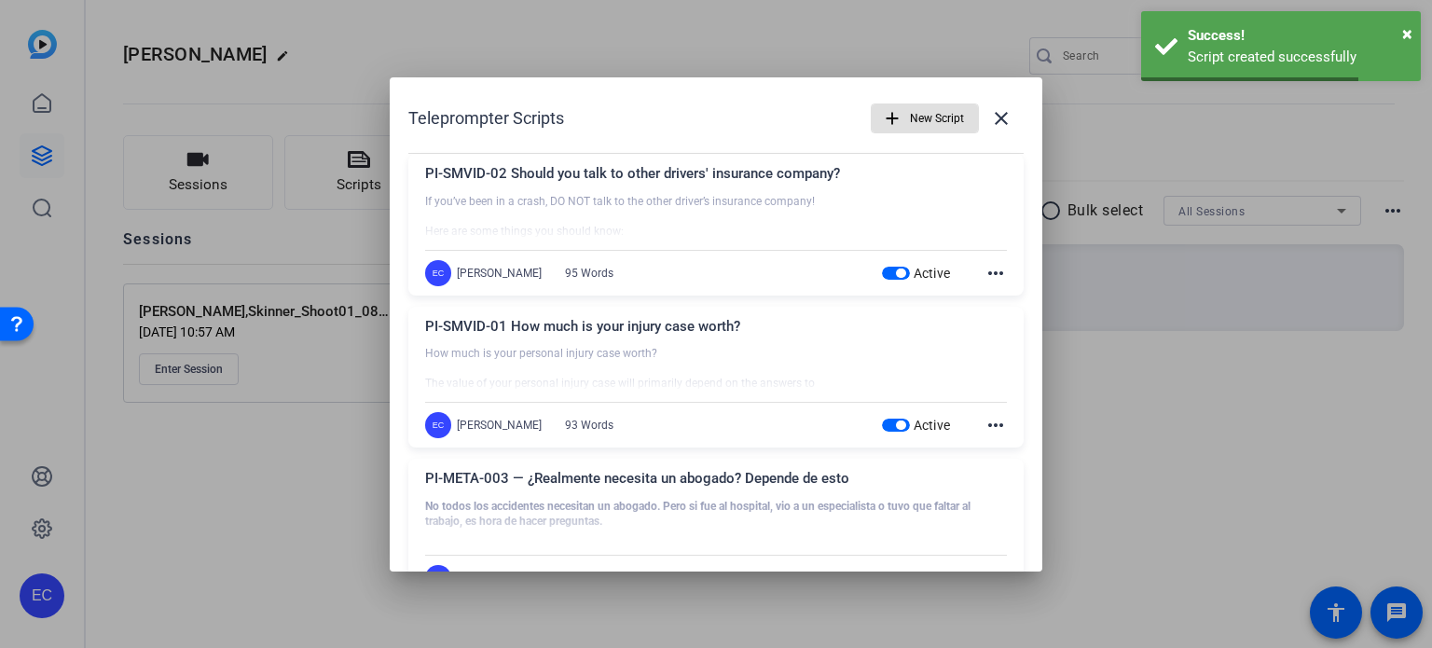
click at [1111, 434] on div at bounding box center [716, 324] width 1432 height 648
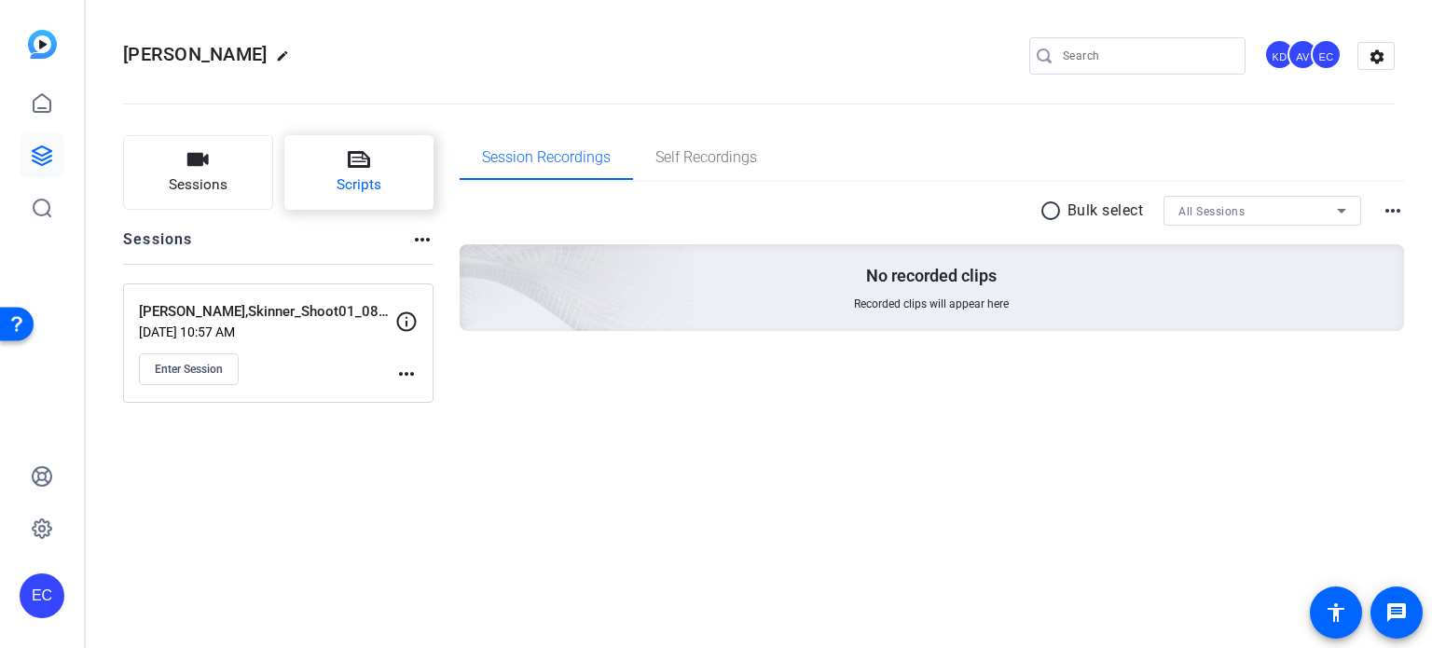
click at [337, 176] on span "Scripts" at bounding box center [359, 184] width 45 height 21
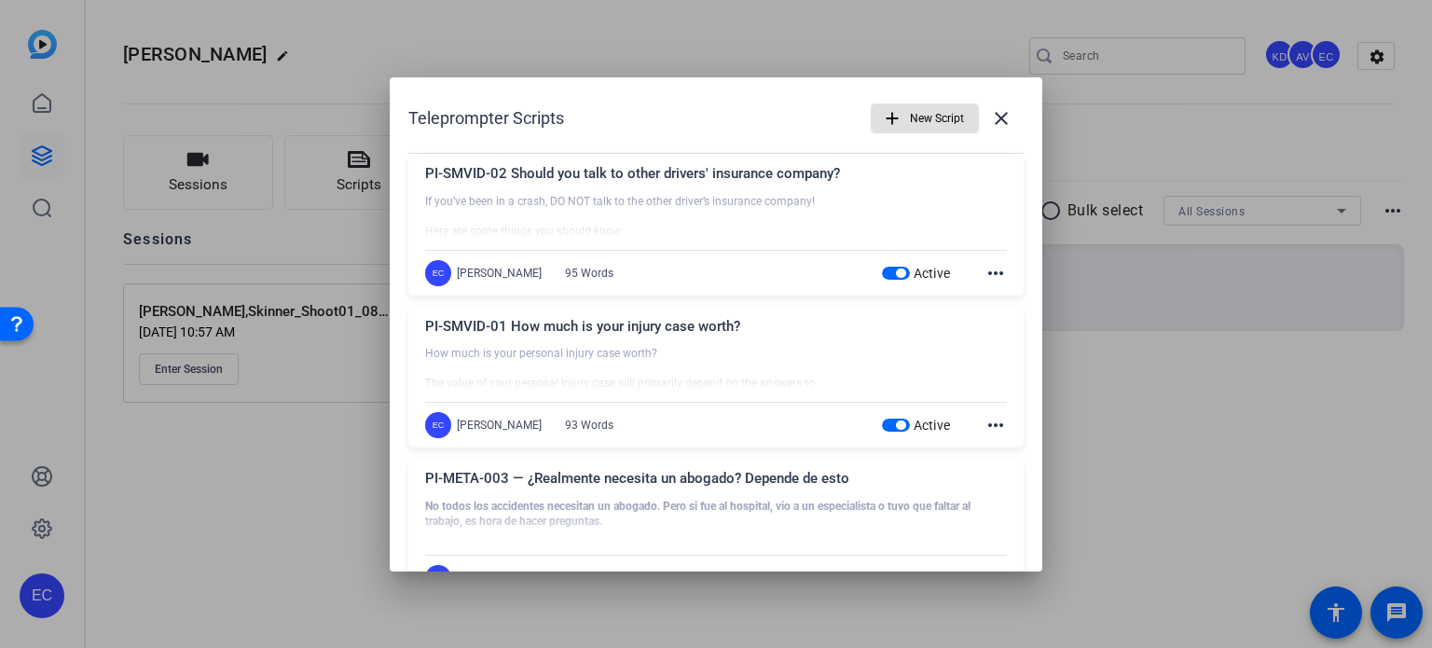
click at [910, 115] on span "New Script" at bounding box center [937, 118] width 54 height 35
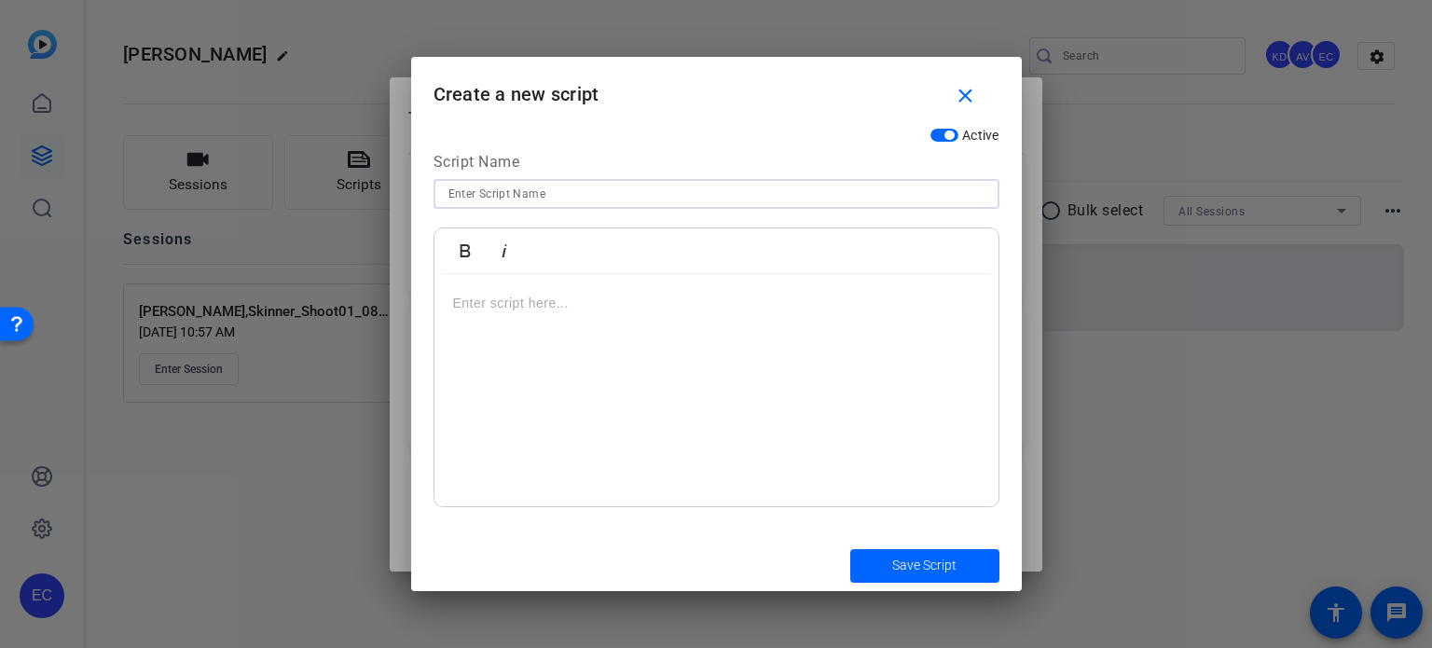
click at [674, 197] on input at bounding box center [717, 194] width 536 height 22
paste input "PI-META-001 — Chèche konnen si blesi ou a kalifye pou èd legal"
type input "PI-META-001 — Chèche konnen si blesi ou a kalifye pou èd legal"
click at [534, 310] on p at bounding box center [716, 303] width 527 height 21
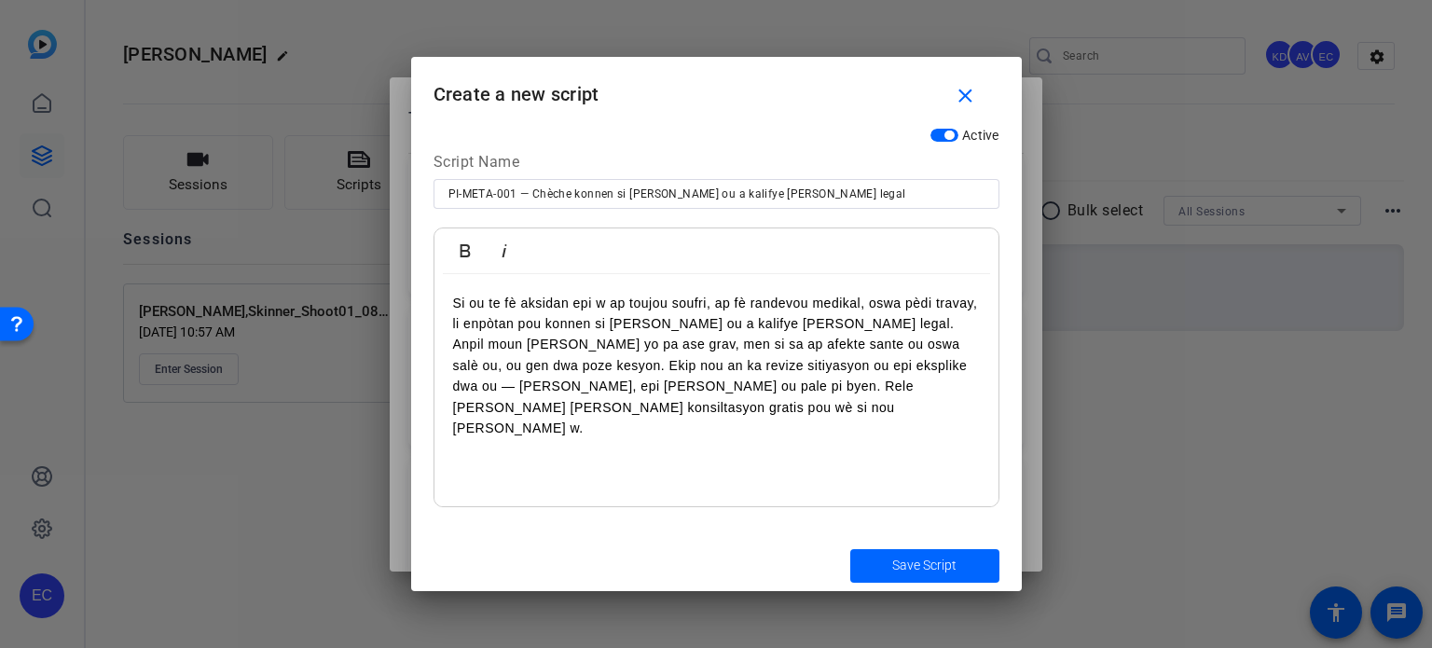
click at [806, 323] on p "Si ou te fè aksidan epi w ap toujou soufri, ap fè randevou medikal, oswa pèdi t…" at bounding box center [716, 366] width 527 height 146
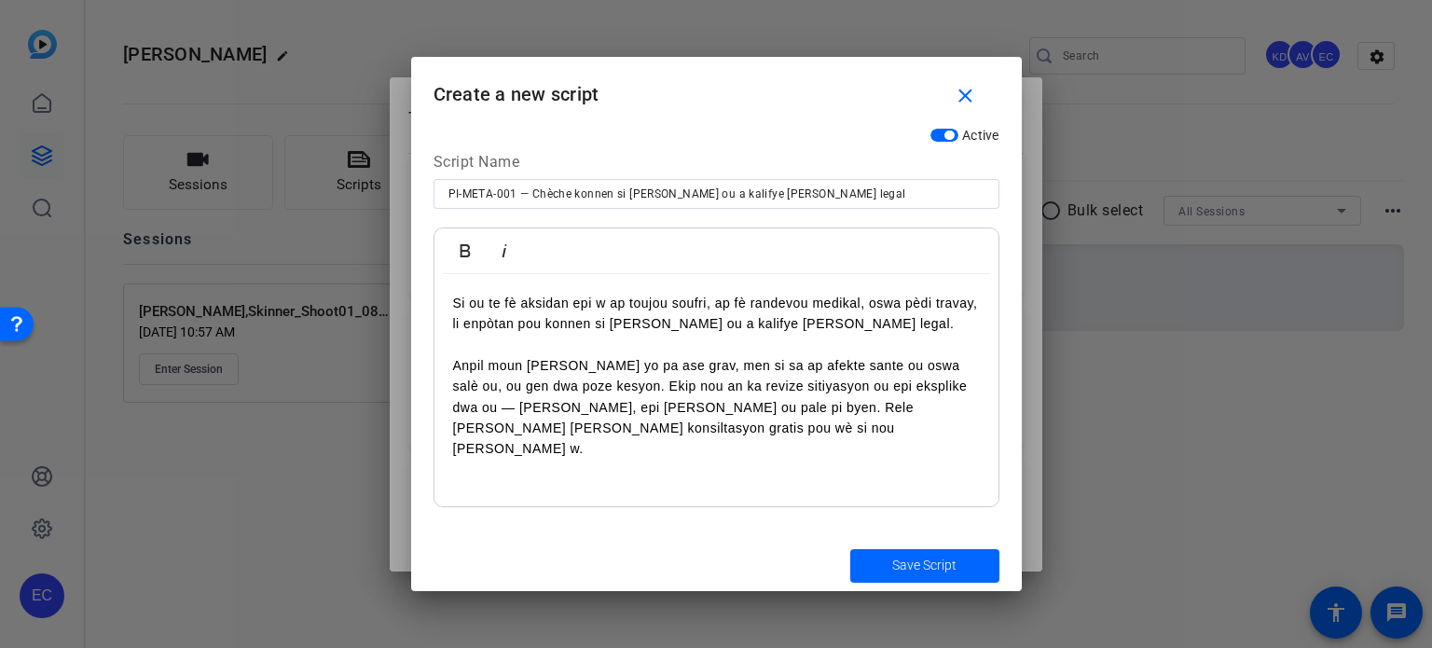
click at [616, 383] on p "Anpil moun panse blesi yo pa ase grav, men si sa ap afekte sante ou oswa salè o…" at bounding box center [716, 407] width 527 height 104
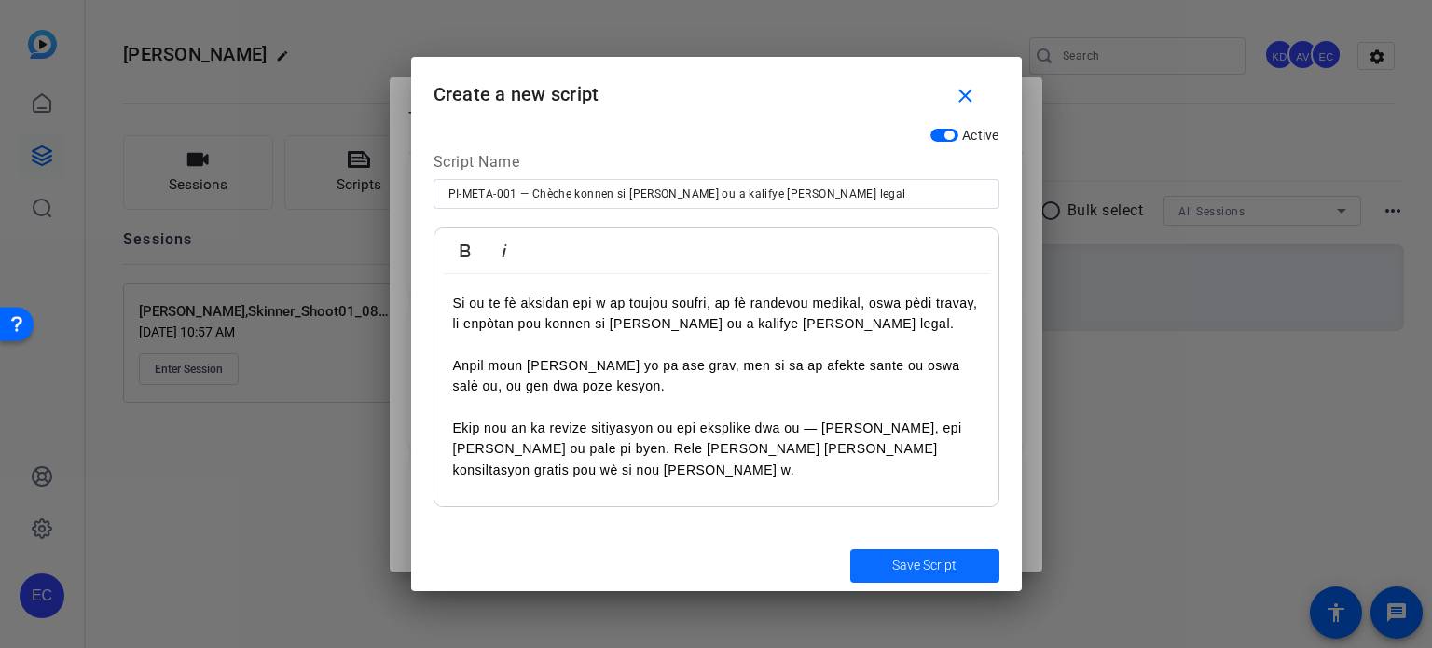
click at [875, 551] on span "submit" at bounding box center [925, 566] width 149 height 45
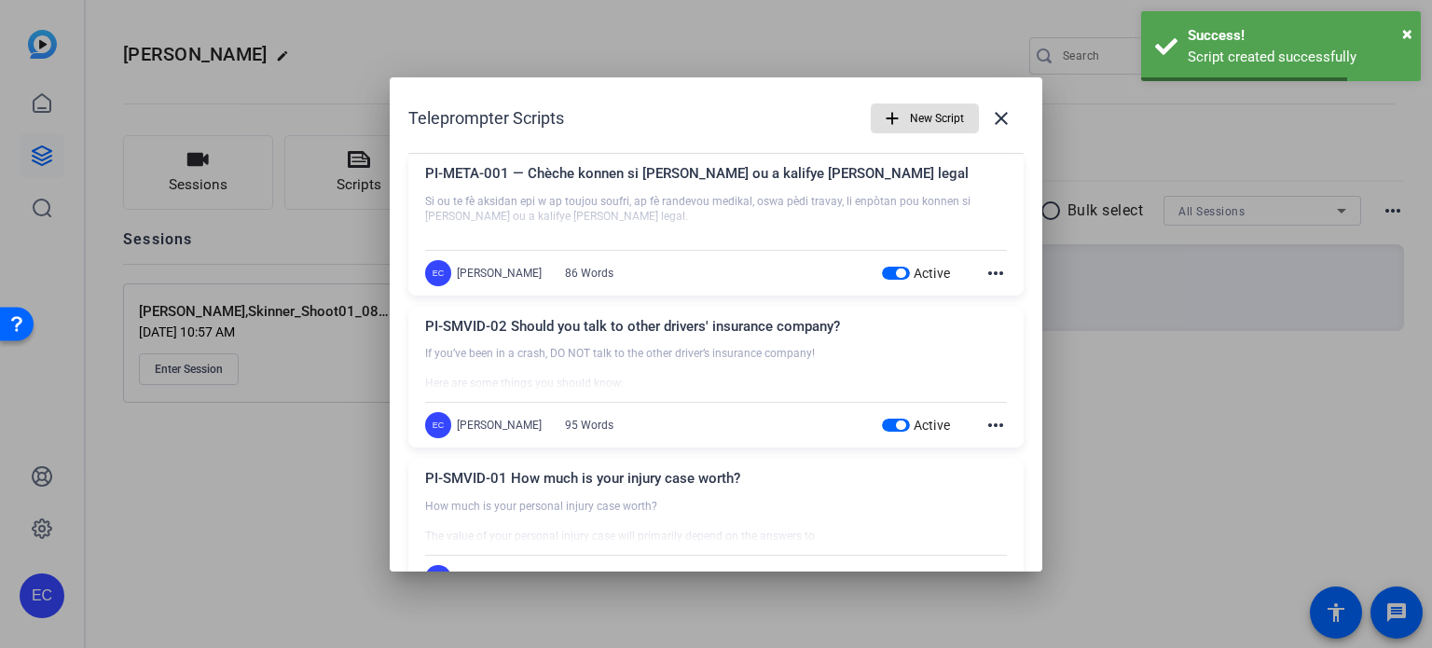
click at [917, 105] on span "New Script" at bounding box center [937, 118] width 54 height 35
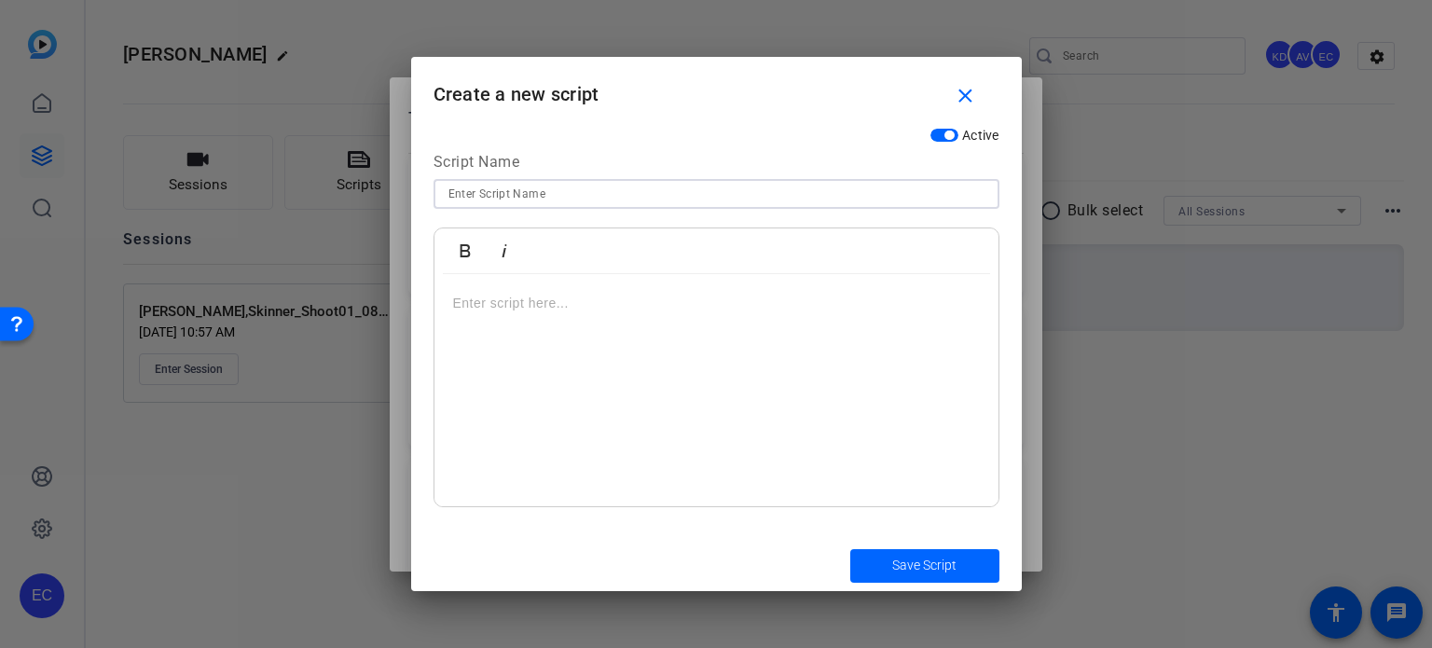
click at [653, 185] on input at bounding box center [717, 194] width 536 height 22
paste input "PI-META-002 — Ou pa fin sèten si ou gen yon ka? Men kijan ou ka konnen"
type input "PI-META-002 — Ou pa fin sèten si ou gen yon ka? Men kijan ou ka konnen"
click at [524, 342] on div at bounding box center [717, 390] width 564 height 233
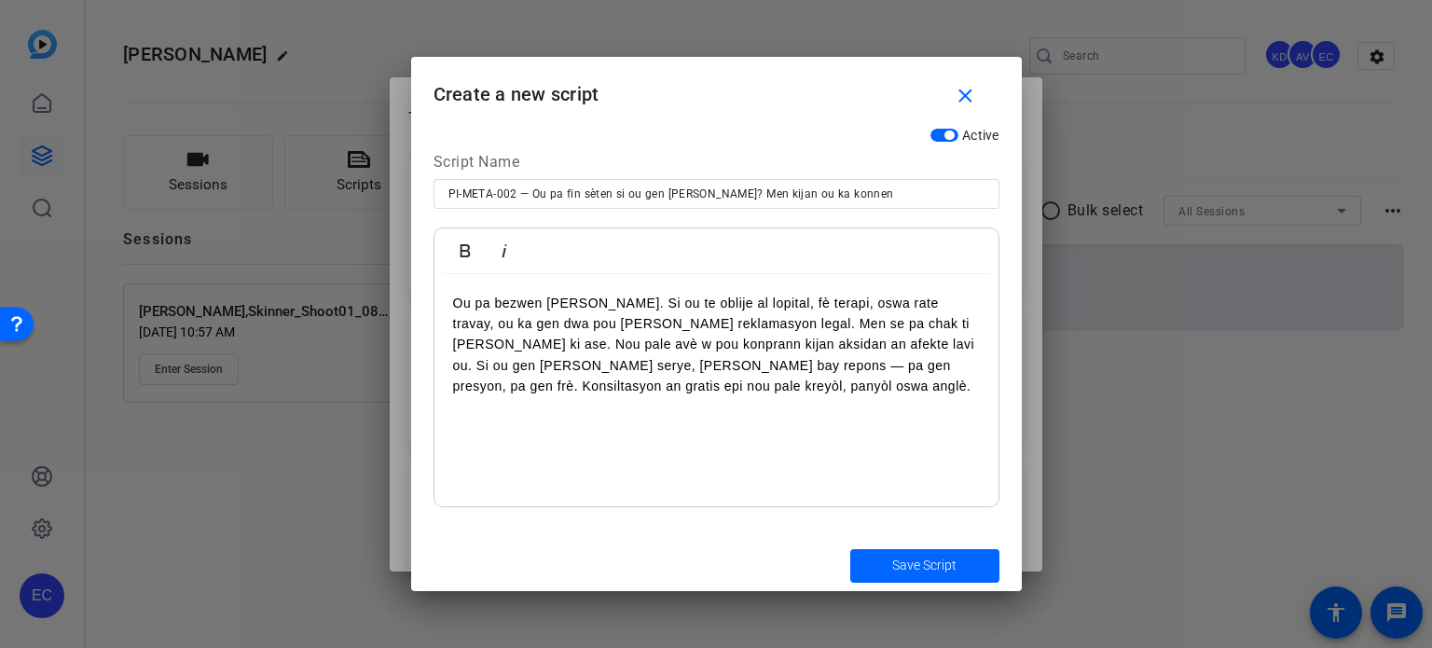
click at [672, 328] on p "Ou pa bezwen devine. Si ou te oblije al lopital, fè terapi, oswa rate travay, o…" at bounding box center [716, 345] width 527 height 104
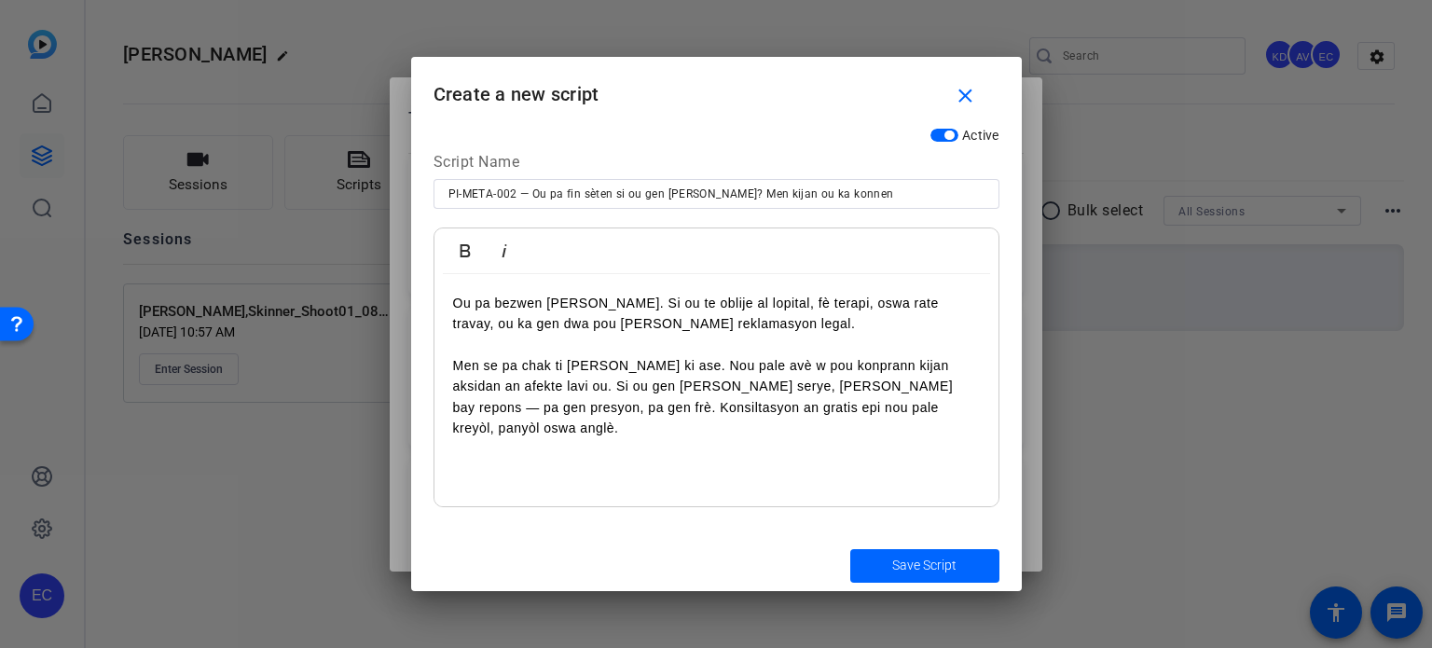
click at [505, 388] on p "Men se pa chak ti blesi ki ase. Nou pale avè w pou konprann kijan aksidan an af…" at bounding box center [716, 397] width 527 height 84
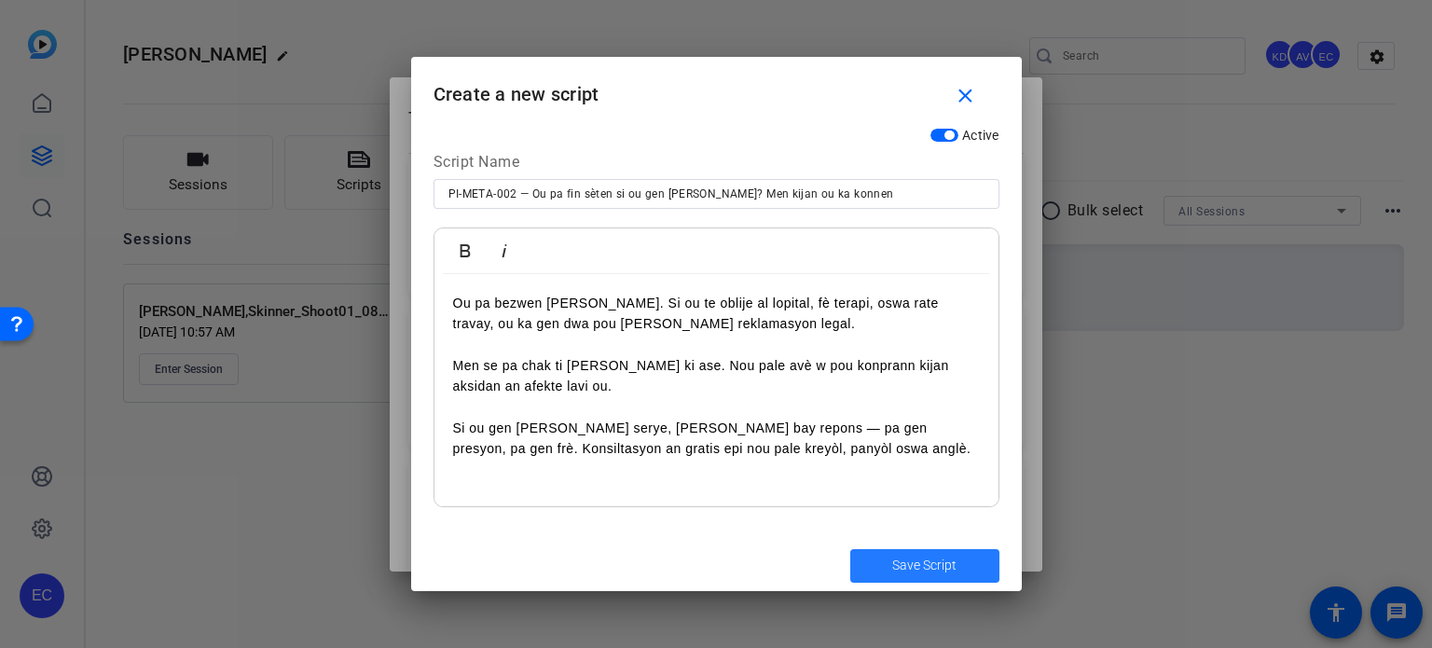
click at [902, 557] on span "Save Script" at bounding box center [924, 566] width 64 height 20
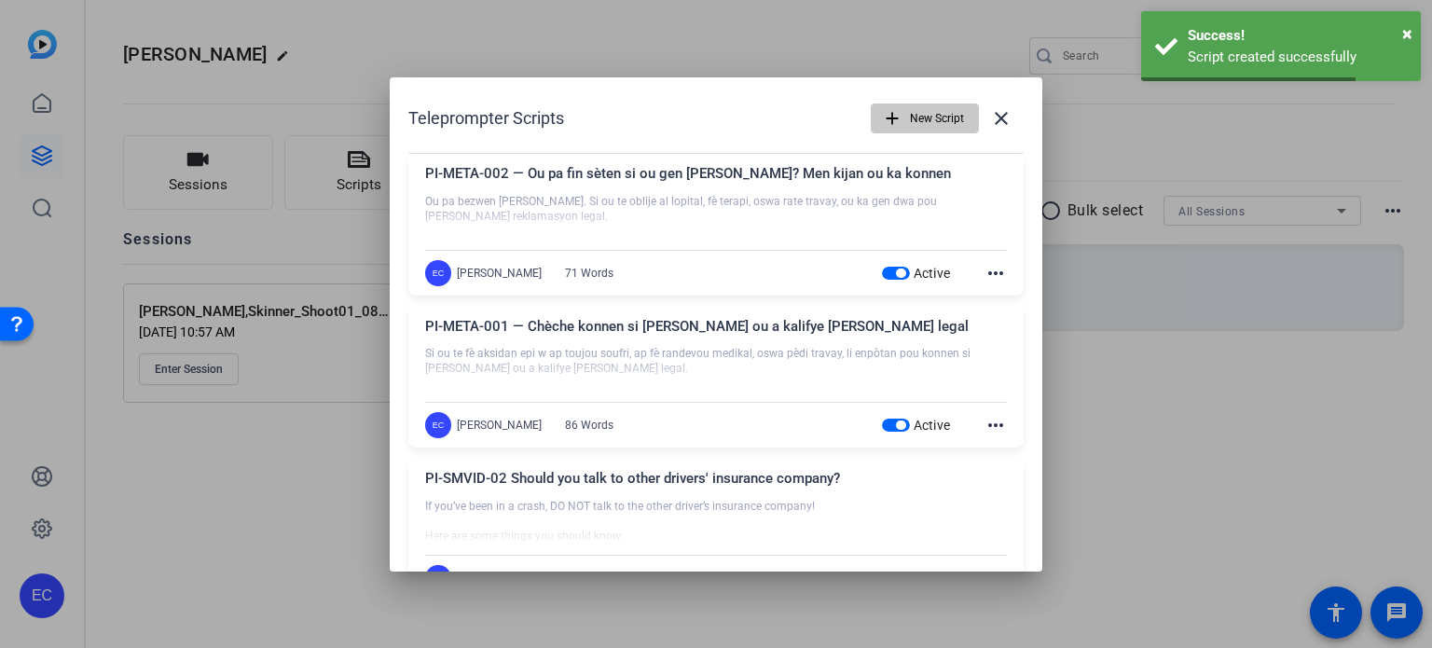
click at [913, 122] on span "New Script" at bounding box center [937, 118] width 54 height 35
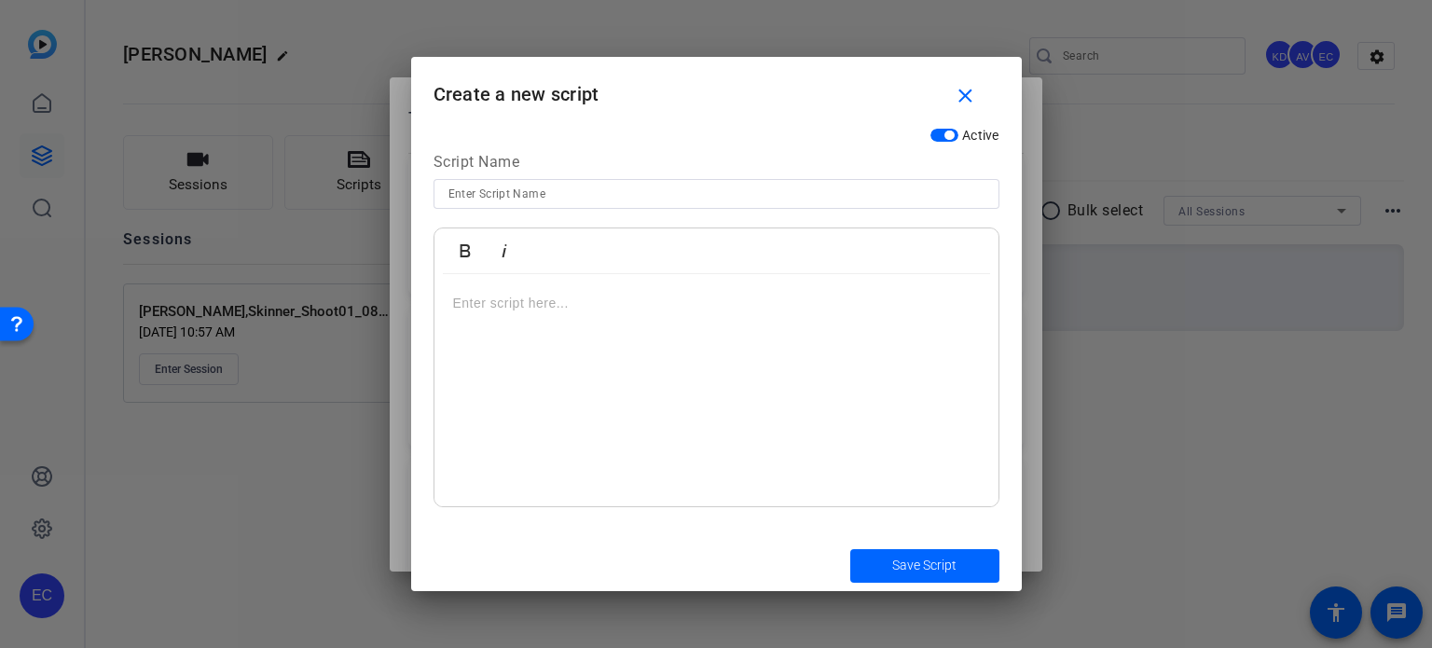
click at [548, 205] on div at bounding box center [717, 194] width 536 height 30
paste input "PI-META-003 — Èske ou bezwen yon avoka? Sa depann de sa ki rive"
type input "PI-META-003 — Èske ou bezwen yon avoka? Sa depann de sa ki rive"
click at [552, 314] on div at bounding box center [717, 390] width 564 height 233
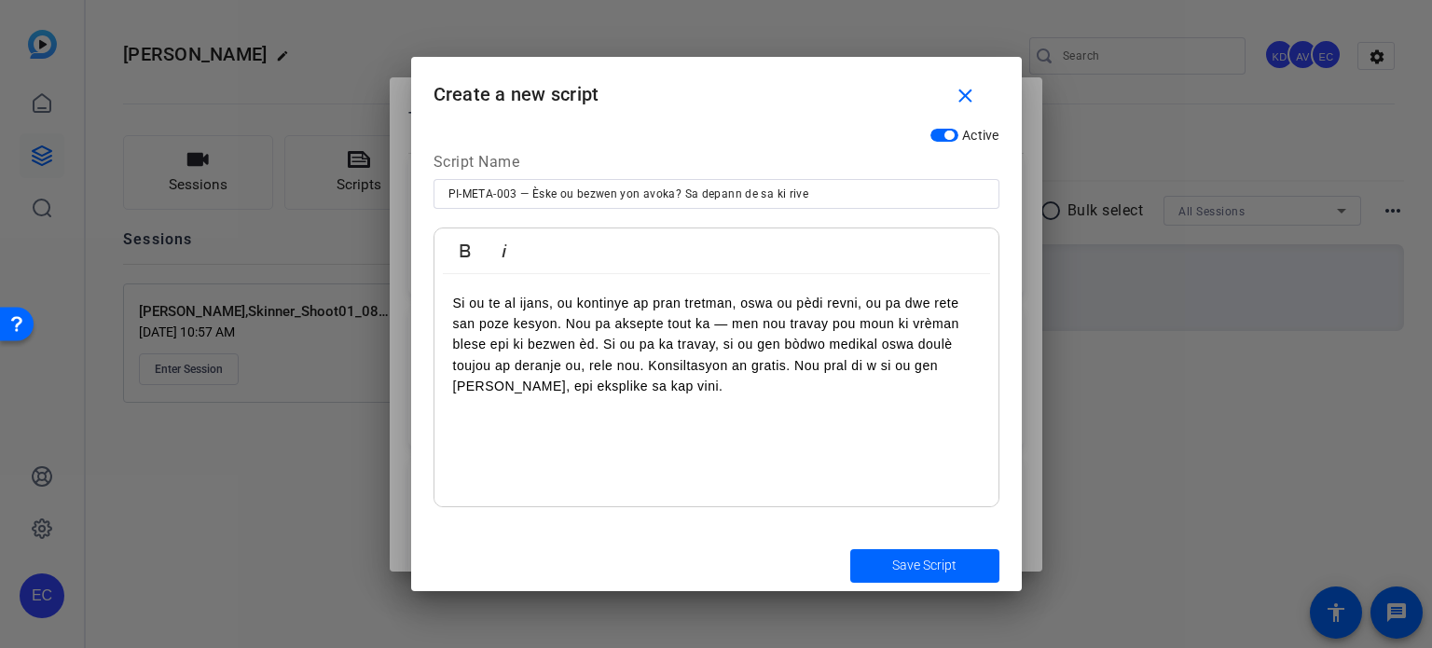
click at [567, 316] on p "Si ou te al ijans, ou kontinye ap pran tretman, oswa ou pèdi revni, ou pa dwe r…" at bounding box center [716, 345] width 527 height 104
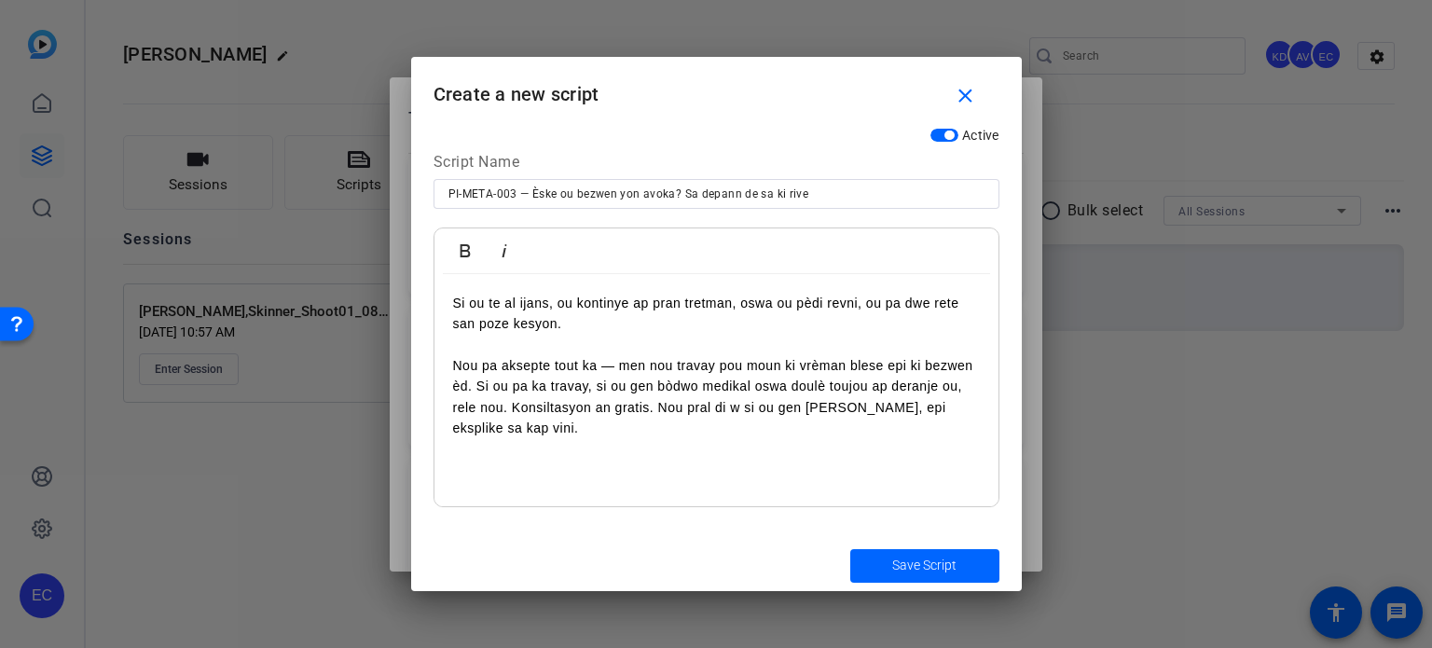
click at [514, 400] on p "Nou pa aksepte tout ka — men nou travay pou moun ki vrèman blese epi ki bezwen …" at bounding box center [716, 397] width 527 height 84
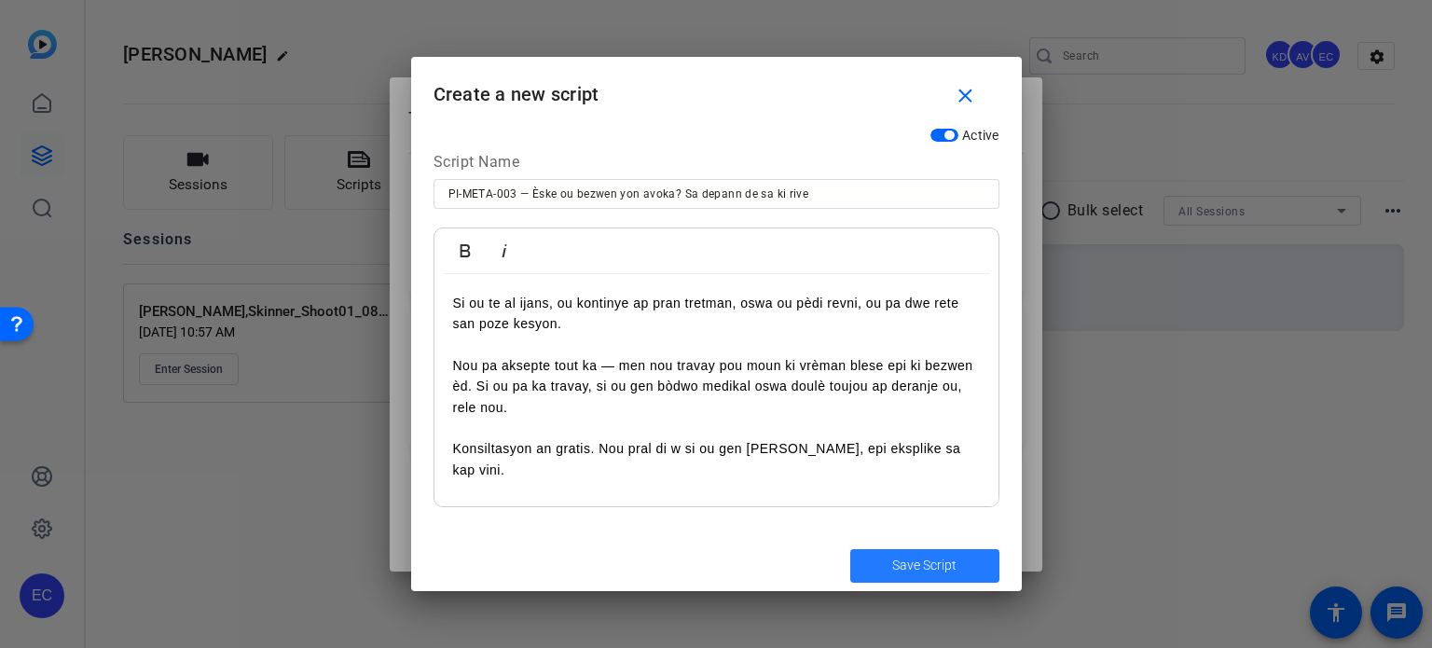
click at [950, 554] on span "submit" at bounding box center [925, 566] width 149 height 45
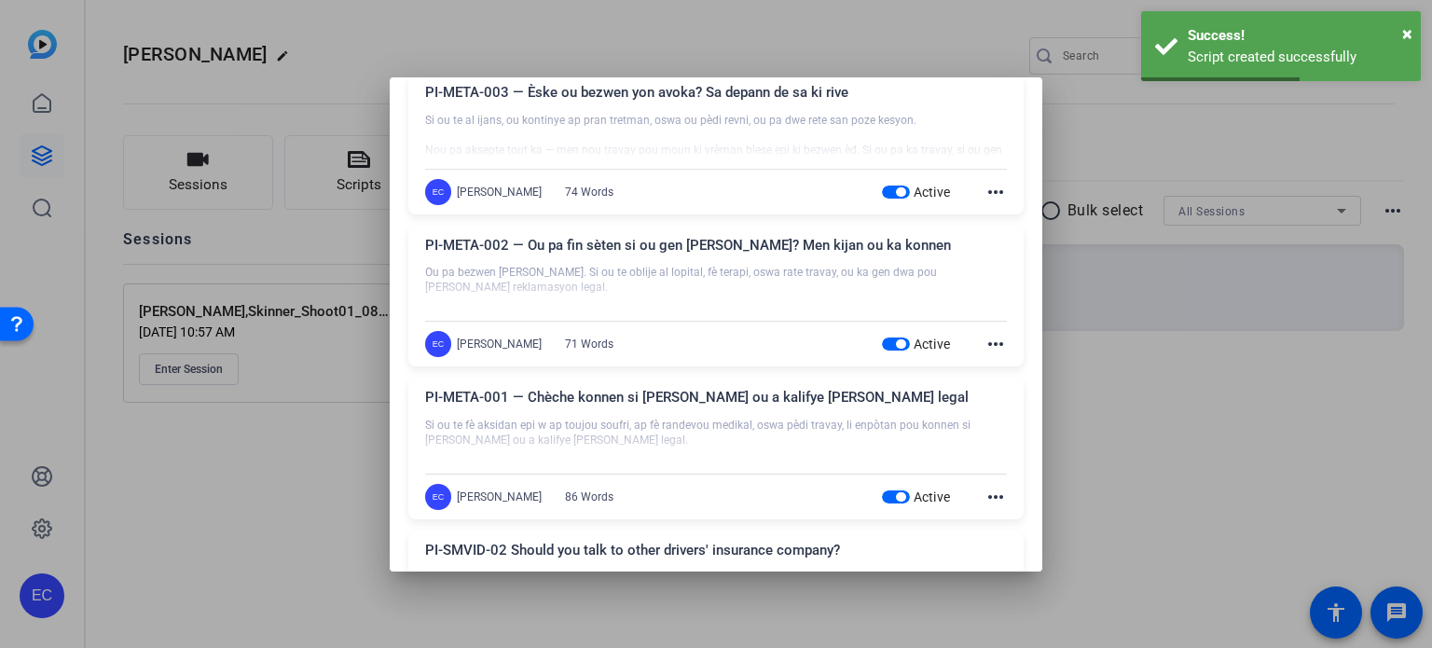
scroll to position [0, 0]
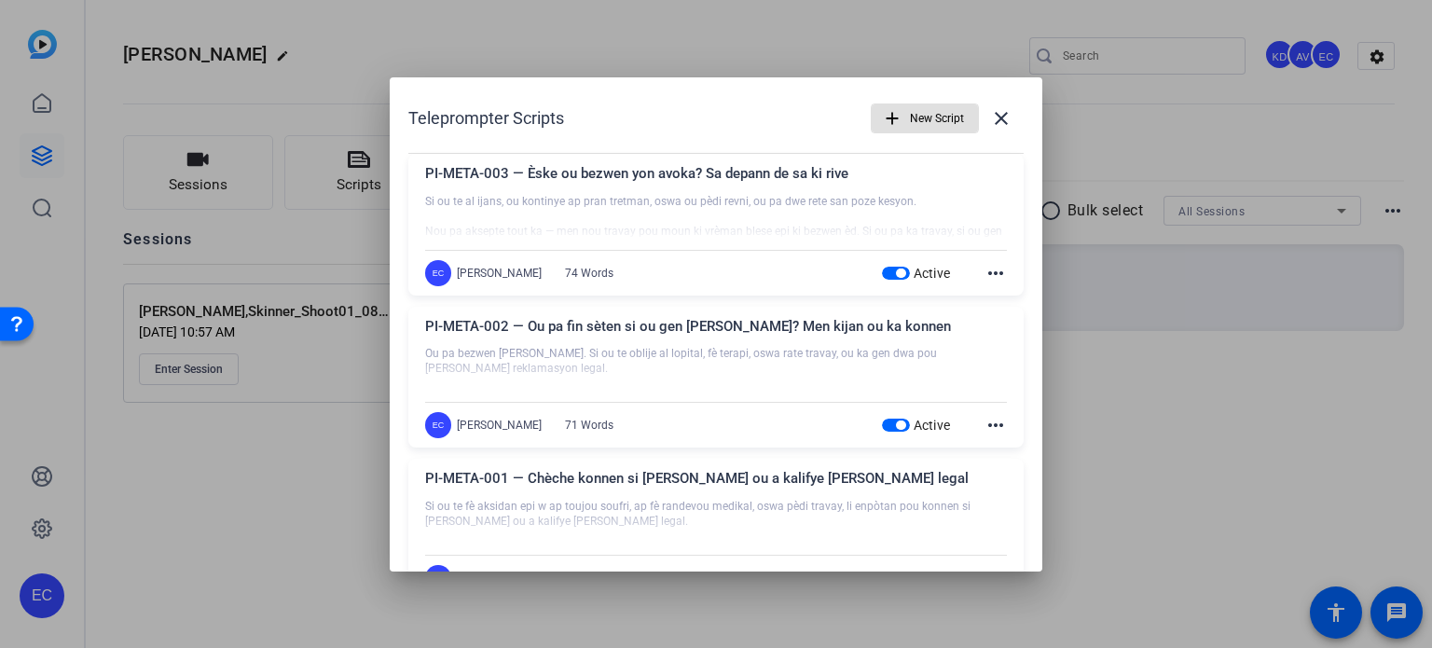
click at [891, 130] on span "button" at bounding box center [925, 118] width 106 height 45
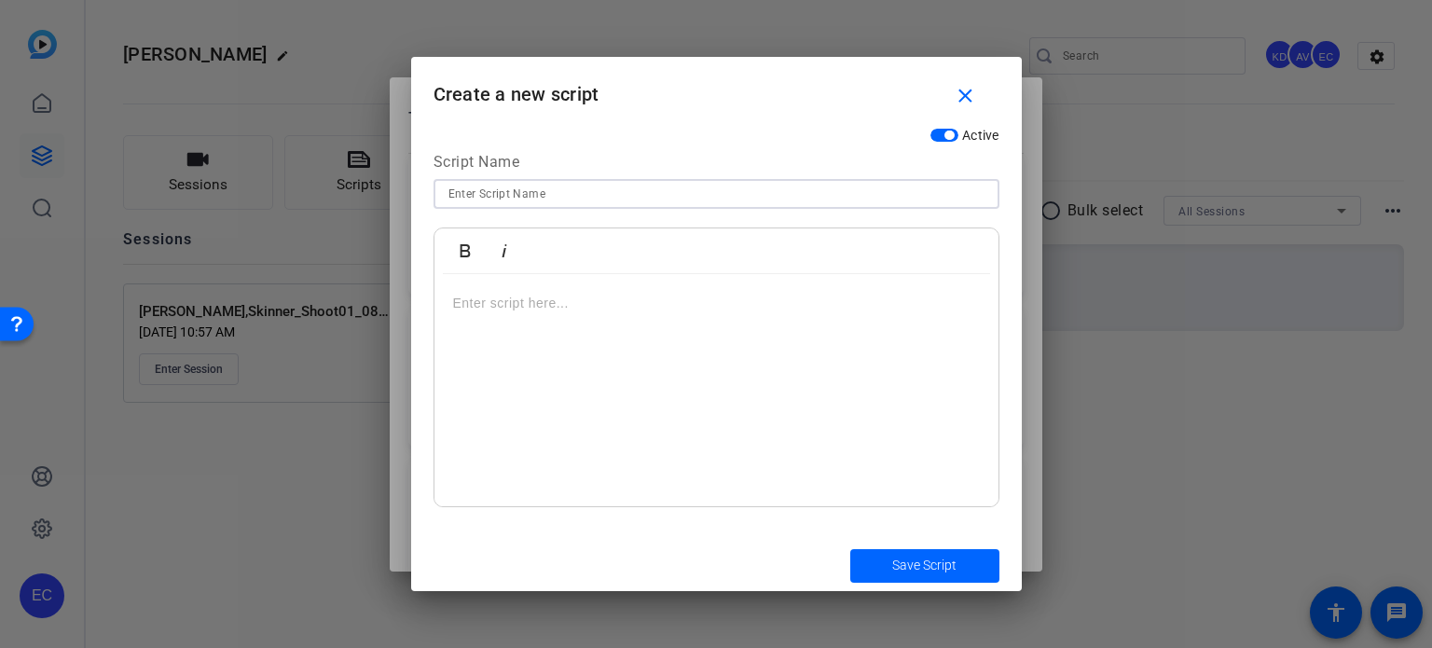
click at [663, 194] on input at bounding box center [717, 194] width 536 height 22
paste input "Heygen Consent"
type input "Heygen Consent"
click at [574, 333] on div at bounding box center [717, 390] width 564 height 233
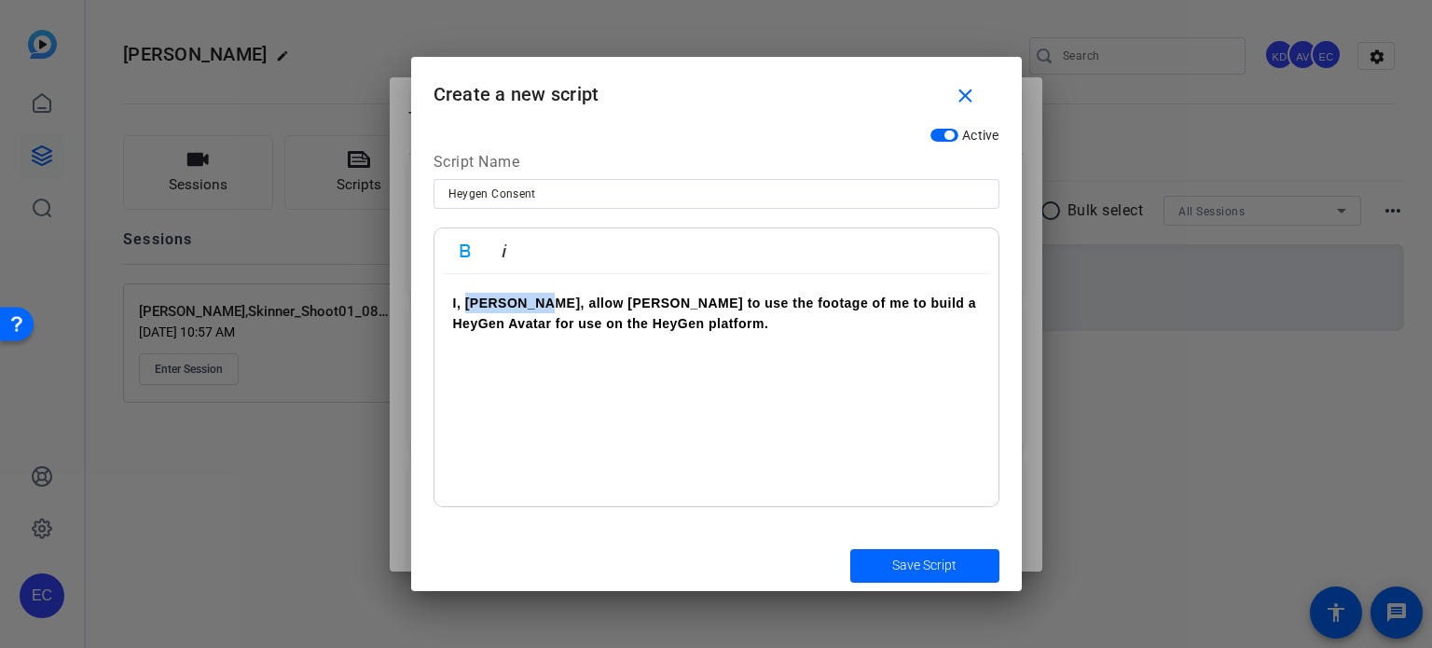
drag, startPoint x: 534, startPoint y: 304, endPoint x: 463, endPoint y: 304, distance: 71.8
click at [463, 304] on strong "I, Derek Hall, allow HeyGen to use the footage of me to build a HeyGen Avatar f…" at bounding box center [715, 313] width 524 height 35
click at [937, 571] on span "Save Script" at bounding box center [924, 566] width 64 height 20
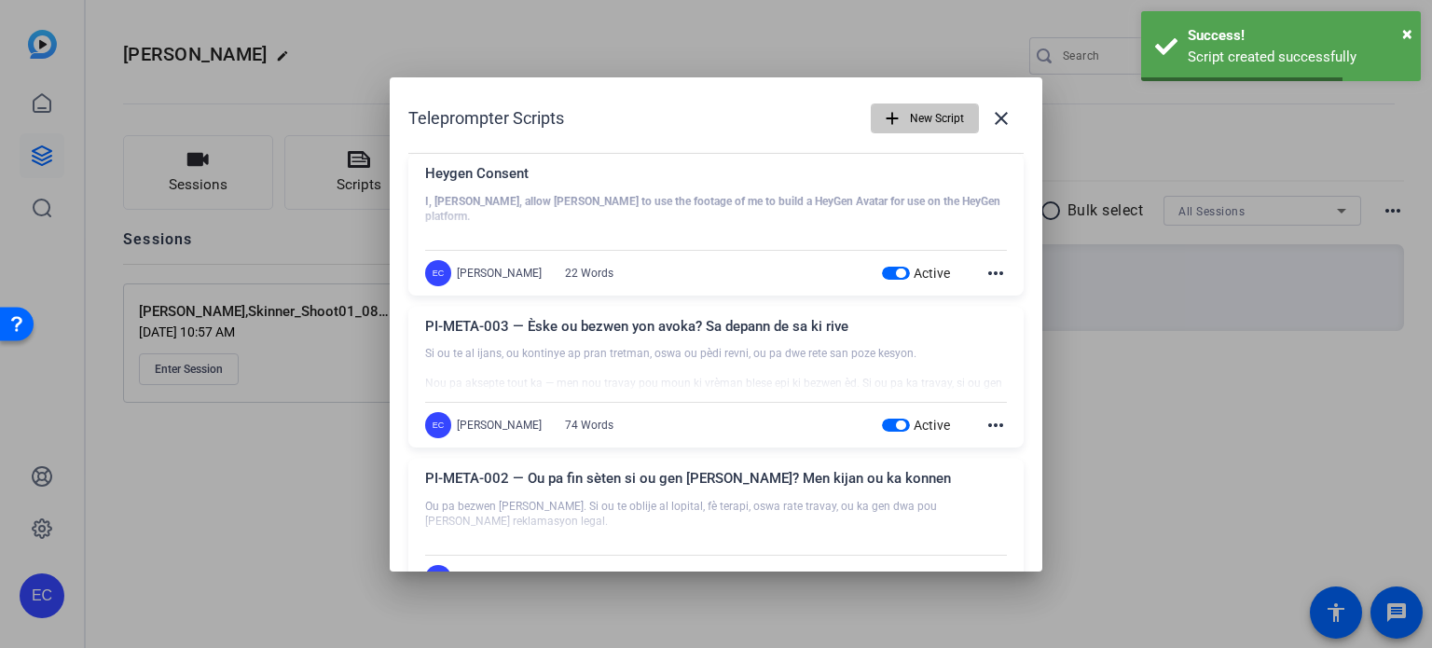
click at [945, 108] on span "New Script" at bounding box center [937, 118] width 54 height 35
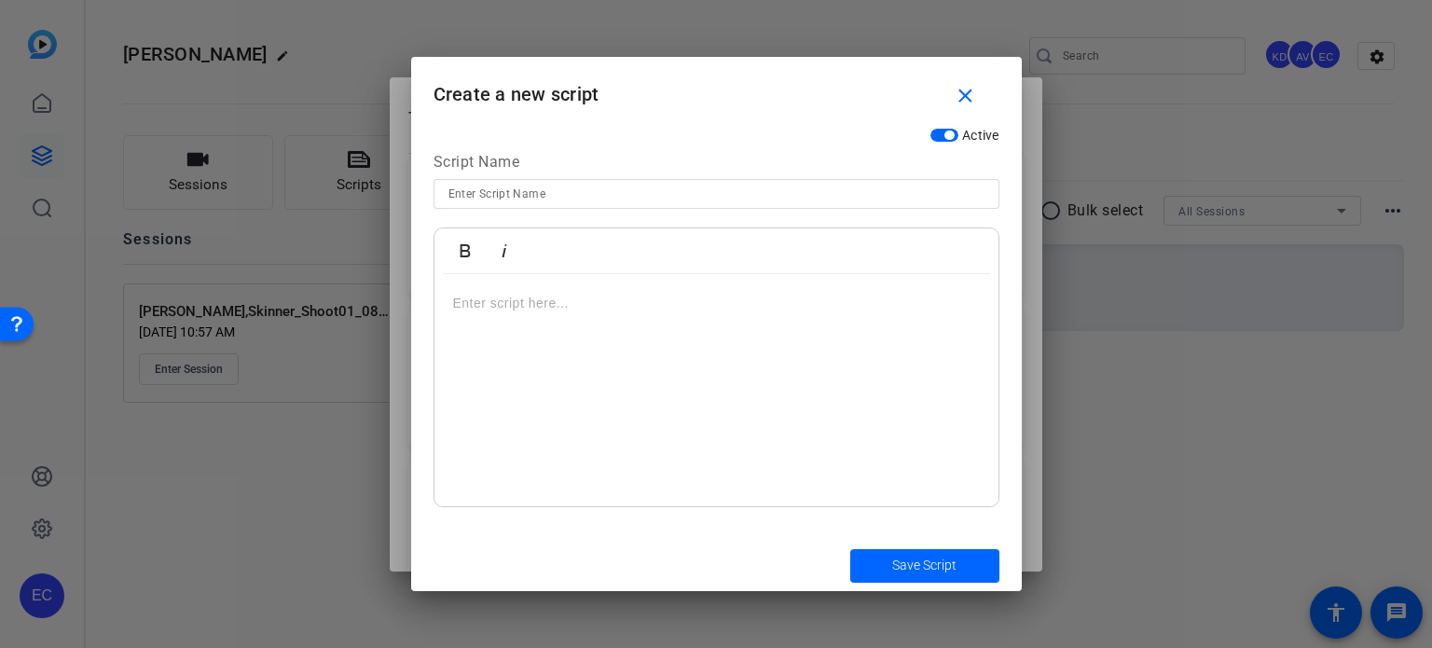
click at [611, 195] on input at bounding box center [717, 194] width 536 height 22
paste input "HeyGen Script - CATS"
type input "HeyGen Script - CATS"
click at [619, 369] on div at bounding box center [717, 390] width 564 height 233
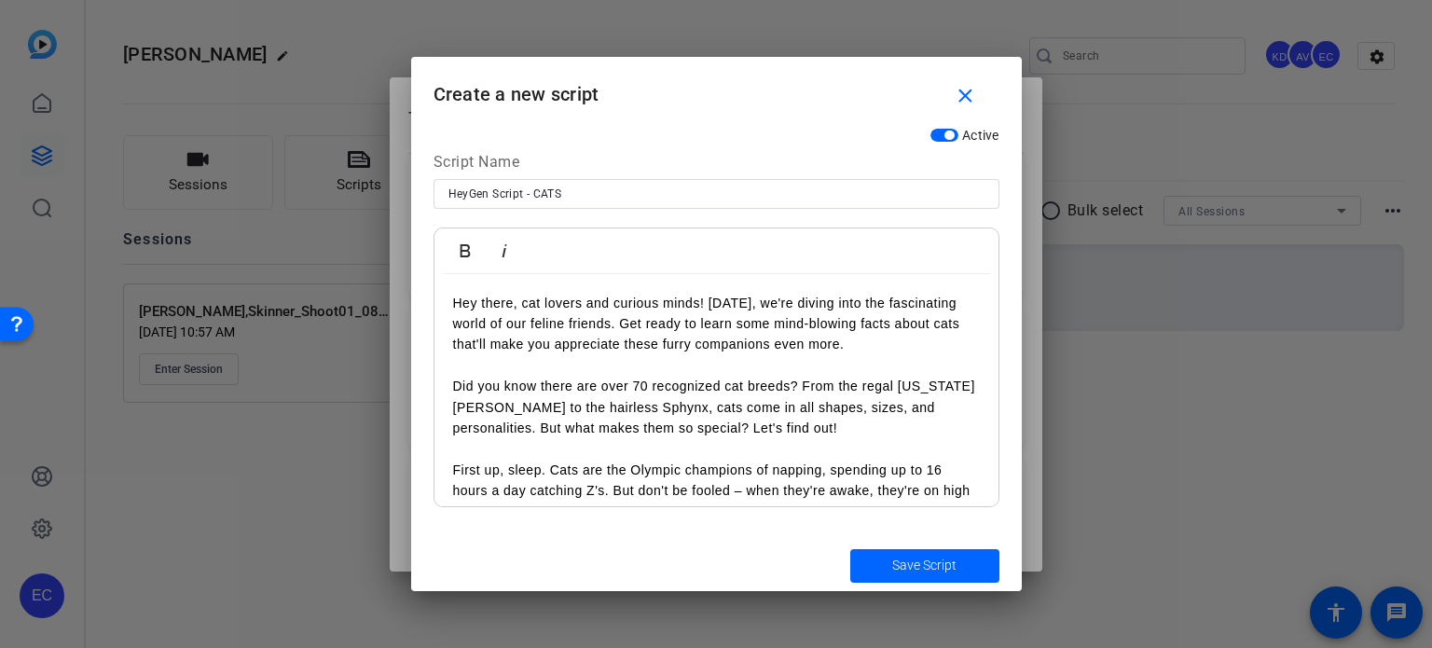
scroll to position [831, 0]
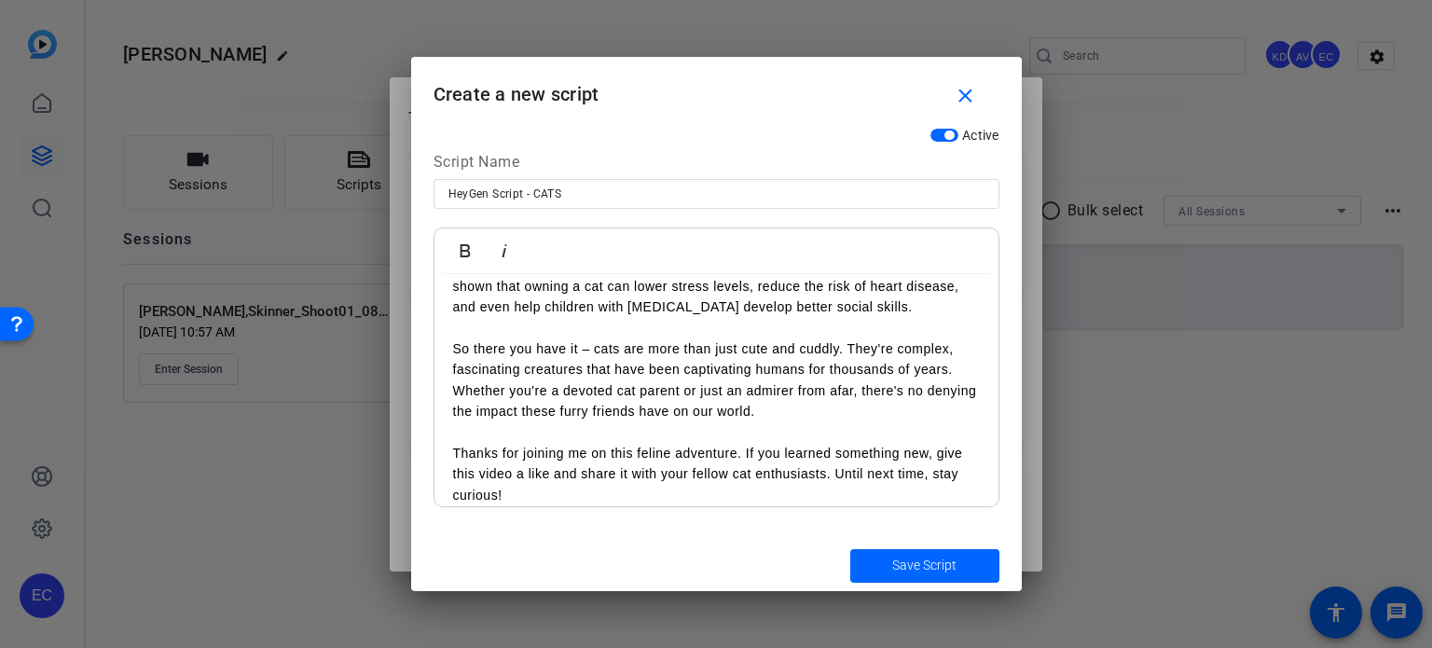
click at [875, 589] on div "Save Script" at bounding box center [716, 565] width 611 height 51
click at [882, 577] on span "submit" at bounding box center [925, 566] width 149 height 45
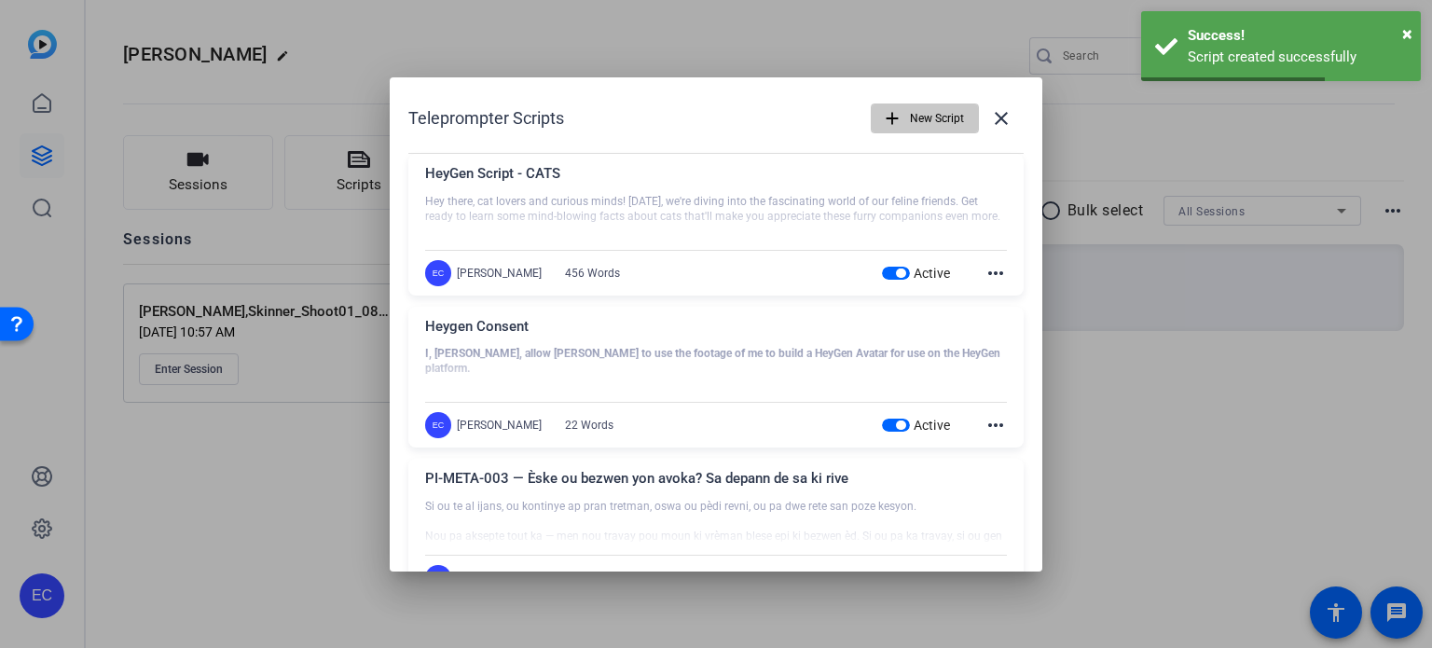
click at [918, 124] on span "New Script" at bounding box center [937, 118] width 54 height 35
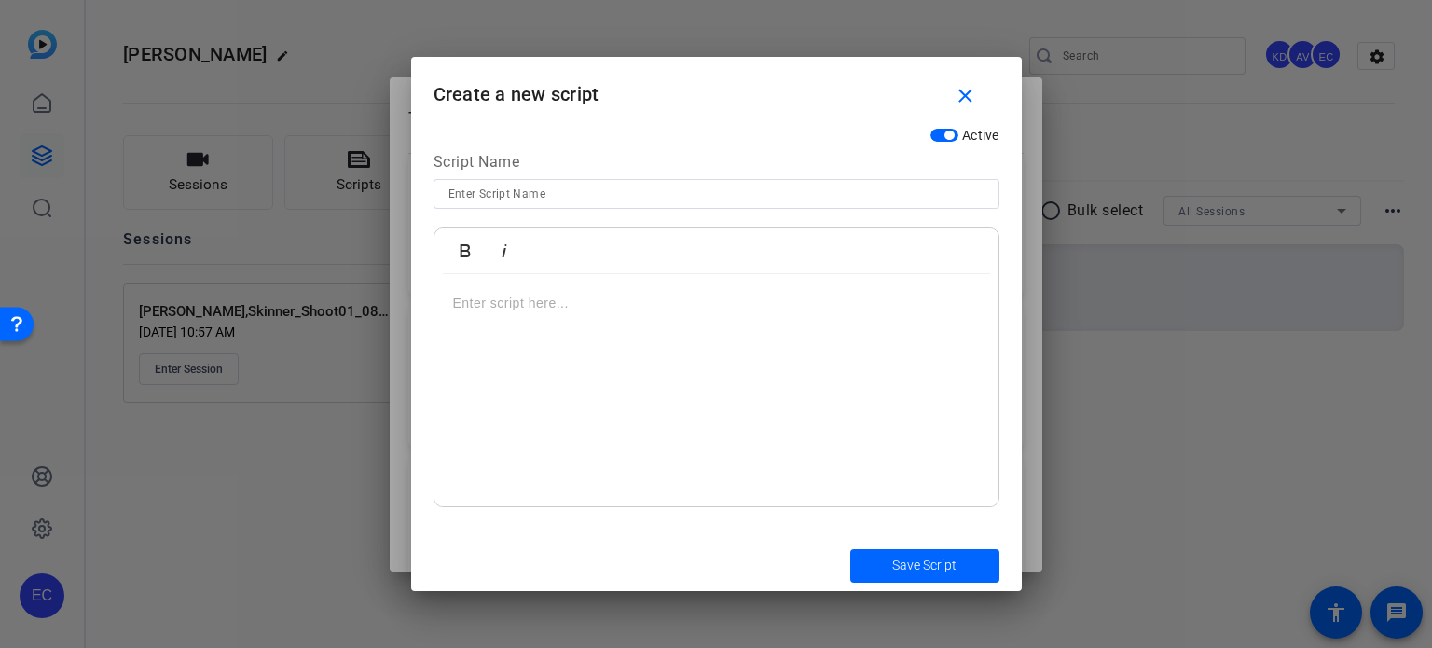
click at [557, 196] on input at bounding box center [717, 194] width 536 height 22
paste input "HeyGen Script - Dogs"
type input "HeyGen Script - Dogs"
click at [650, 322] on div at bounding box center [717, 390] width 564 height 233
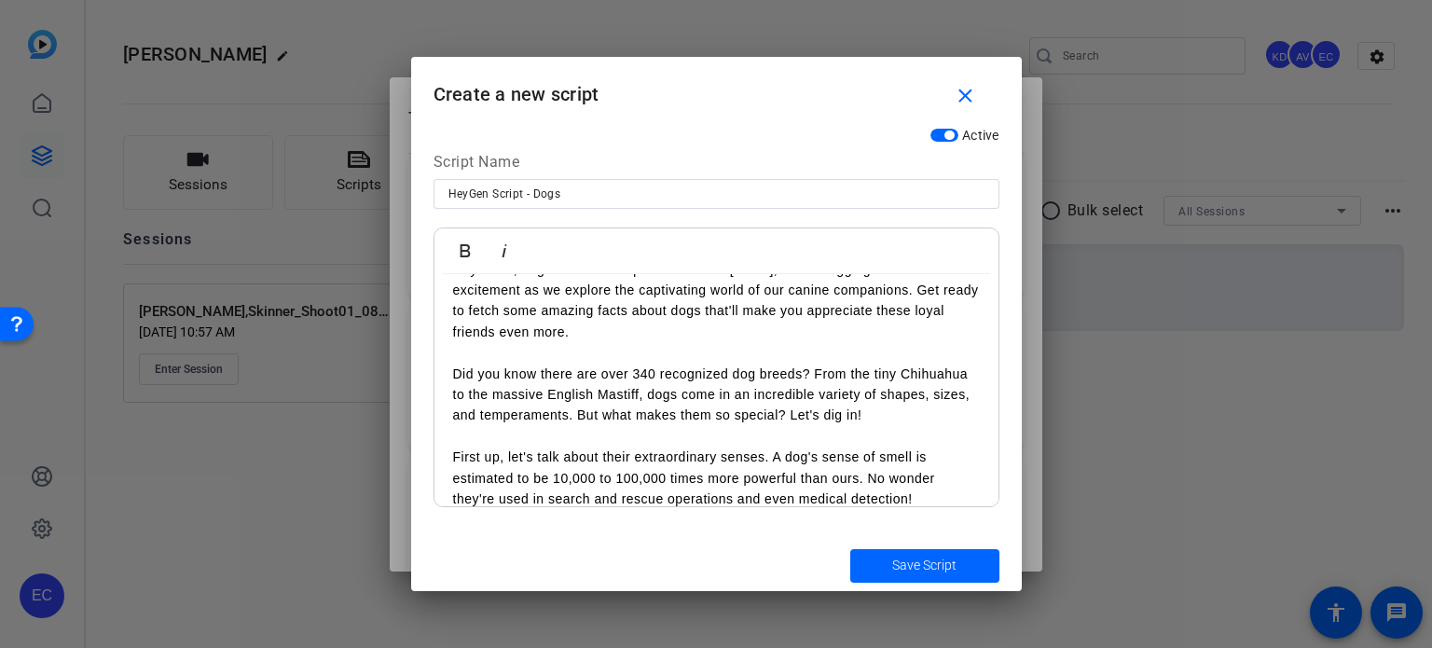
scroll to position [0, 0]
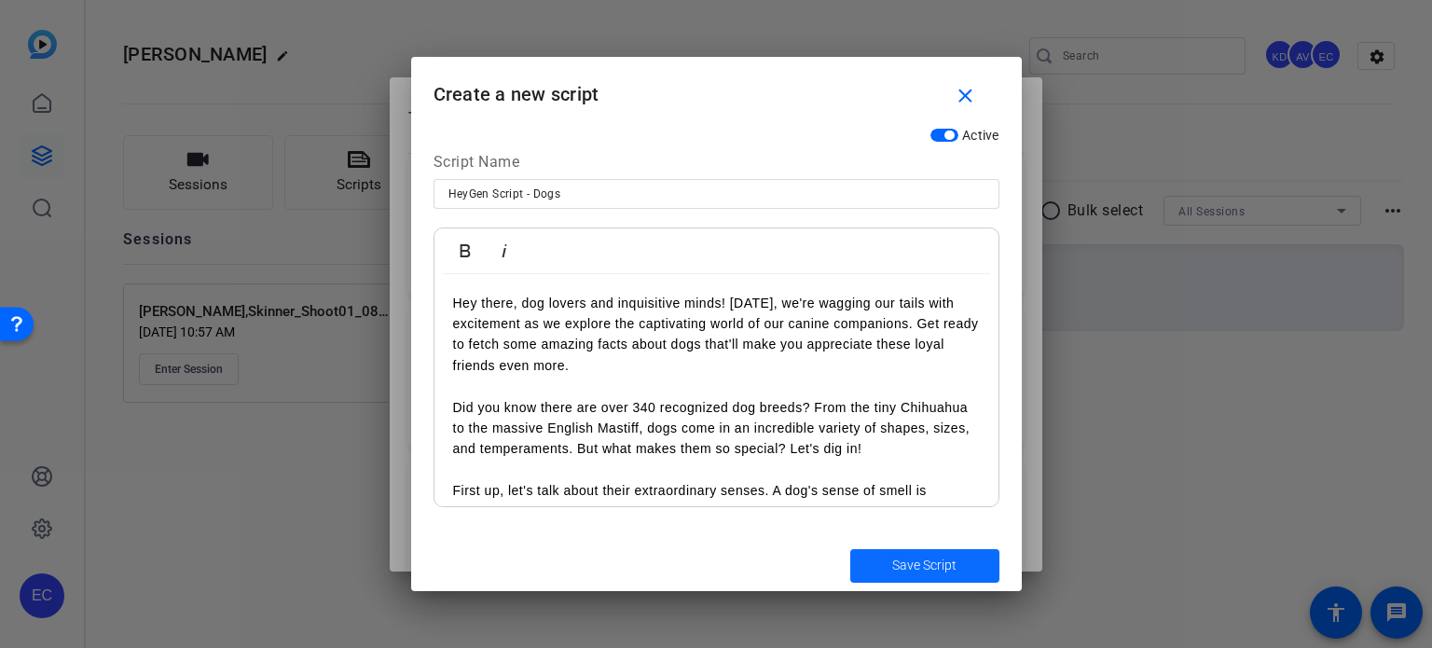
click at [874, 550] on span "submit" at bounding box center [925, 566] width 149 height 45
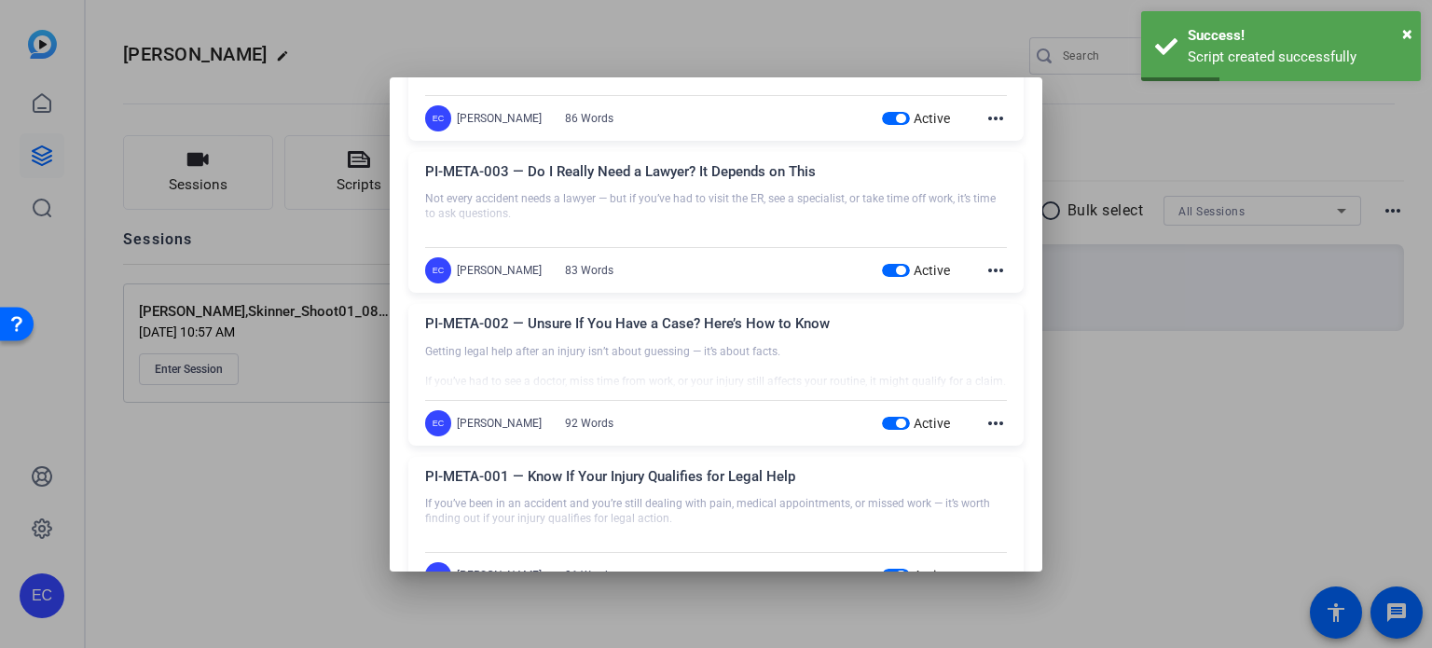
scroll to position [1733, 0]
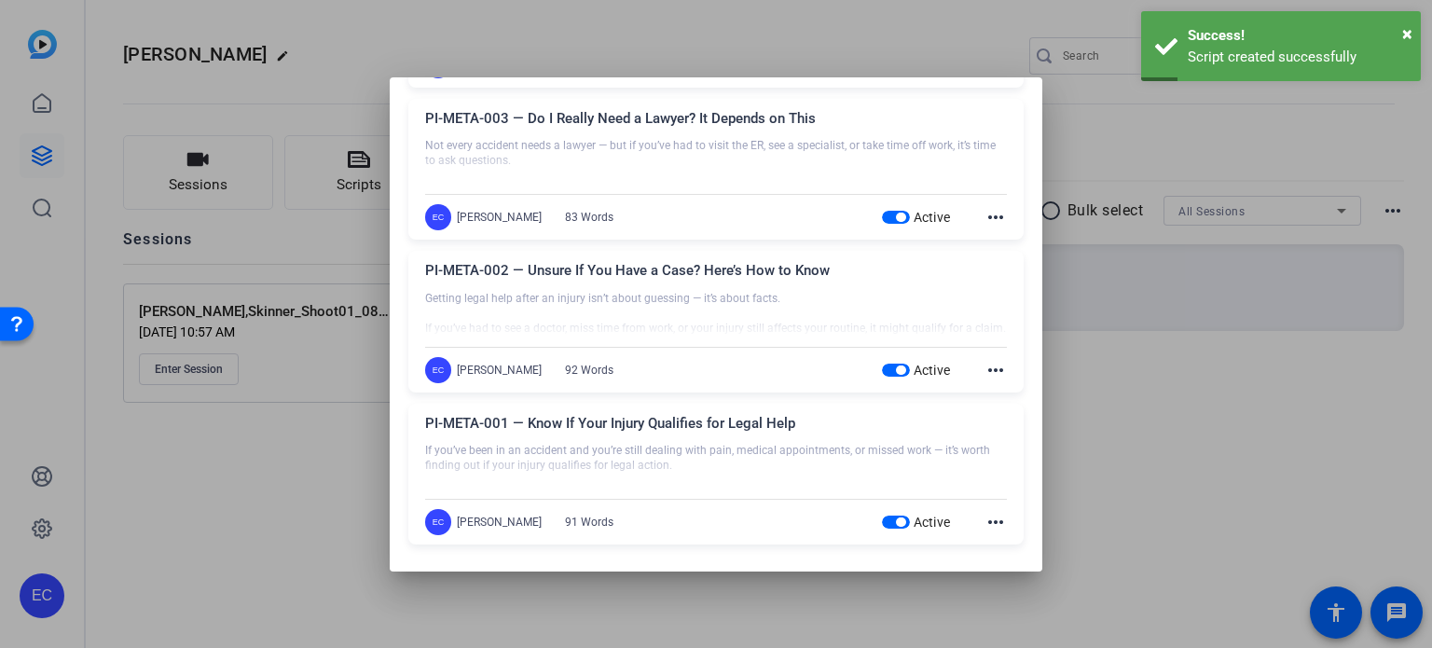
click at [1175, 383] on div at bounding box center [716, 324] width 1432 height 648
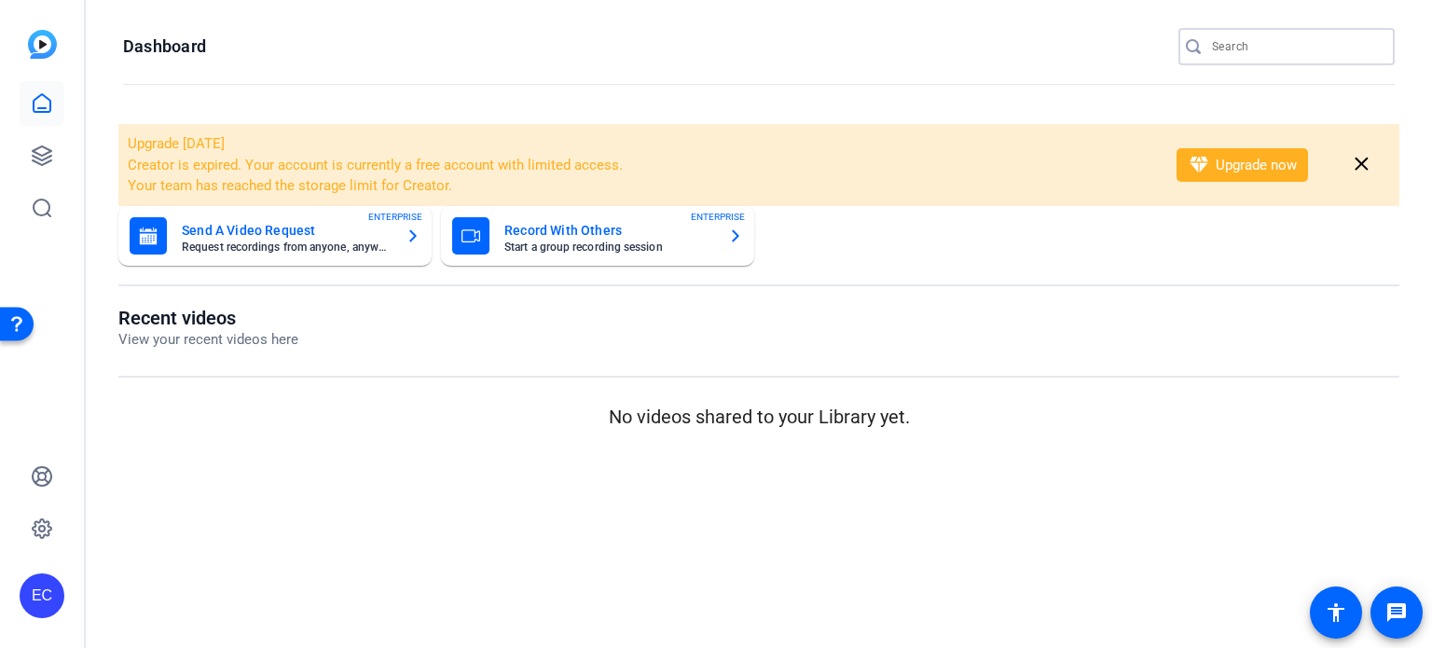
click at [1217, 44] on input "Search" at bounding box center [1296, 46] width 168 height 22
type input "s"
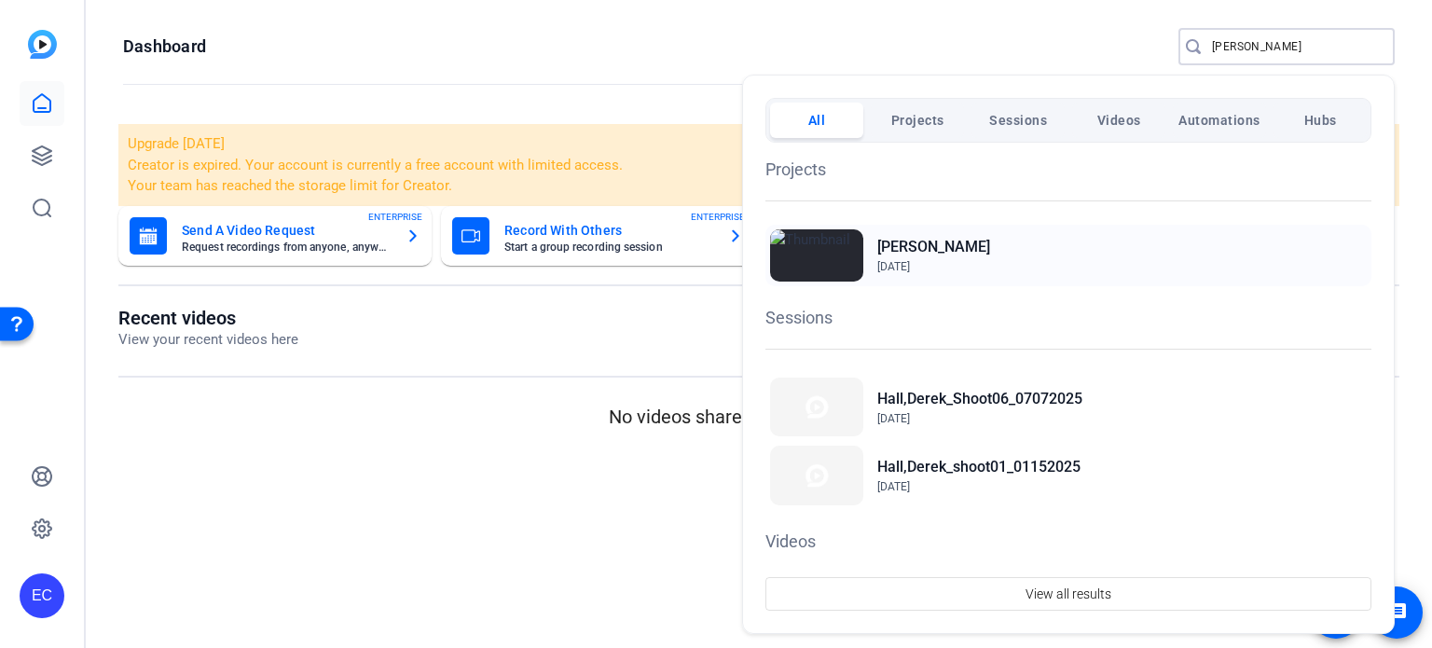
type input "derek"
click at [905, 256] on h2 "[PERSON_NAME]" at bounding box center [934, 247] width 113 height 22
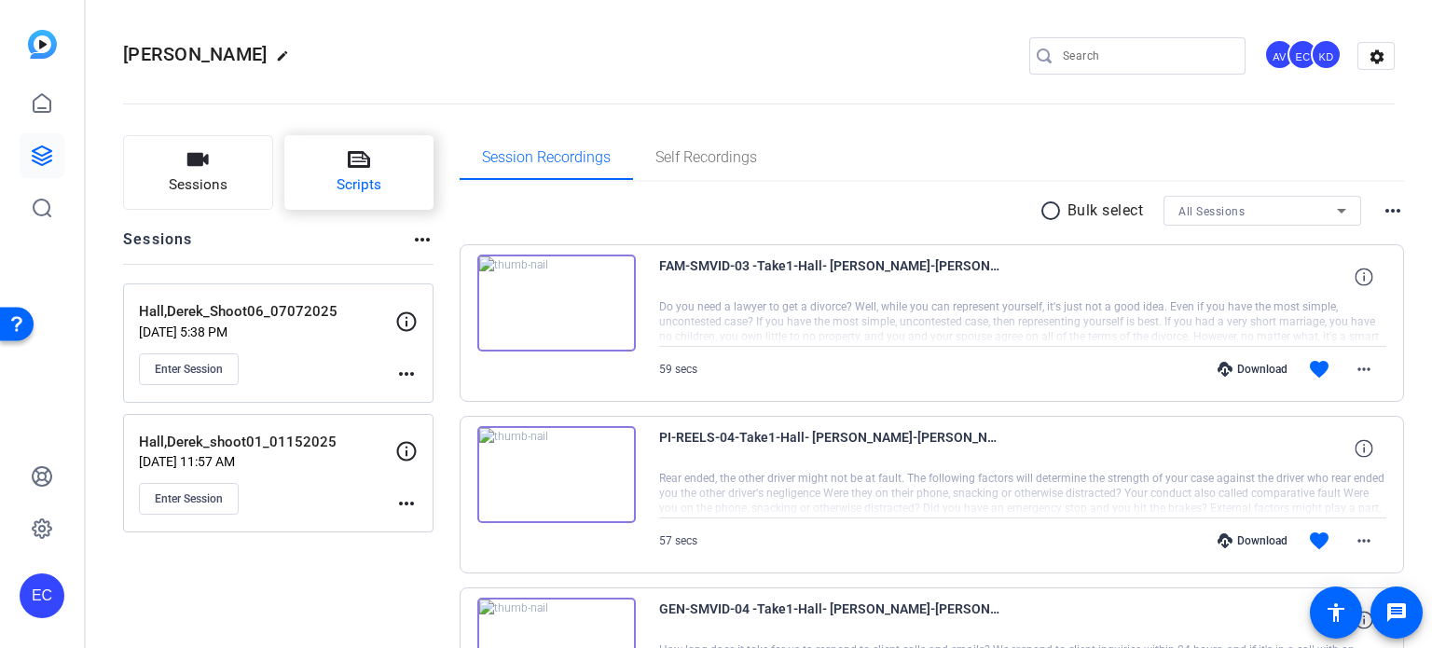
click at [354, 189] on span "Scripts" at bounding box center [359, 184] width 45 height 21
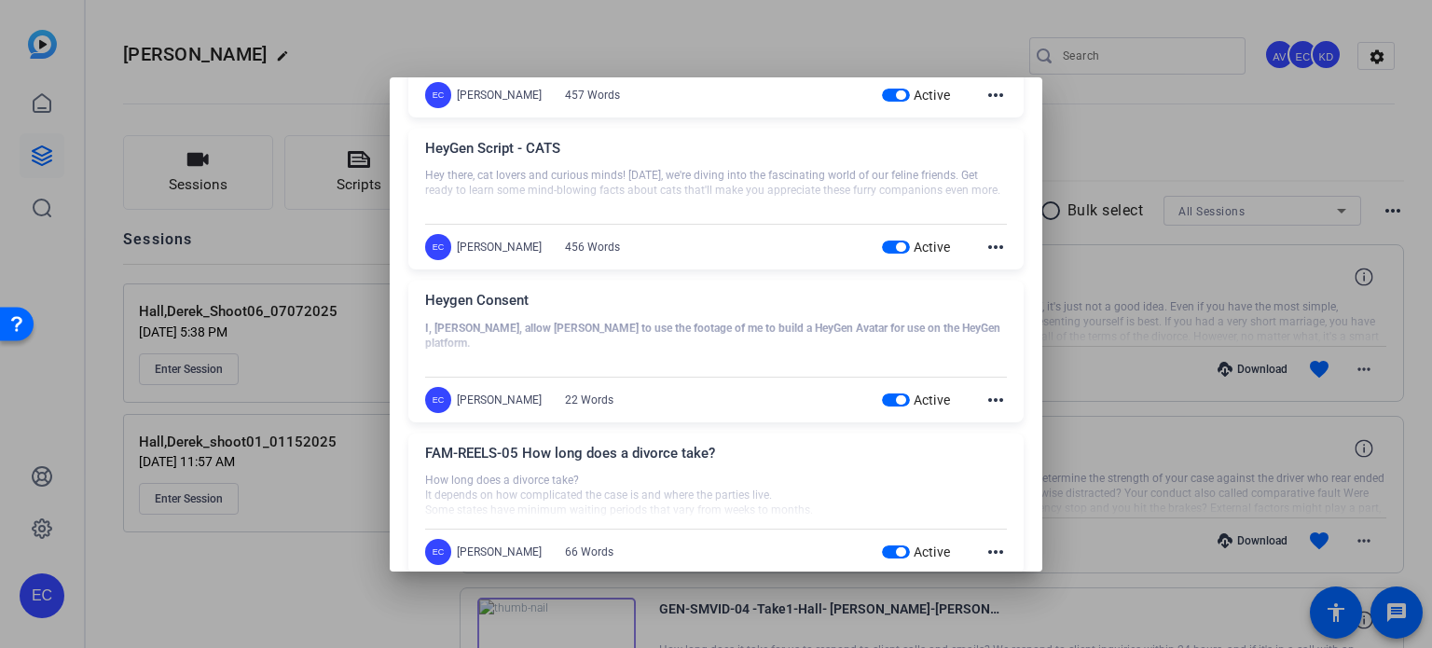
scroll to position [1119, 0]
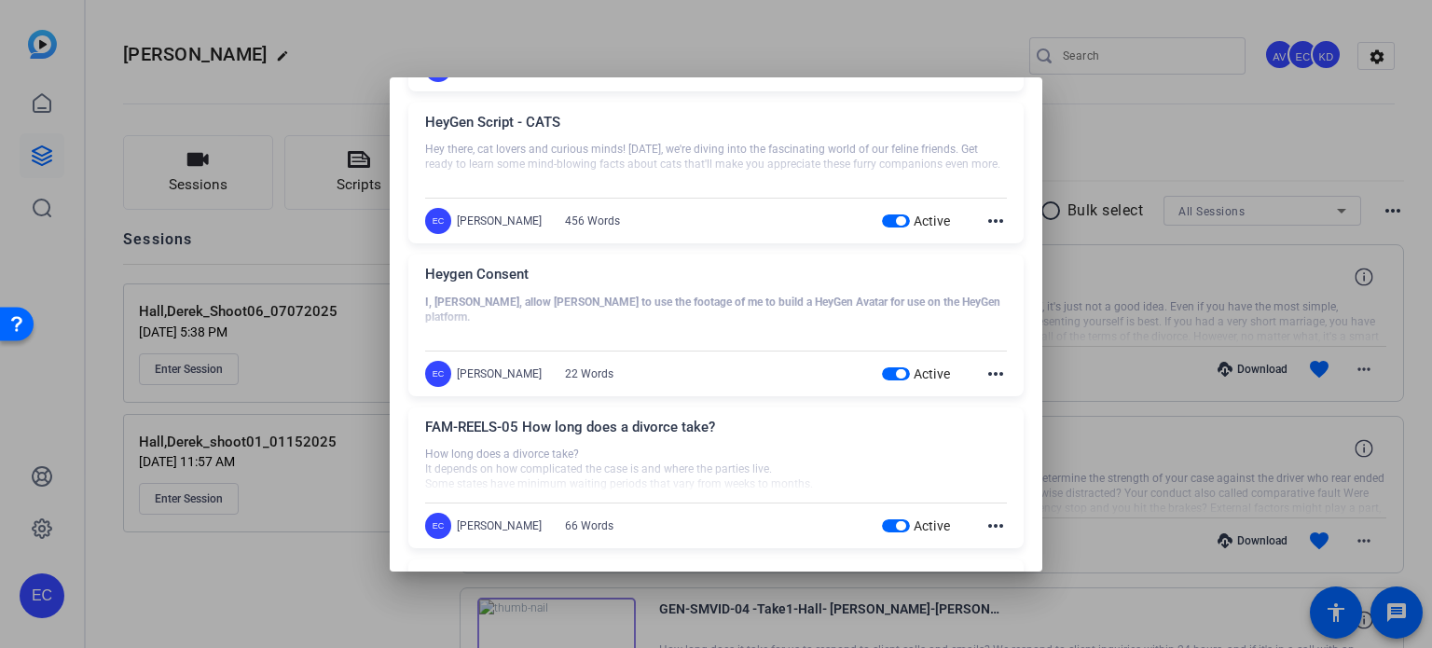
click at [985, 373] on mat-icon "more_horiz" at bounding box center [996, 374] width 22 height 22
click at [981, 393] on button "Edit" at bounding box center [1027, 399] width 104 height 23
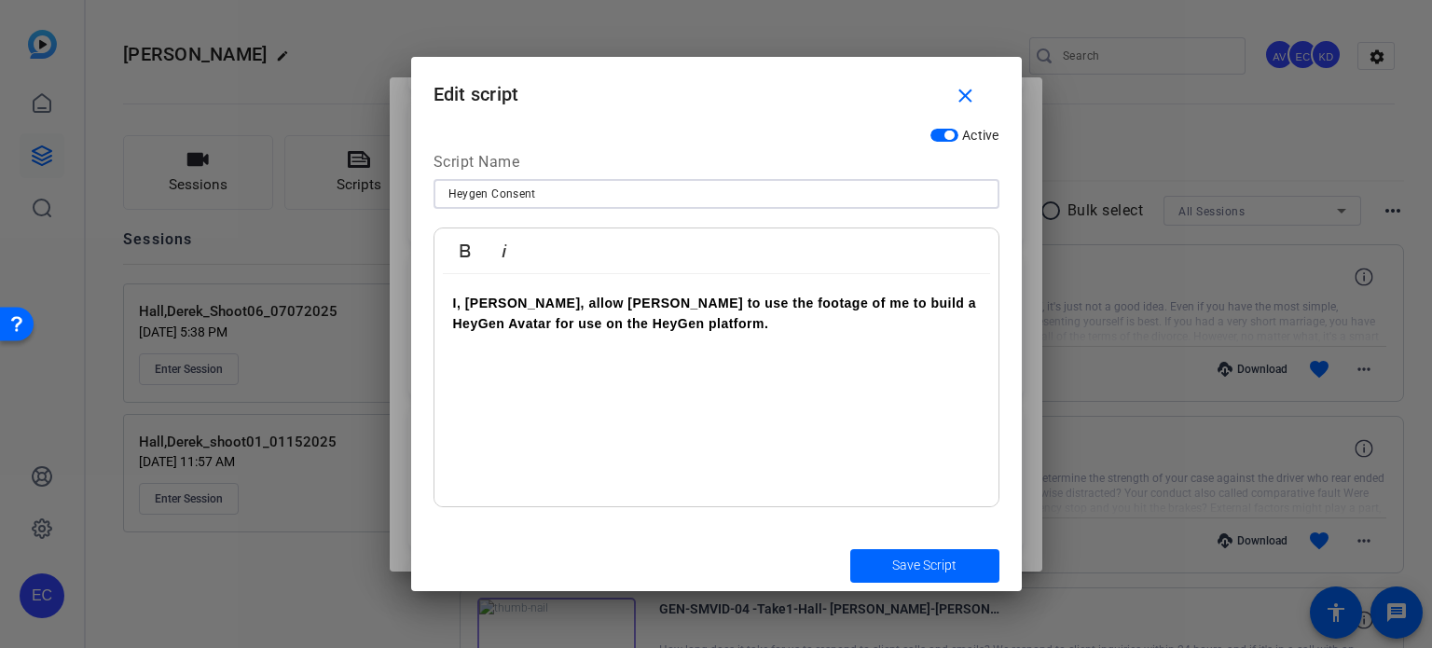
drag, startPoint x: 568, startPoint y: 200, endPoint x: 323, endPoint y: 164, distance: 247.8
click at [323, 164] on div "Teleprompter Scripts add New Script close FAM-META-006 Choosing a school can be…" at bounding box center [716, 324] width 1432 height 648
drag, startPoint x: 704, startPoint y: 337, endPoint x: 292, endPoint y: 325, distance: 412.4
click at [292, 325] on div "Teleprompter Scripts add New Script close FAM-META-006 Choosing a school can be…" at bounding box center [716, 324] width 1432 height 648
click at [292, 325] on div at bounding box center [716, 324] width 1432 height 648
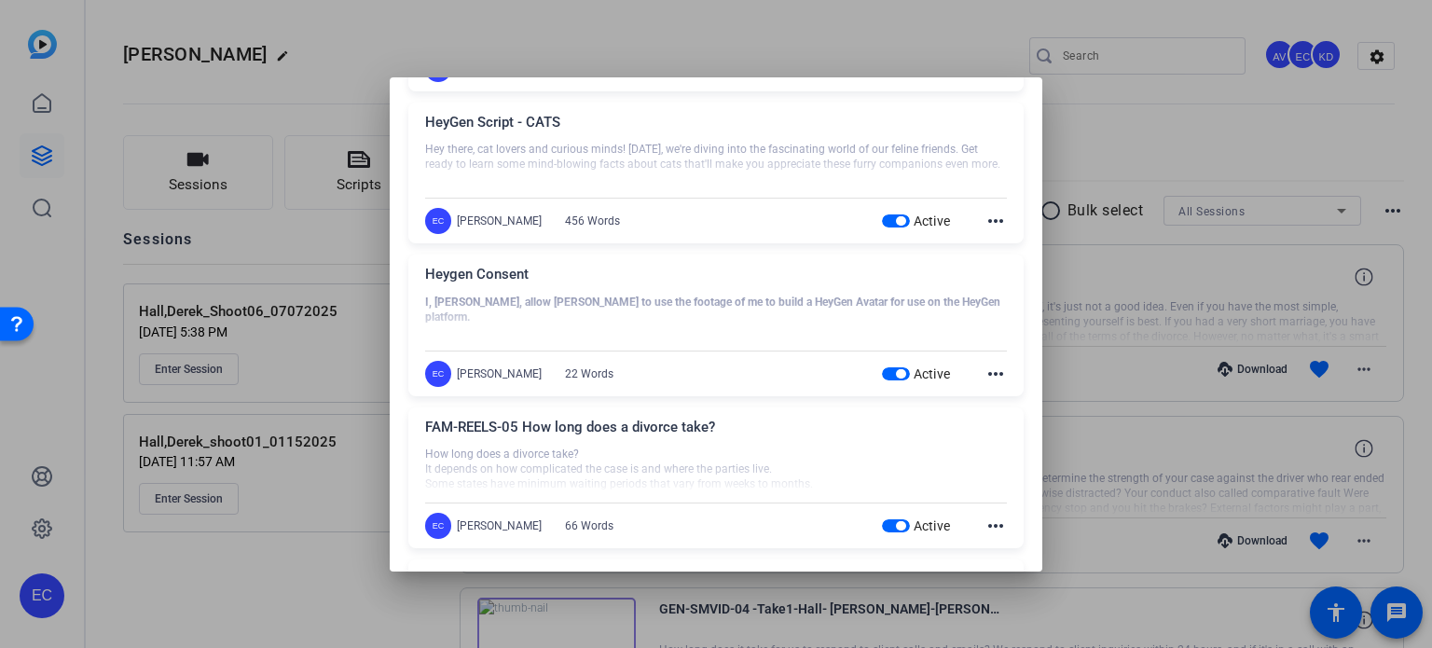
drag, startPoint x: 977, startPoint y: 297, endPoint x: 1017, endPoint y: 340, distance: 59.4
click at [712, 306] on div at bounding box center [716, 318] width 582 height 47
click at [993, 367] on mat-icon "more_horiz" at bounding box center [996, 374] width 22 height 22
click at [993, 391] on span "Edit" at bounding box center [1027, 399] width 75 height 22
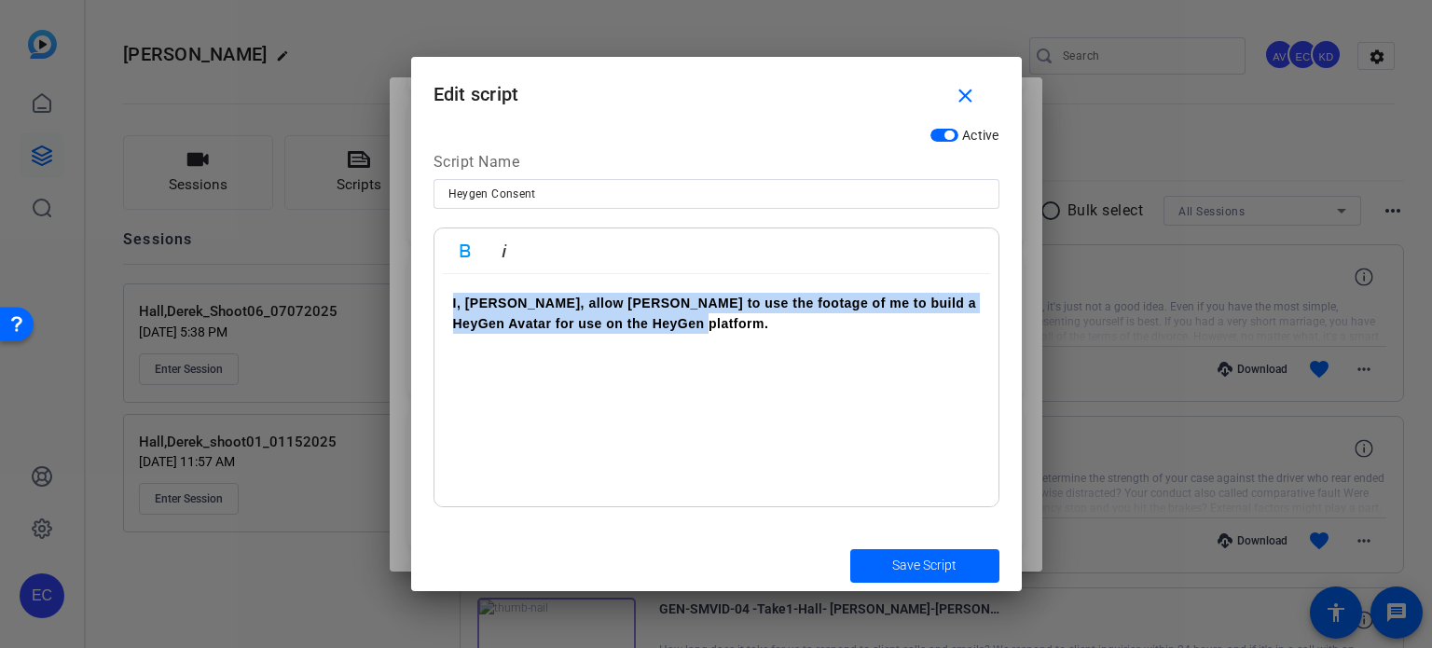
drag, startPoint x: 694, startPoint y: 327, endPoint x: 351, endPoint y: 285, distance: 345.7
click at [351, 285] on div "Teleprompter Scripts add New Script close FAM-META-006 Choosing a school can be…" at bounding box center [716, 324] width 1432 height 648
copy strong "I, Derek Hall, allow HeyGen to use the footage of me to build a HeyGen Avatar f…"
click at [982, 109] on span "button" at bounding box center [970, 96] width 60 height 45
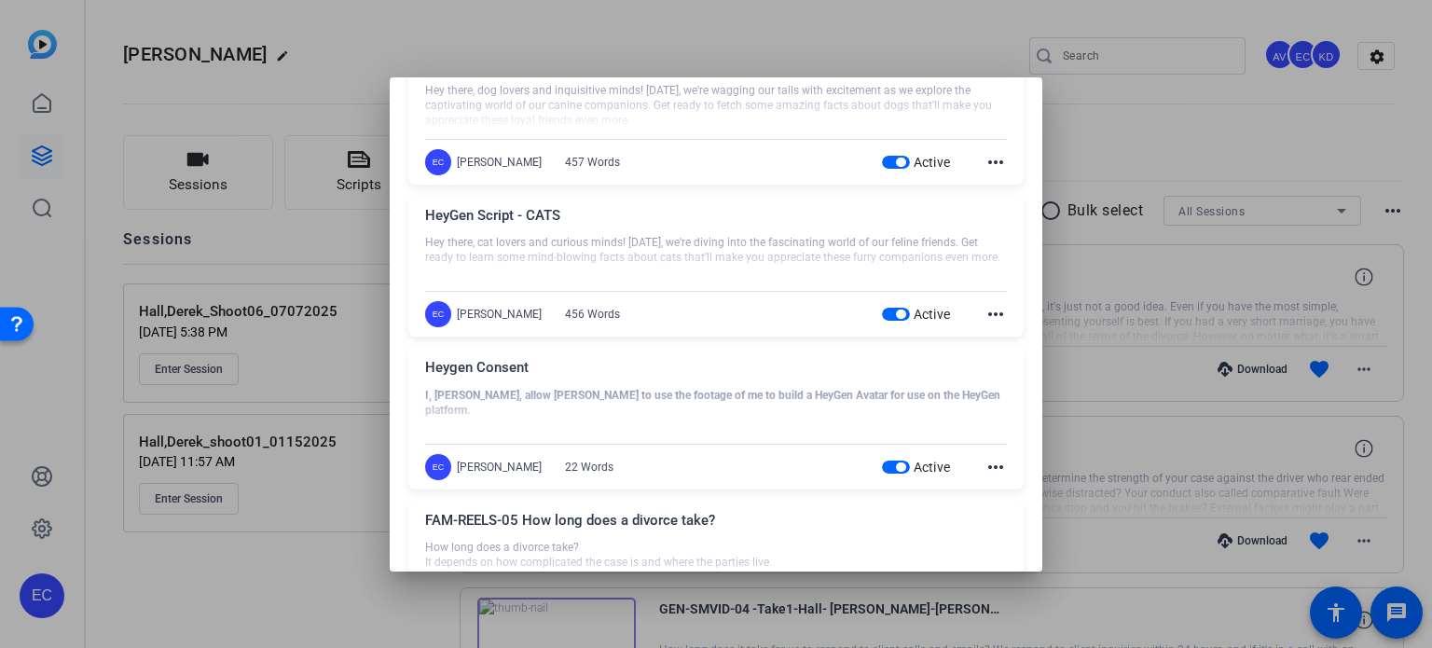
scroll to position [933, 0]
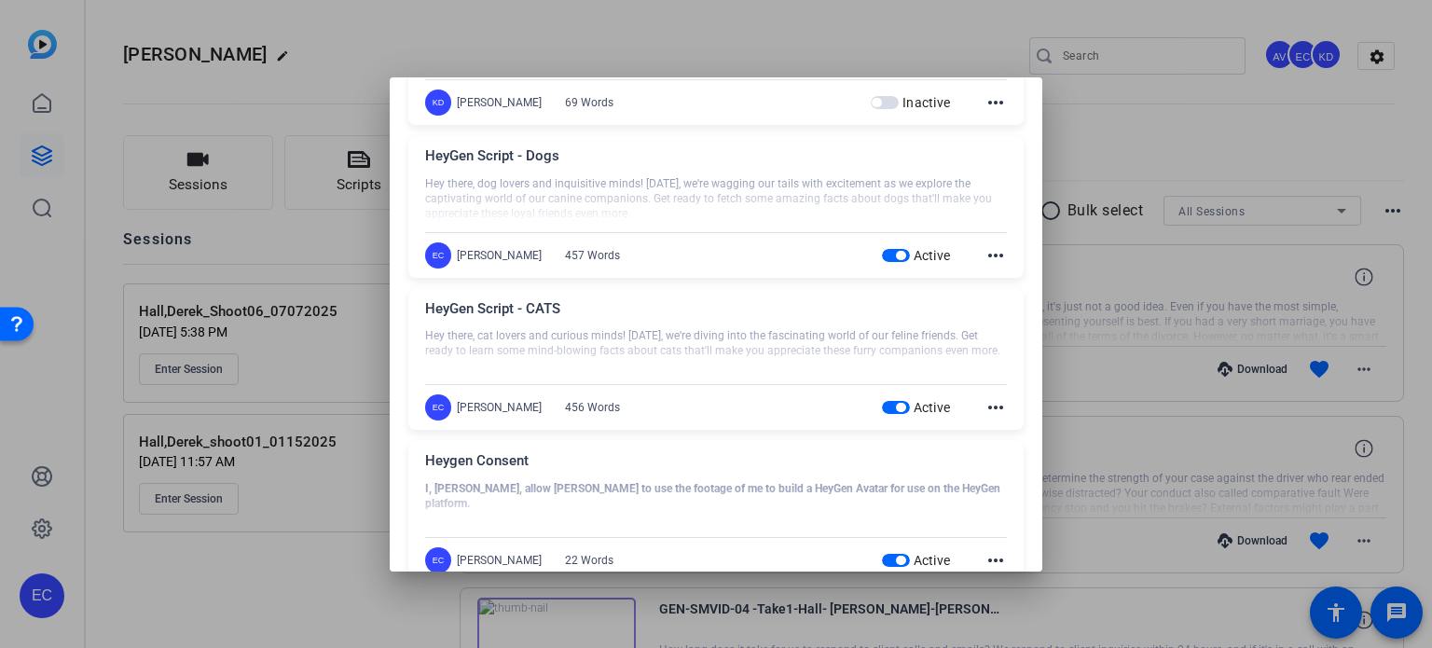
click at [985, 403] on mat-icon "more_horiz" at bounding box center [996, 407] width 22 height 22
click at [982, 432] on button "Edit" at bounding box center [1027, 433] width 104 height 23
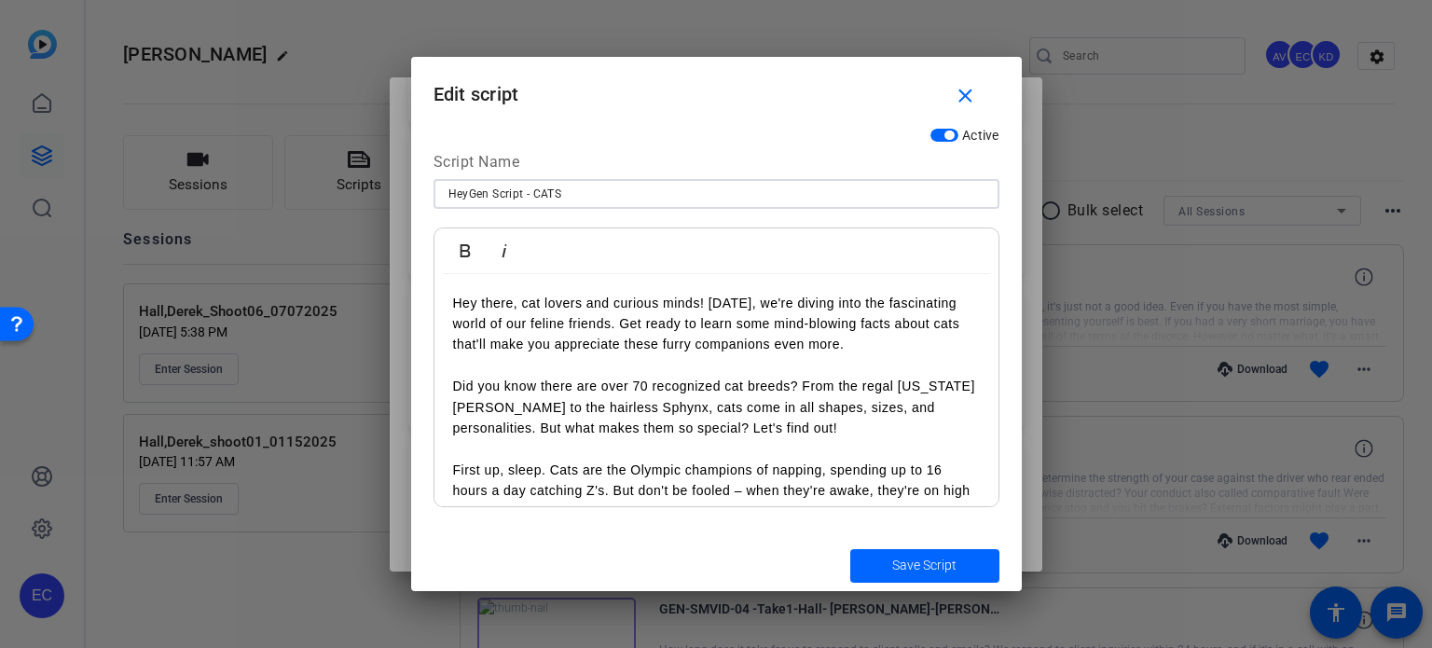
drag, startPoint x: 608, startPoint y: 193, endPoint x: 111, endPoint y: 174, distance: 497.4
click at [111, 174] on div "Teleprompter Scripts add New Script close FAM-META-006 Choosing a school can be…" at bounding box center [716, 324] width 1432 height 648
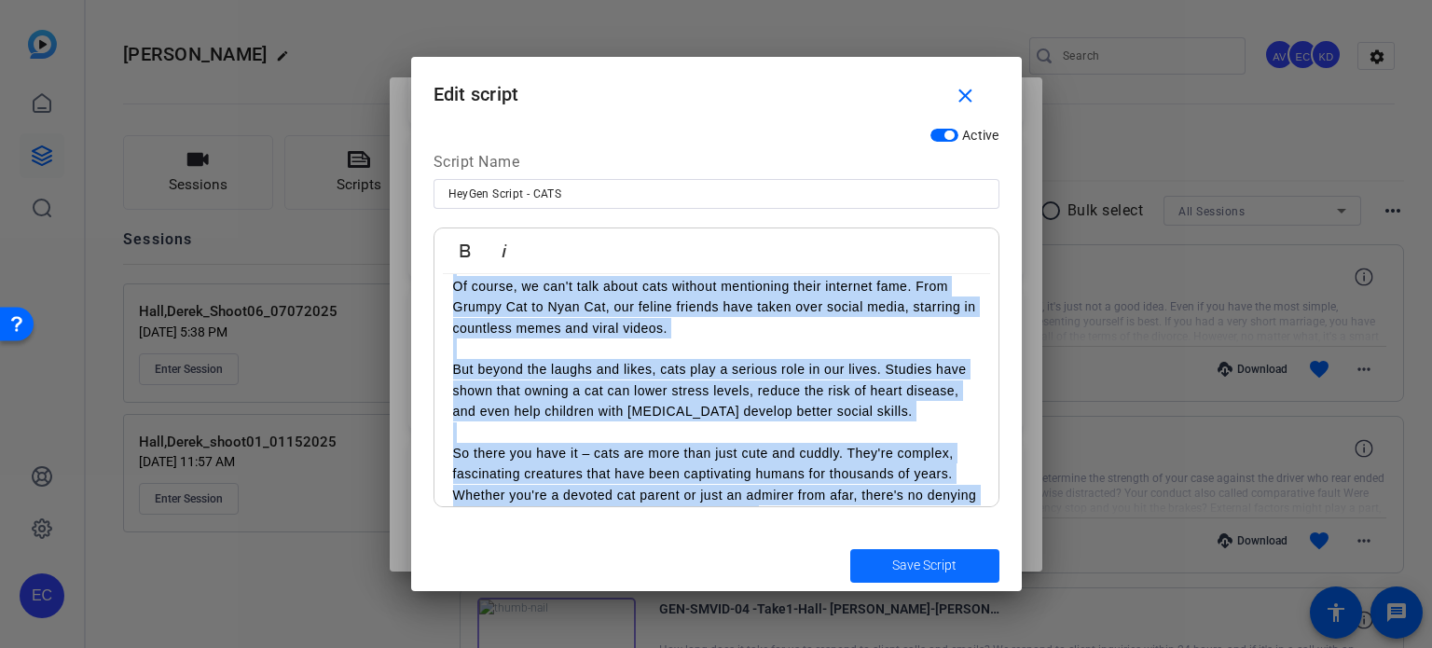
scroll to position [848, 0]
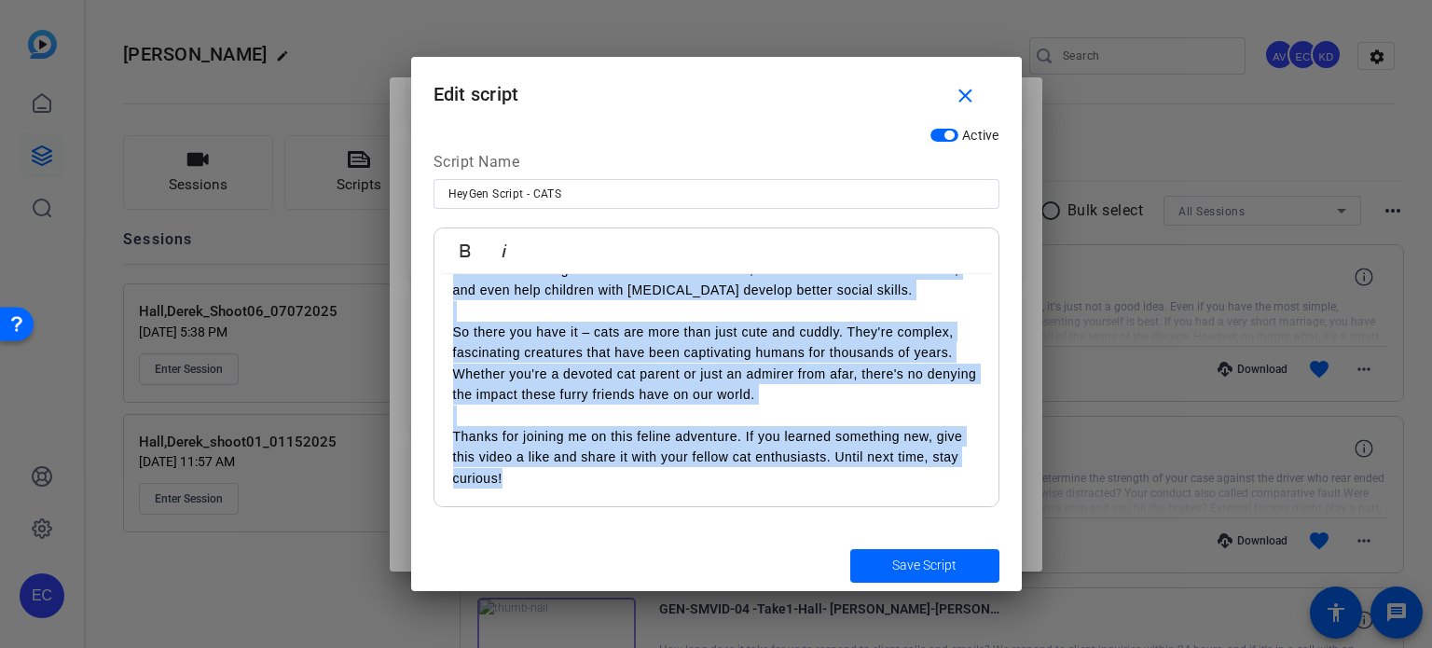
drag, startPoint x: 448, startPoint y: 305, endPoint x: 1011, endPoint y: 560, distance: 618.1
click at [1011, 560] on form "Edit script close Active Script Name HeyGen Script - CATS Bold Italic Hey there…" at bounding box center [716, 324] width 611 height 534
copy div "Hey there, cat lovers and curious minds! Today, we're diving into the fascinati…"
click at [953, 96] on button "close" at bounding box center [970, 96] width 60 height 34
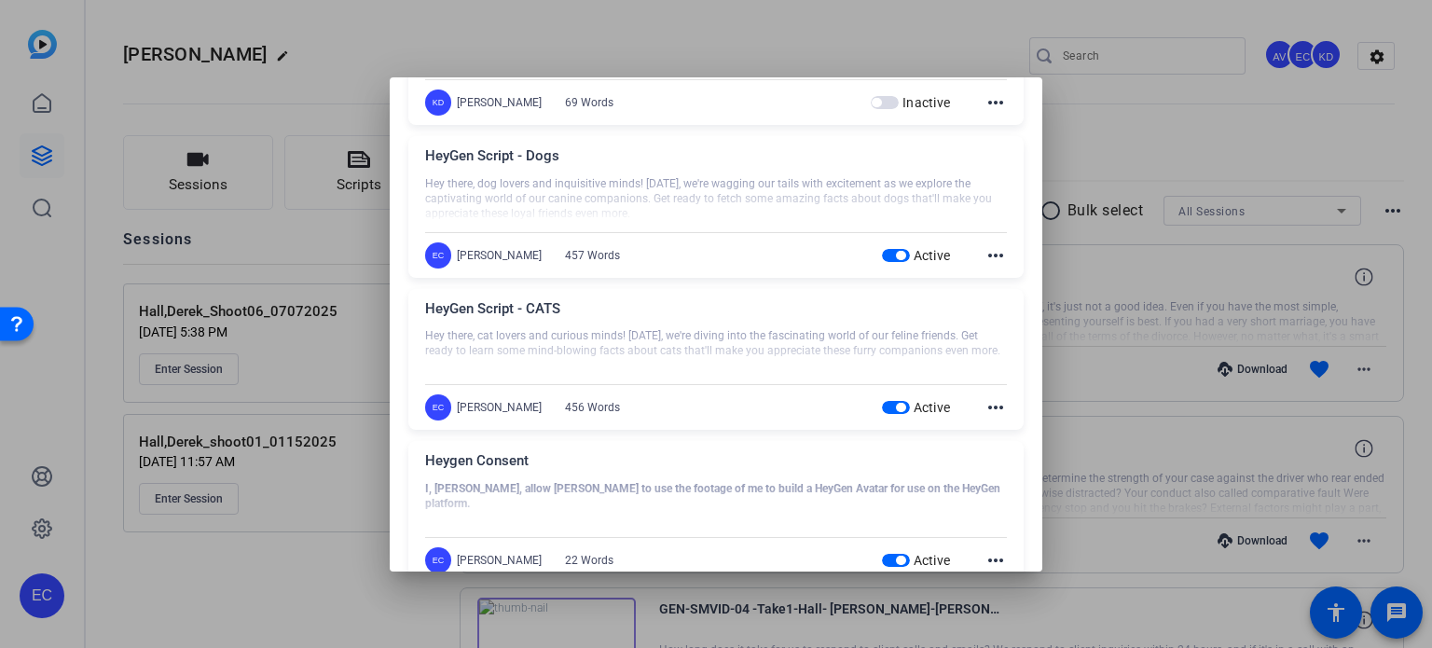
scroll to position [839, 0]
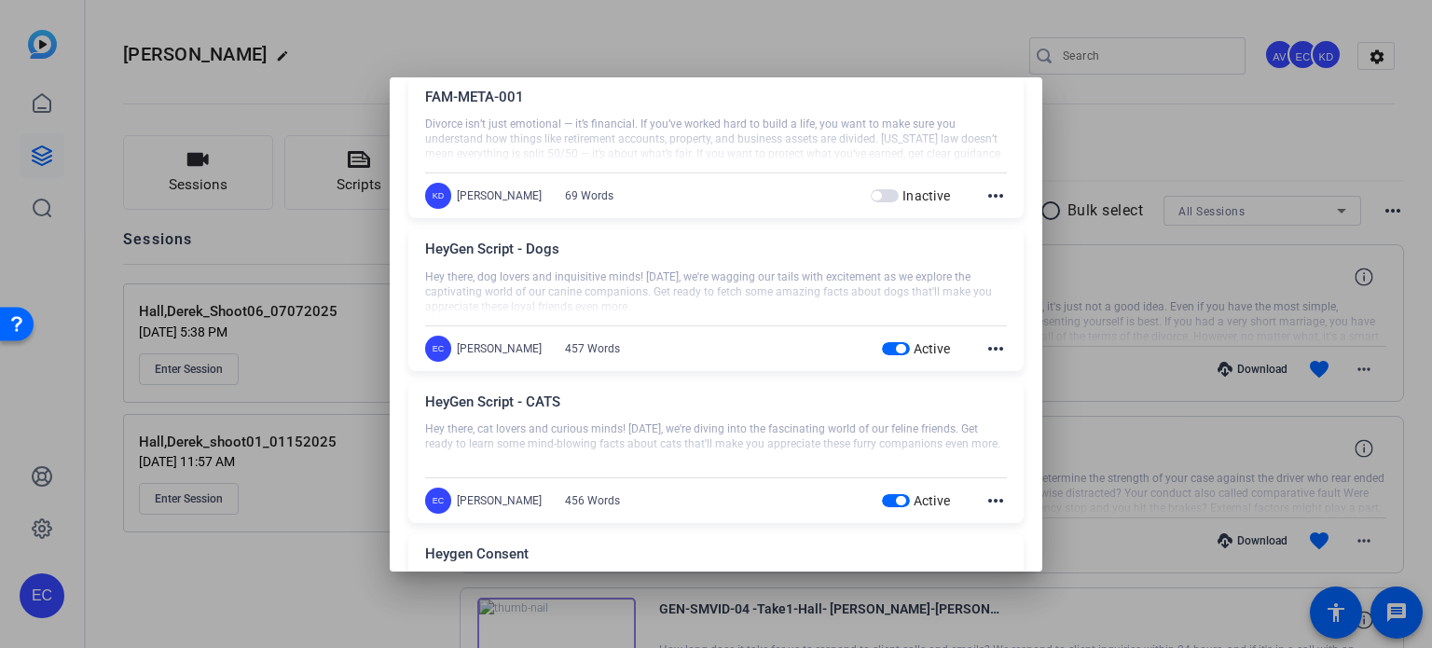
click at [985, 342] on mat-icon "more_horiz" at bounding box center [996, 349] width 22 height 22
click at [990, 375] on span "Edit" at bounding box center [1027, 375] width 75 height 22
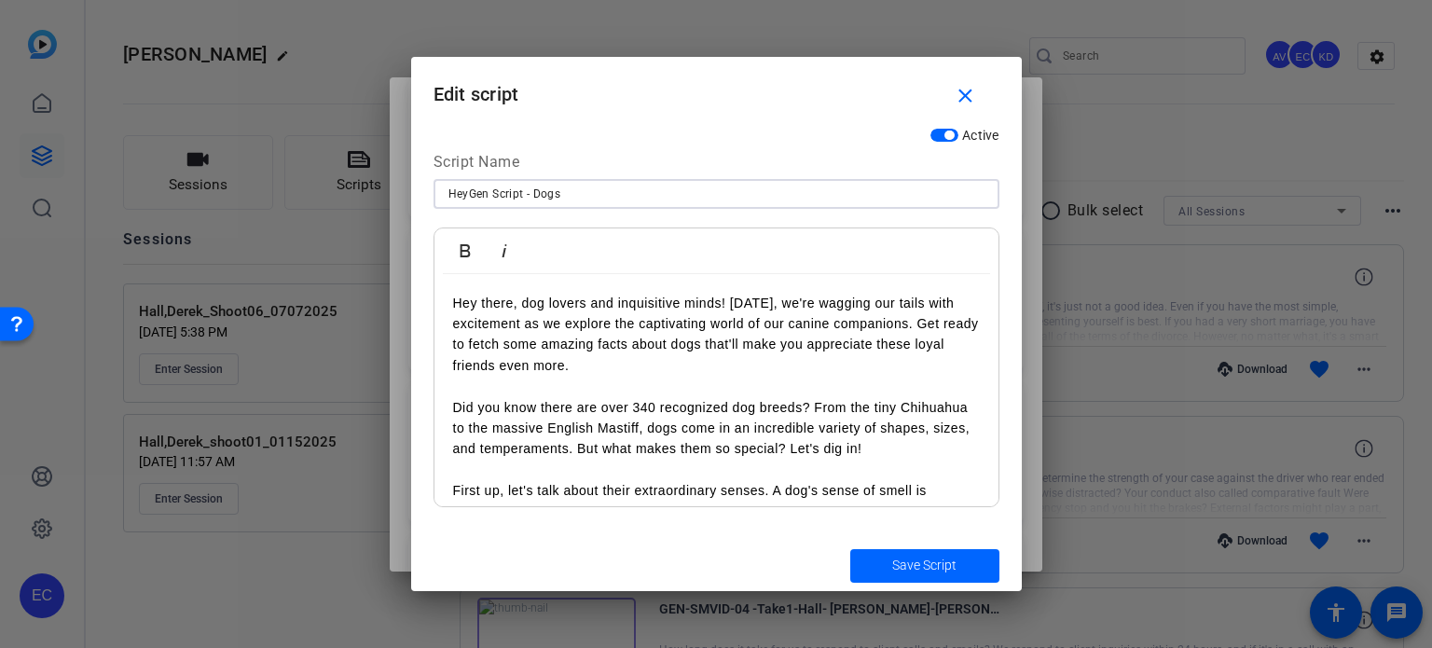
drag, startPoint x: 603, startPoint y: 190, endPoint x: 342, endPoint y: 163, distance: 262.5
click at [342, 163] on div "Teleprompter Scripts add New Script close FAM-META-006 Choosing a school can be…" at bounding box center [716, 324] width 1432 height 648
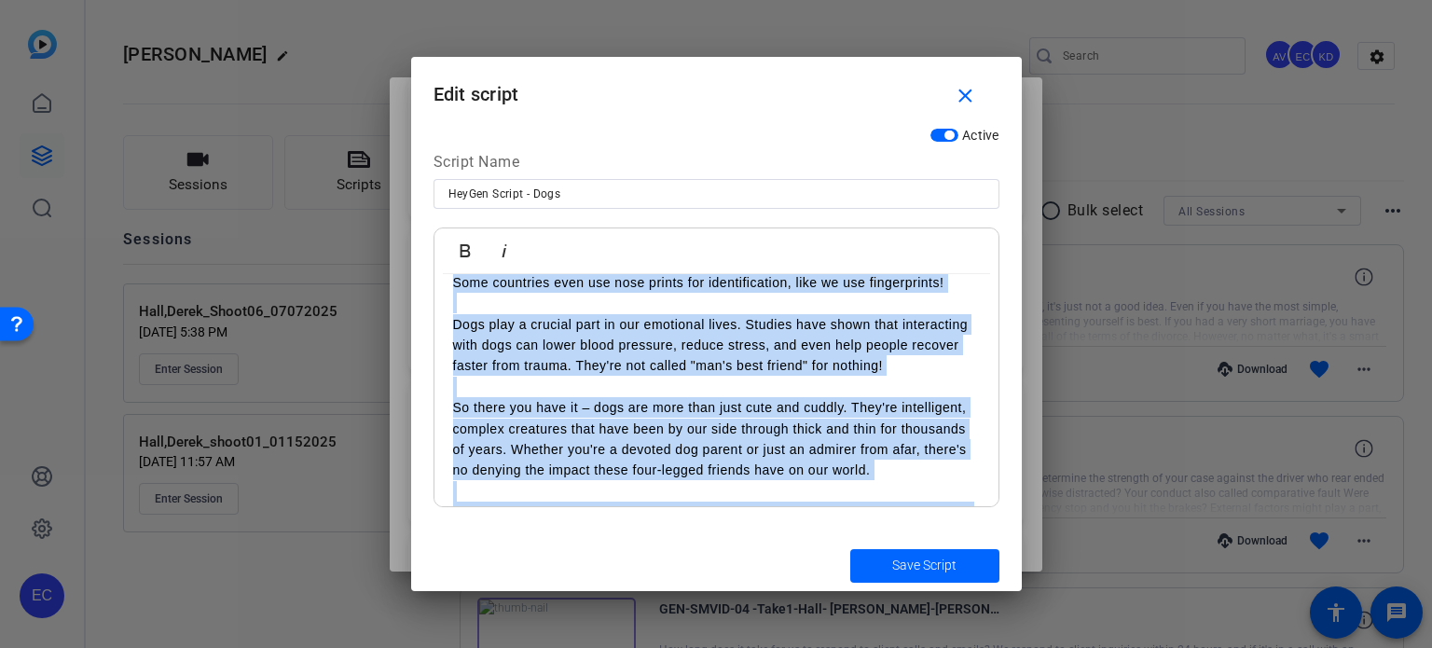
scroll to position [806, 0]
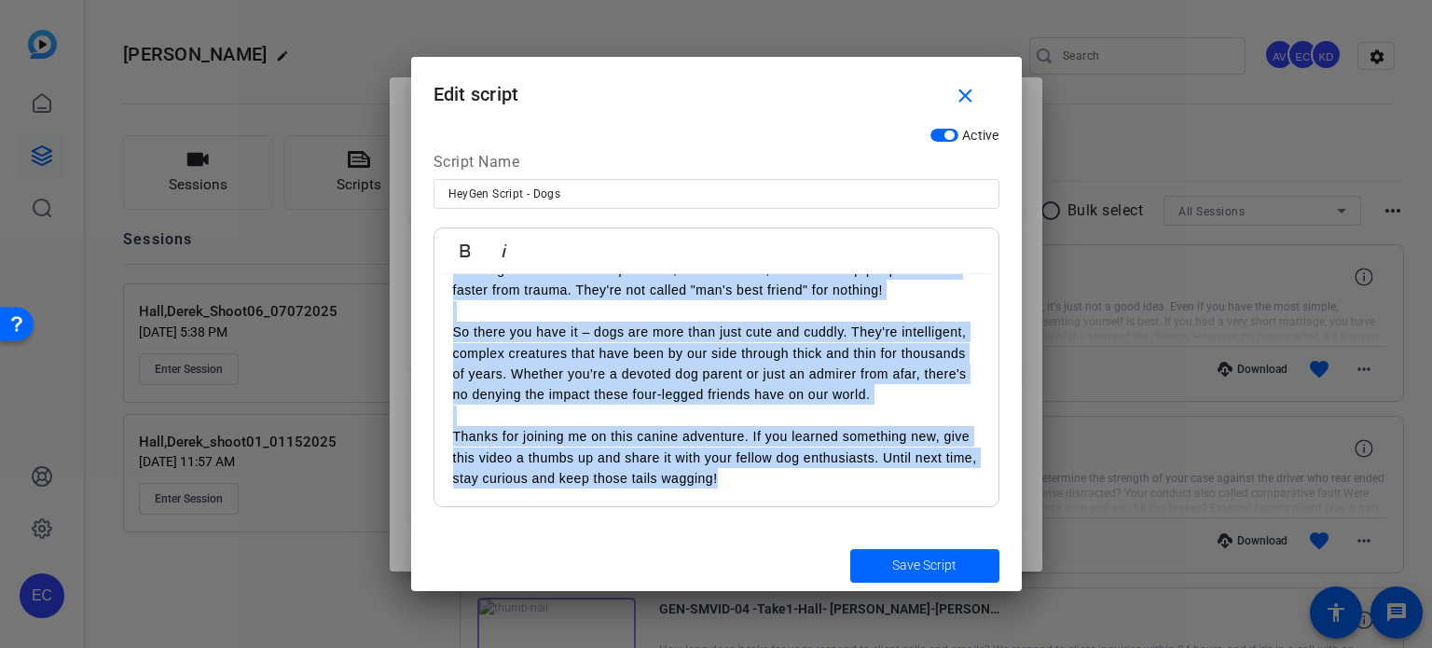
drag, startPoint x: 447, startPoint y: 297, endPoint x: 1016, endPoint y: 546, distance: 621.4
click at [1016, 546] on form "Edit script close Active Script Name HeyGen Script - Dogs Bold Italic Hey there…" at bounding box center [716, 324] width 611 height 534
copy div "Hey there, dog lovers and inquisitive minds! Today, we're wagging our tails wit…"
click at [957, 80] on span "button" at bounding box center [970, 96] width 60 height 45
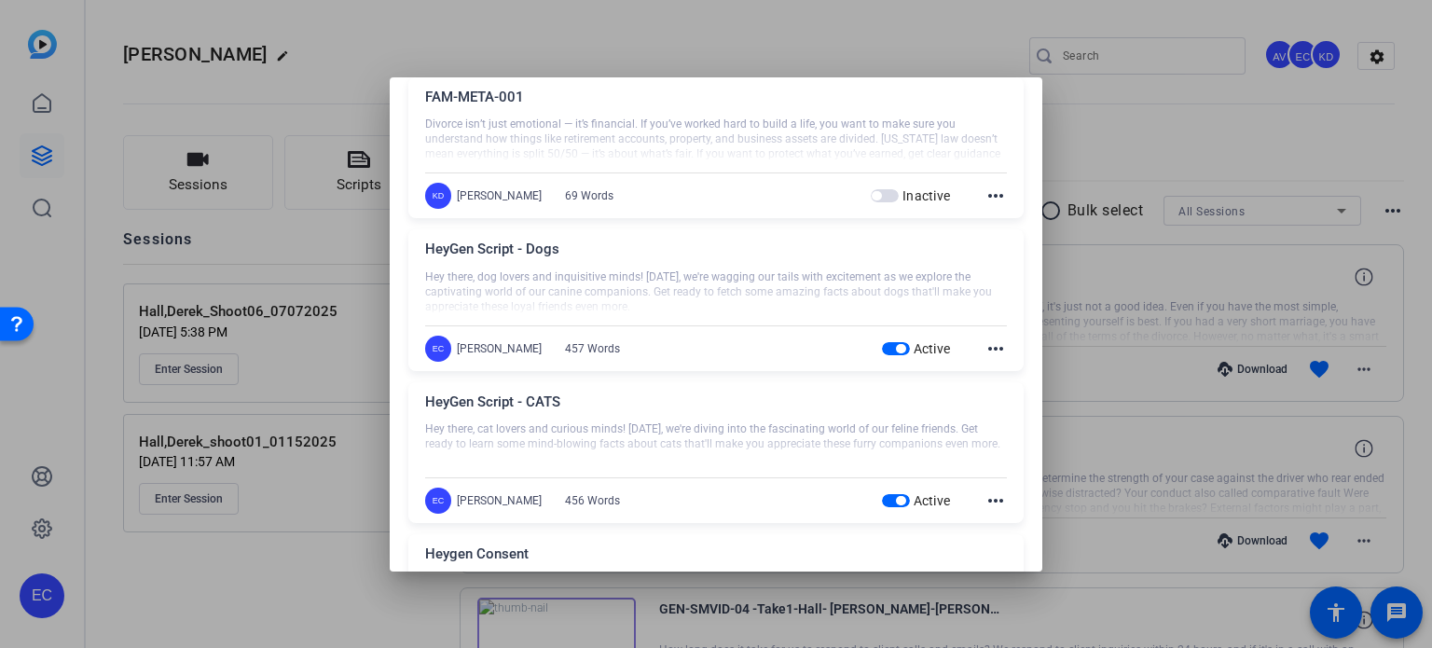
click at [1130, 104] on div at bounding box center [716, 324] width 1432 height 648
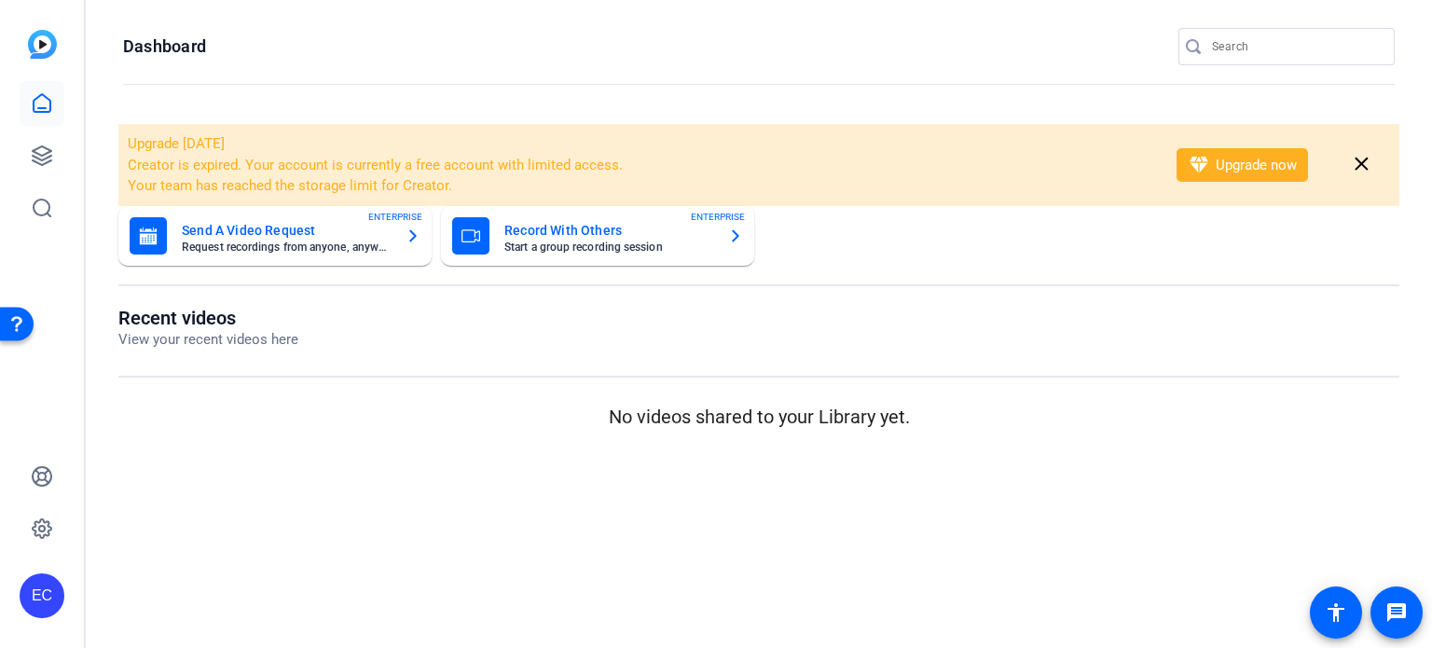
click at [1271, 48] on input "Search" at bounding box center [1296, 46] width 168 height 22
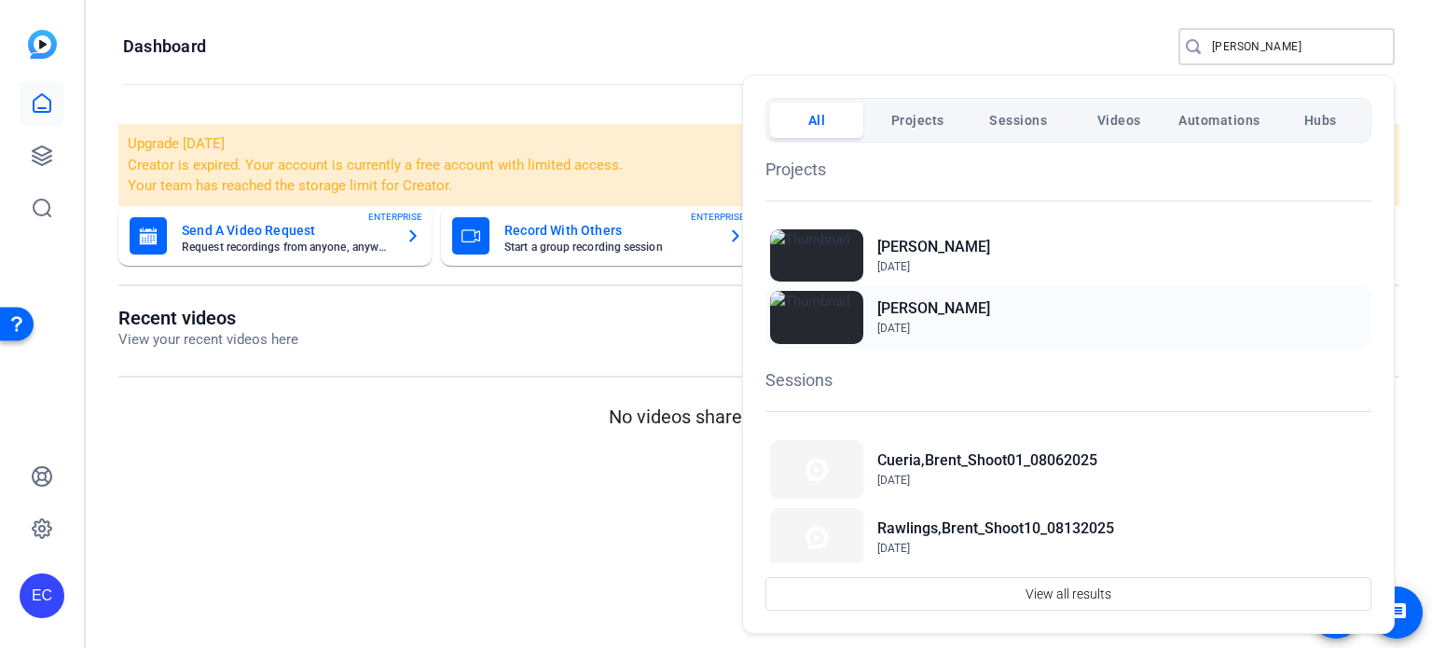
type input "brent"
click at [906, 307] on h2 "[PERSON_NAME]" at bounding box center [934, 308] width 113 height 22
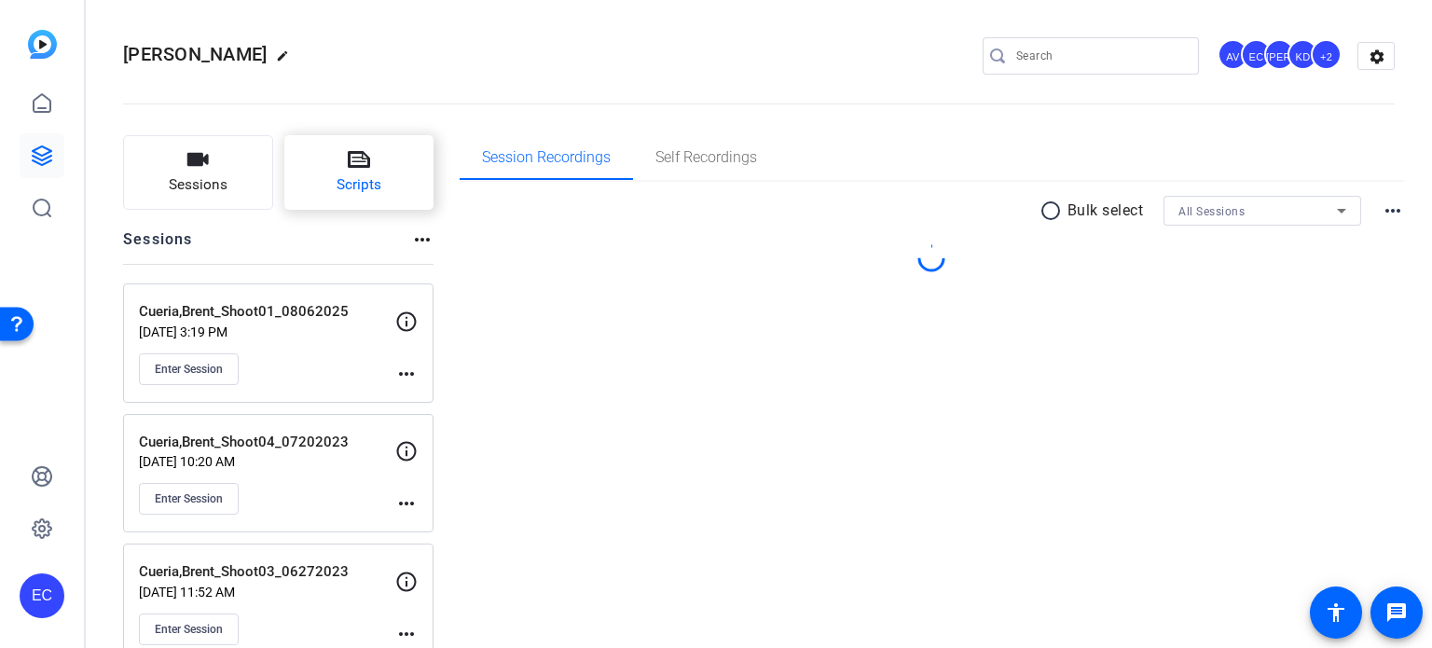
click at [346, 164] on button "Scripts" at bounding box center [359, 172] width 150 height 75
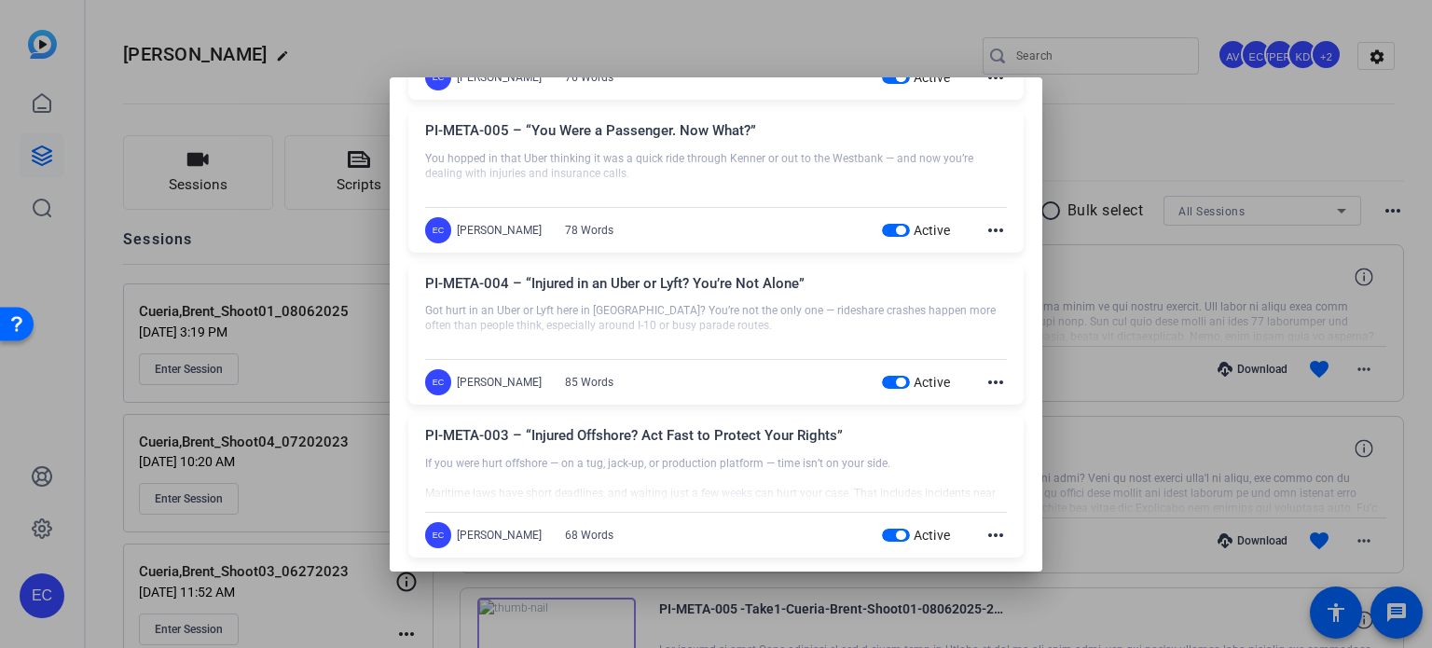
scroll to position [933, 0]
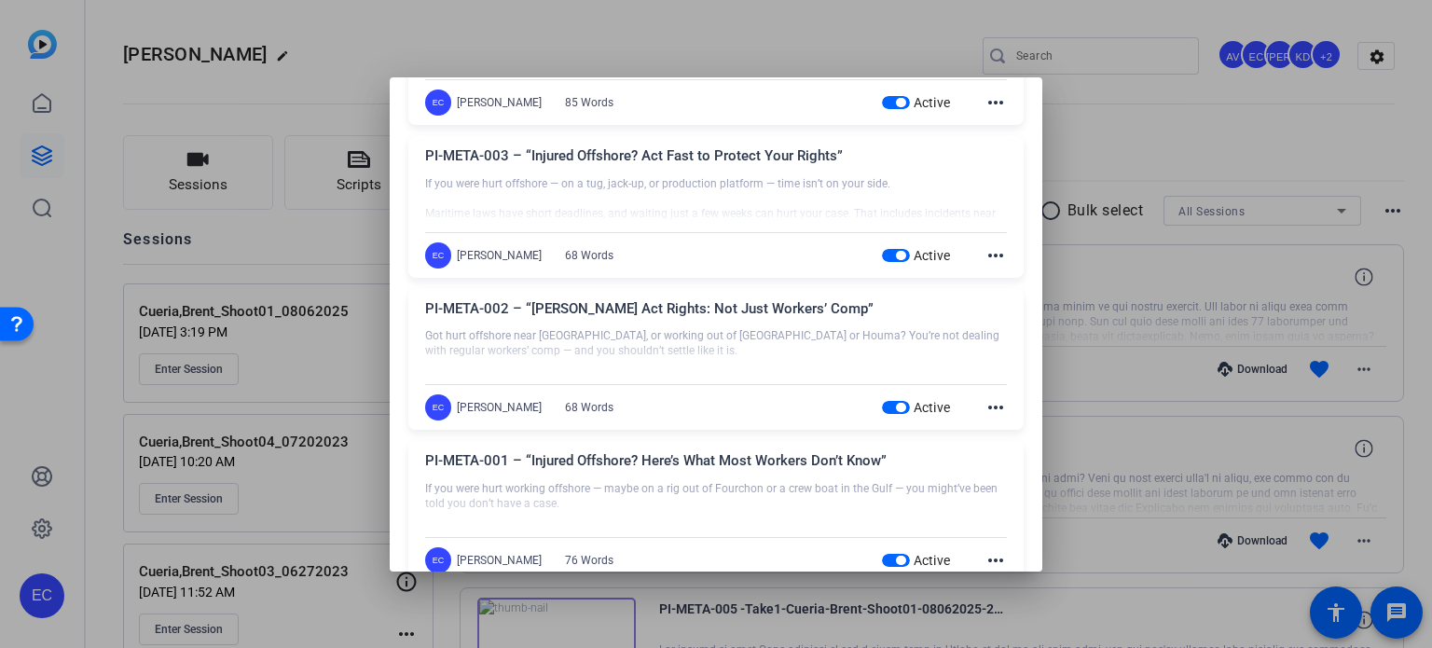
click at [996, 251] on mat-icon "more_horiz" at bounding box center [996, 255] width 22 height 22
click at [981, 275] on button "Edit" at bounding box center [1027, 281] width 104 height 23
